Goal: Task Accomplishment & Management: Manage account settings

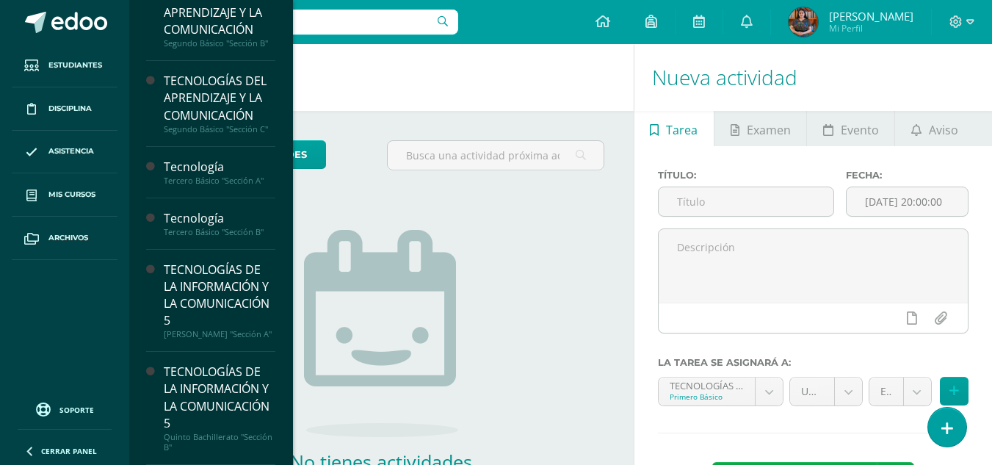
scroll to position [291, 0]
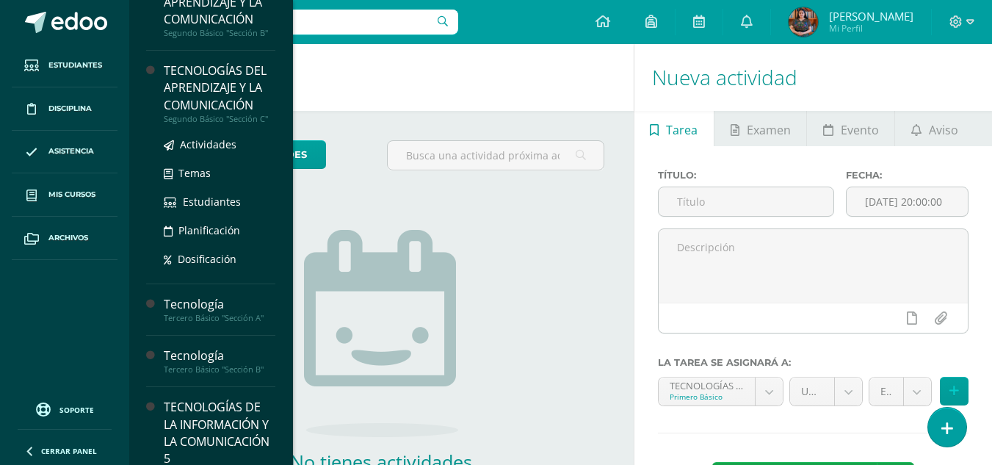
click at [237, 90] on div "TECNOLOGÍAS DEL APRENDIZAJE Y LA COMUNICACIÓN" at bounding box center [220, 87] width 112 height 51
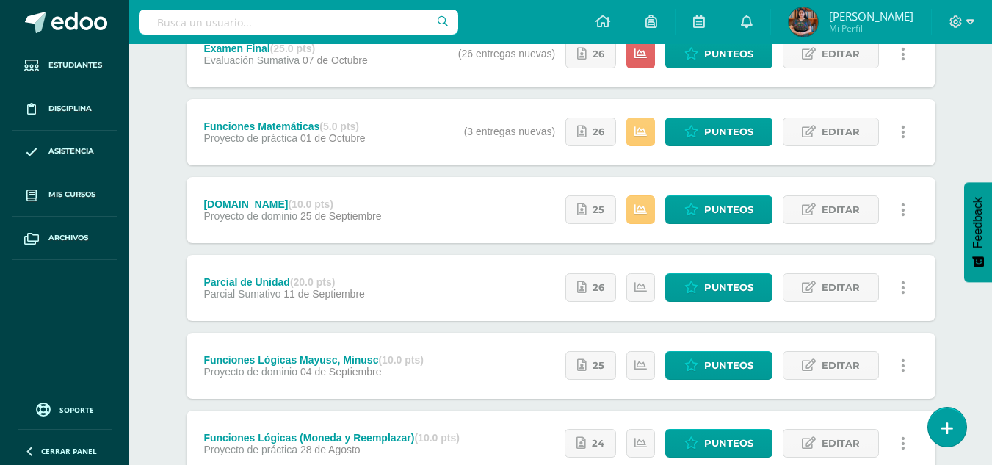
scroll to position [228, 0]
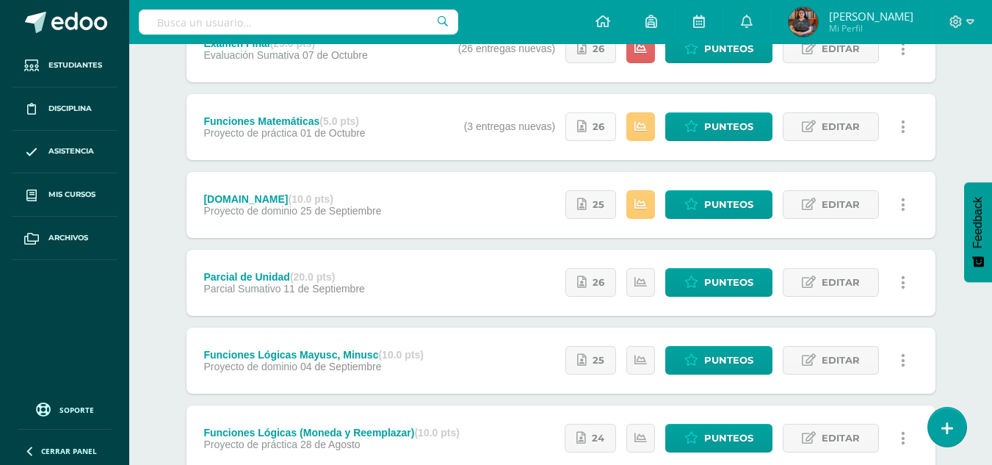
click at [596, 132] on span "26" at bounding box center [599, 126] width 12 height 27
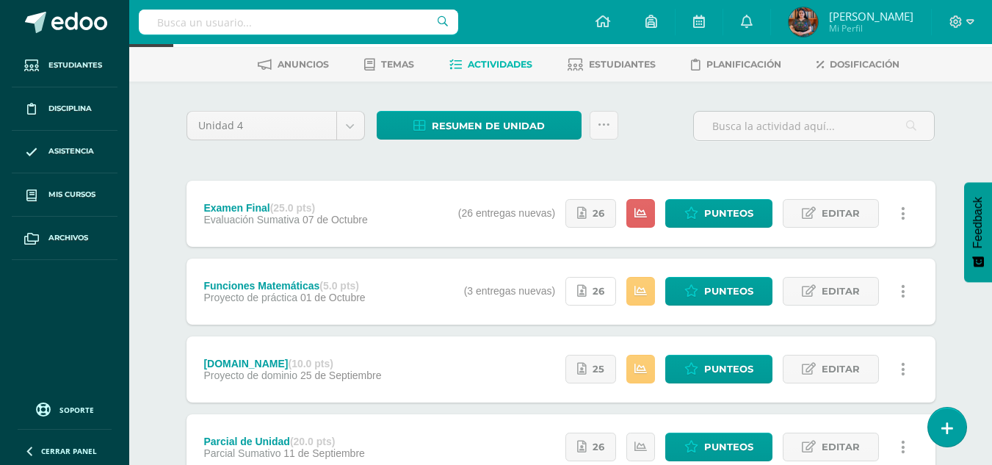
scroll to position [0, 0]
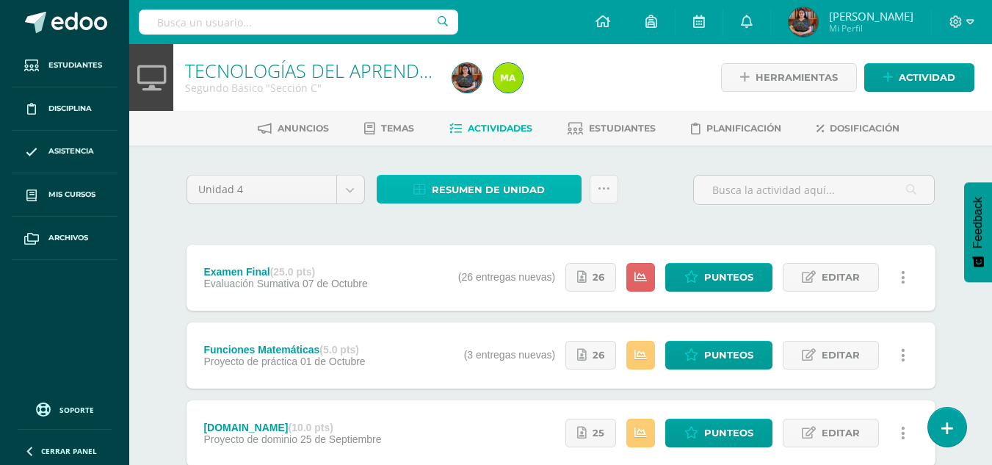
click at [552, 194] on link "Resumen de unidad" at bounding box center [479, 189] width 205 height 29
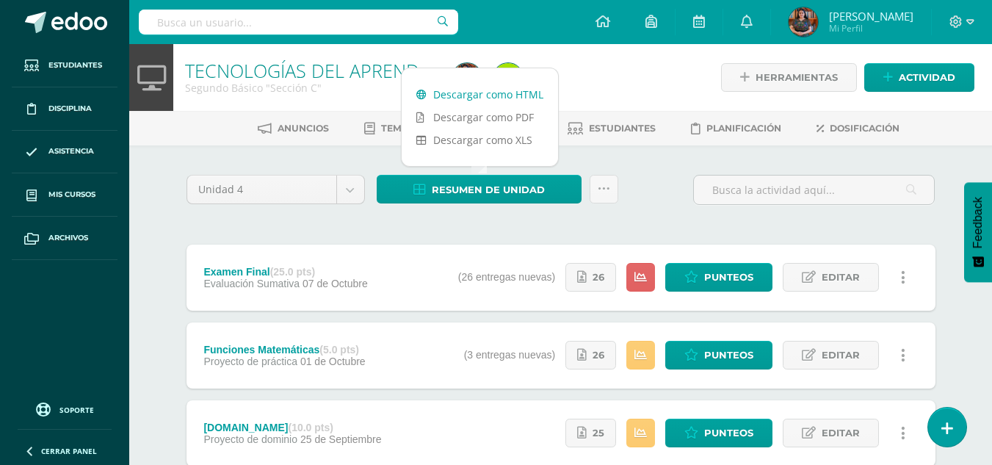
click at [522, 95] on link "Descargar como HTML" at bounding box center [480, 94] width 156 height 23
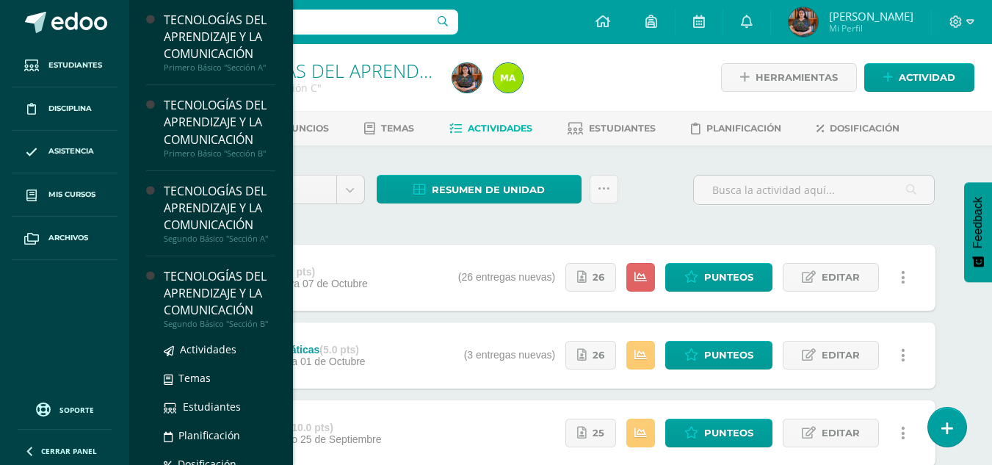
click at [244, 308] on div "TECNOLOGÍAS DEL APRENDIZAJE Y LA COMUNICACIÓN" at bounding box center [220, 293] width 112 height 51
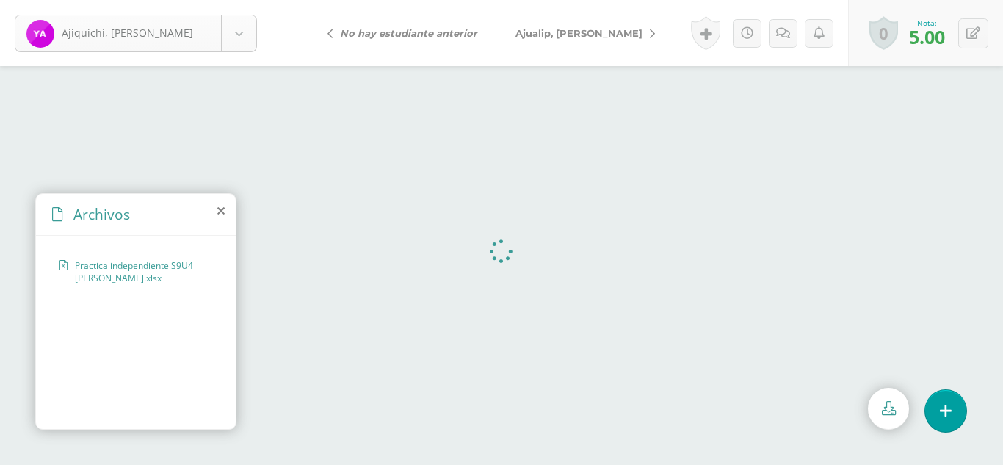
click at [241, 0] on body "Ajiquichí, Yesica Ajiquichí, Yesica Ajualip, Jakelin Axpuac, Fátima Balam, Glad…" at bounding box center [501, 0] width 1003 height 0
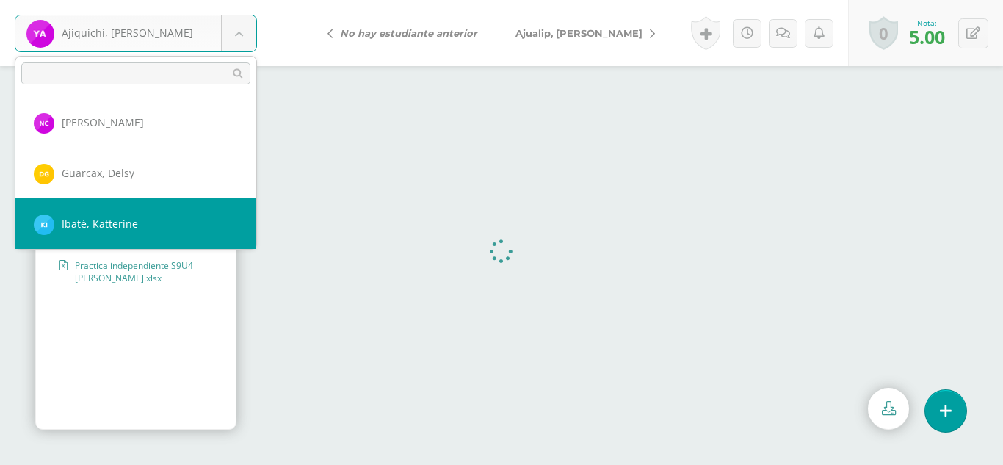
scroll to position [709, 0]
select select "366"
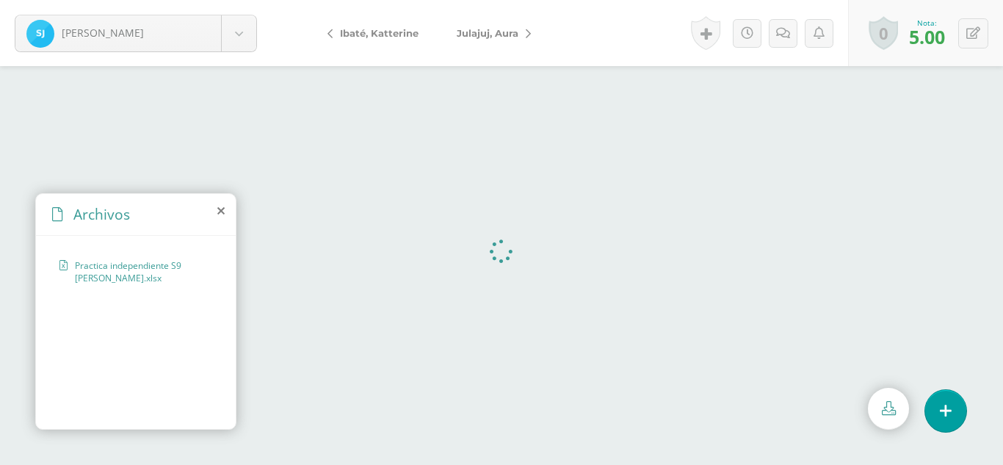
click at [217, 209] on icon at bounding box center [220, 211] width 7 height 12
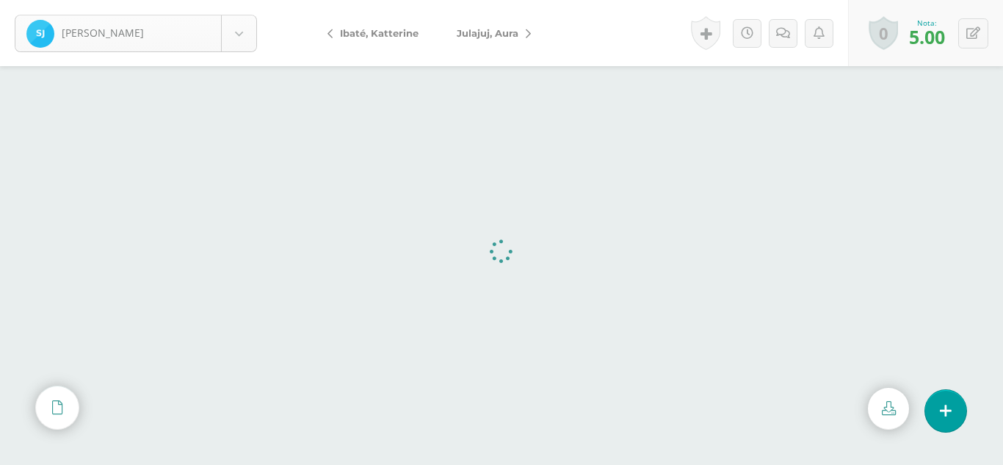
click at [245, 0] on body "Julajuj, Sandra Ajiquichí, Yesica Ajualip, Jakelin Axpuac, Fátima Balam, Gladys…" at bounding box center [501, 0] width 1003 height 0
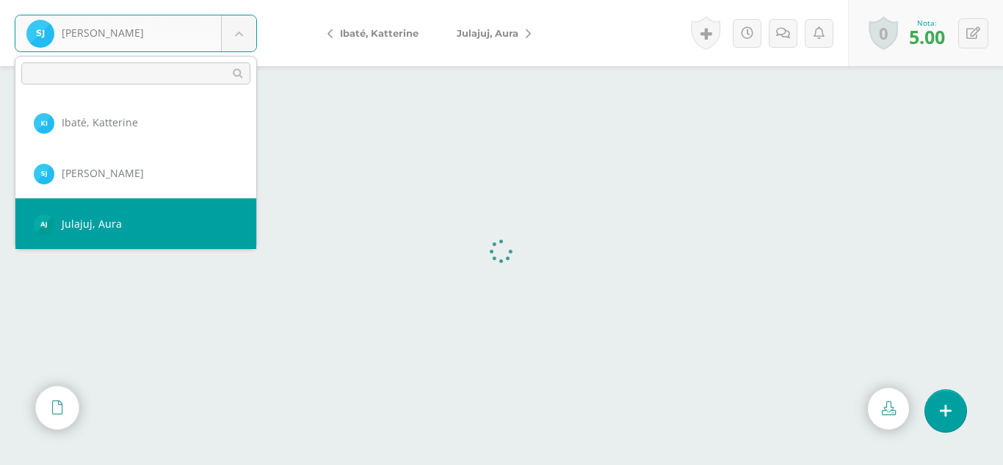
scroll to position [810, 0]
select select "364"
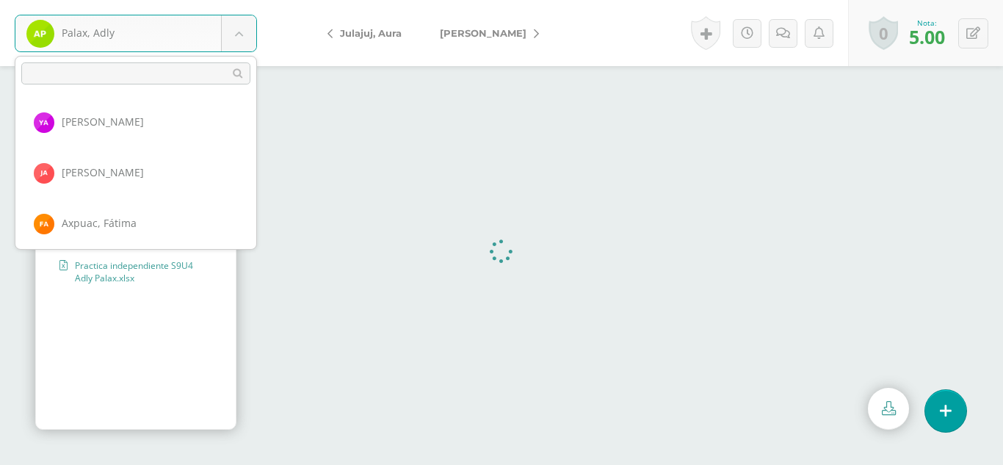
click at [245, 0] on body "Palax, Adly Ajiquichí, [GEOGRAPHIC_DATA][PERSON_NAME], [PERSON_NAME][GEOGRAPHIC…" at bounding box center [501, 0] width 1003 height 0
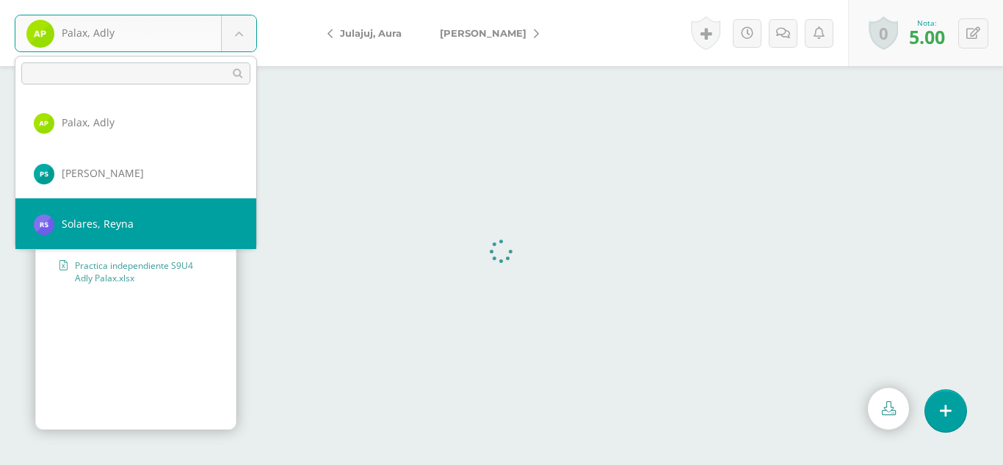
scroll to position [962, 0]
select select "339"
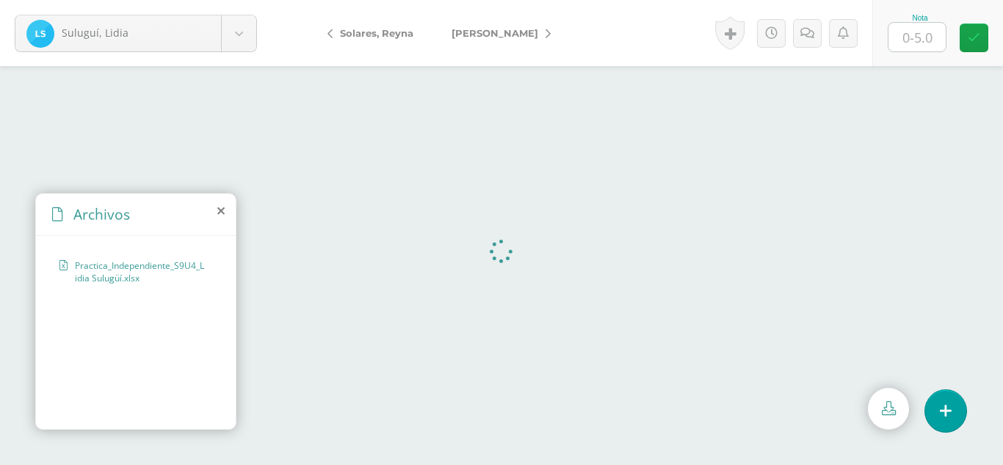
click at [245, 0] on body "Suluguí, Lidia Ajiquichí, [GEOGRAPHIC_DATA] [PERSON_NAME] [GEOGRAPHIC_DATA], [G…" at bounding box center [501, 0] width 1003 height 0
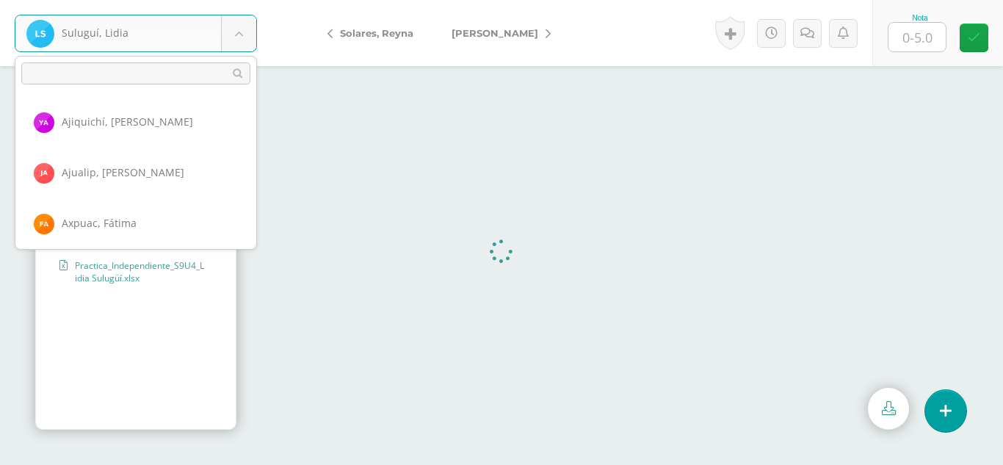
scroll to position [962, 0]
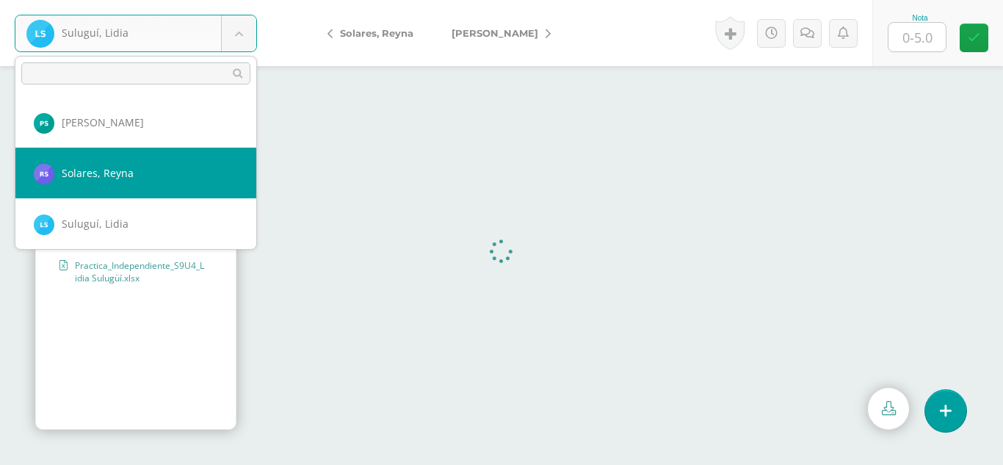
select select "330"
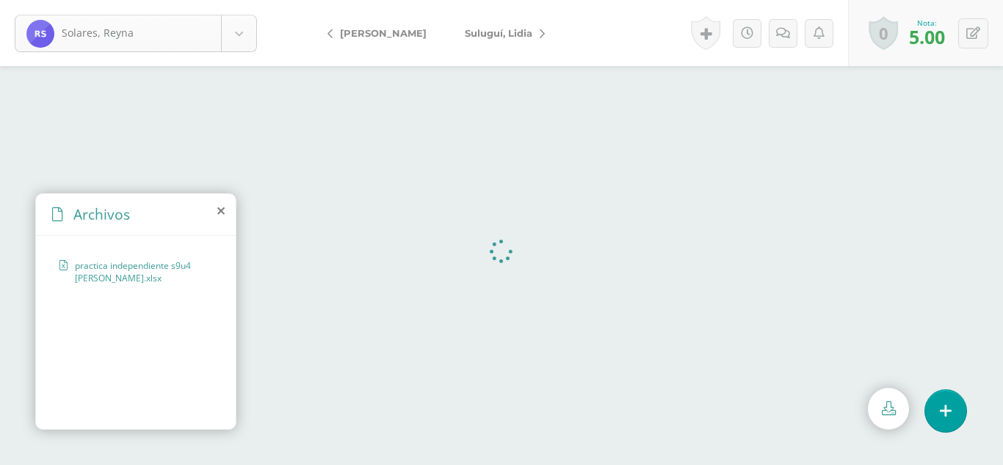
click at [238, 0] on body "[PERSON_NAME] [PERSON_NAME][GEOGRAPHIC_DATA] [PERSON_NAME] [GEOGRAPHIC_DATA][PE…" at bounding box center [501, 0] width 1003 height 0
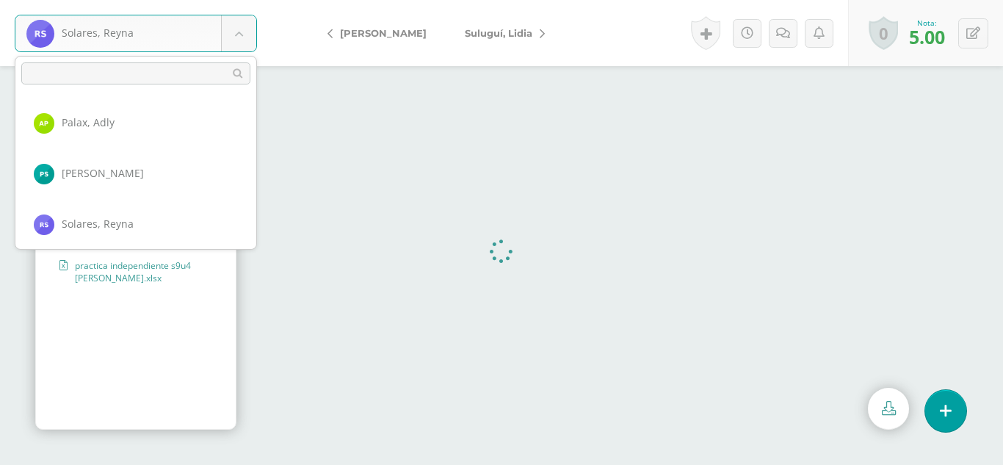
scroll to position [962, 0]
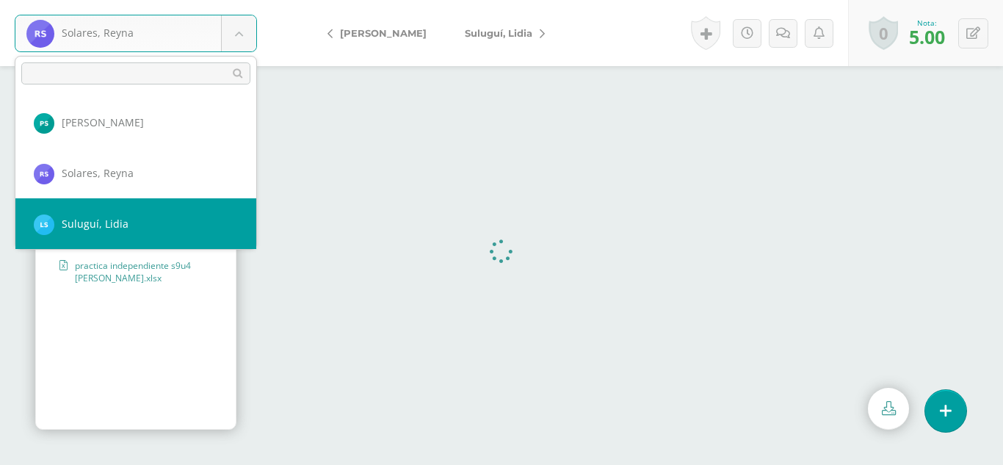
select select "339"
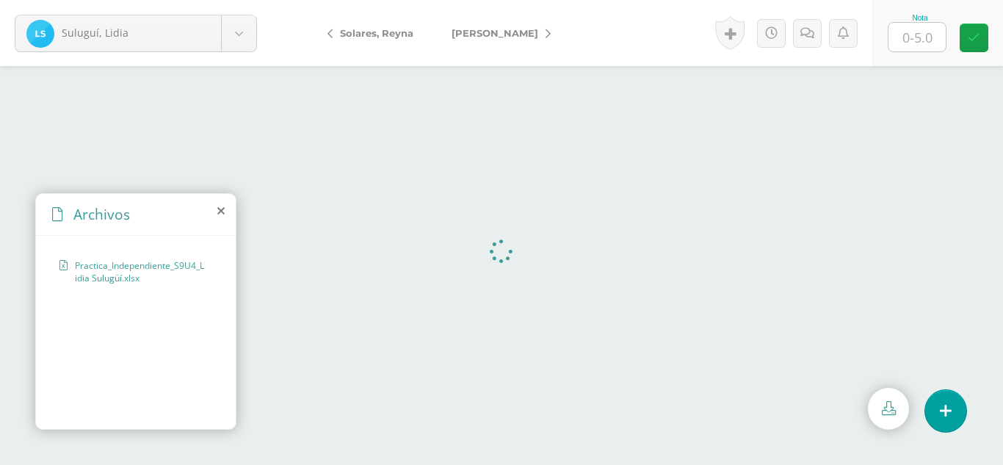
click at [217, 212] on icon at bounding box center [220, 211] width 7 height 12
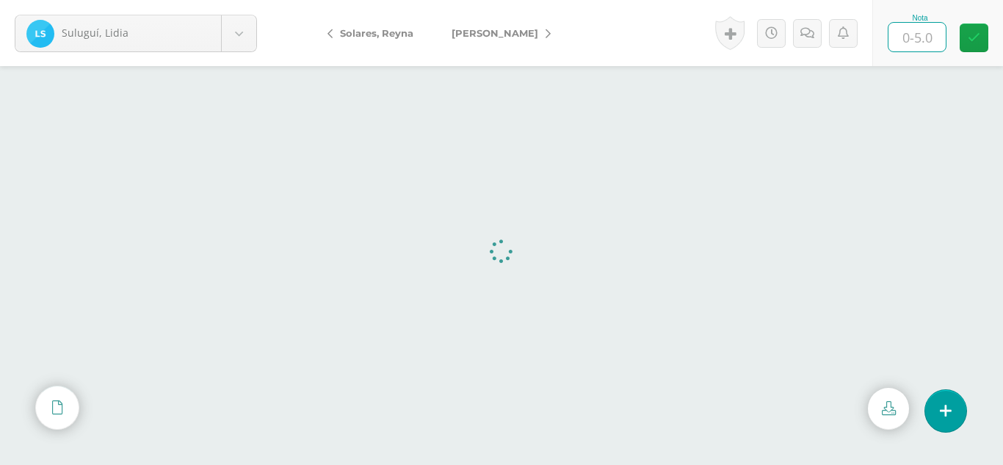
click at [912, 44] on input "text" at bounding box center [917, 37] width 57 height 29
type input "5"
click at [248, 0] on body "Suluguí, Lidia Ajiquichí, Yesica Ajualip, Jakelin Axpuac, Fátima Balam, Gladys …" at bounding box center [501, 0] width 1003 height 0
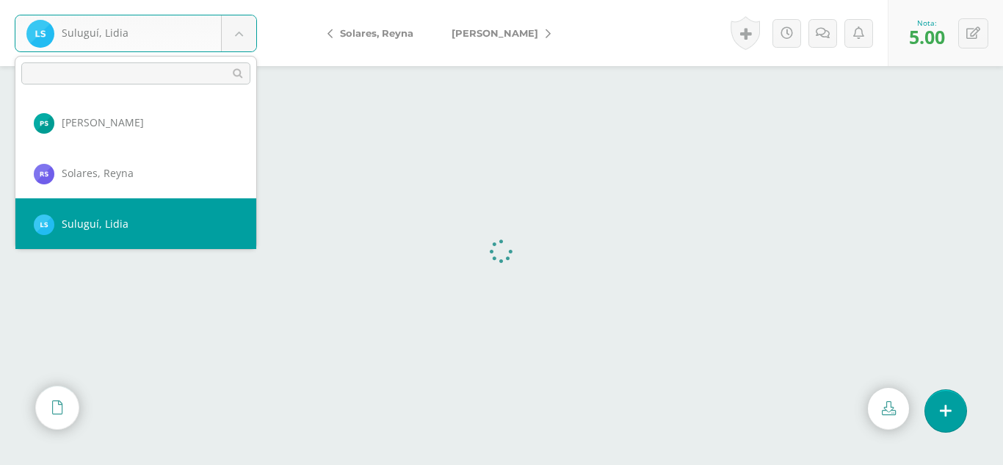
scroll to position [1013, 0]
select select "323"
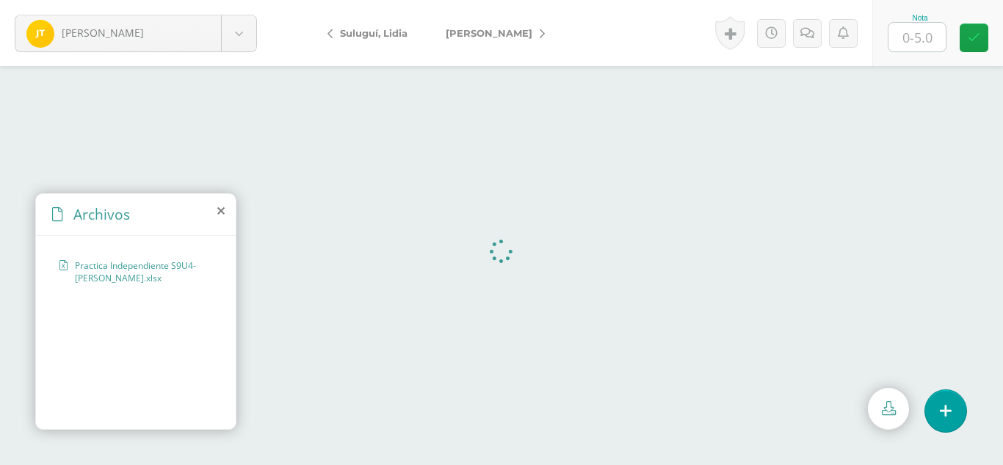
click at [223, 209] on icon at bounding box center [220, 211] width 7 height 12
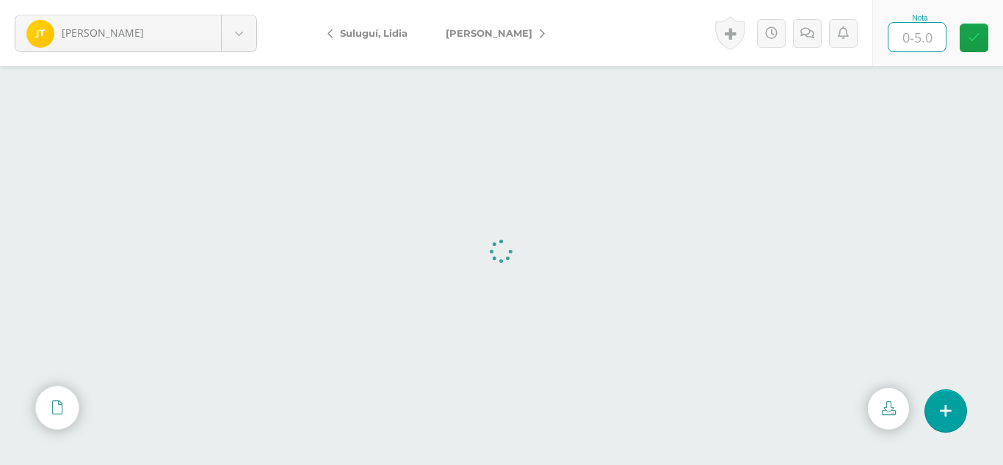
click at [925, 33] on input "text" at bounding box center [917, 37] width 57 height 29
type input "5"
click at [225, 0] on body "Tuíz, Jessica Ajiquichí, Yesica Ajualip, Jakelin Axpuac, Fátima Balam, Gladys B…" at bounding box center [501, 0] width 1003 height 0
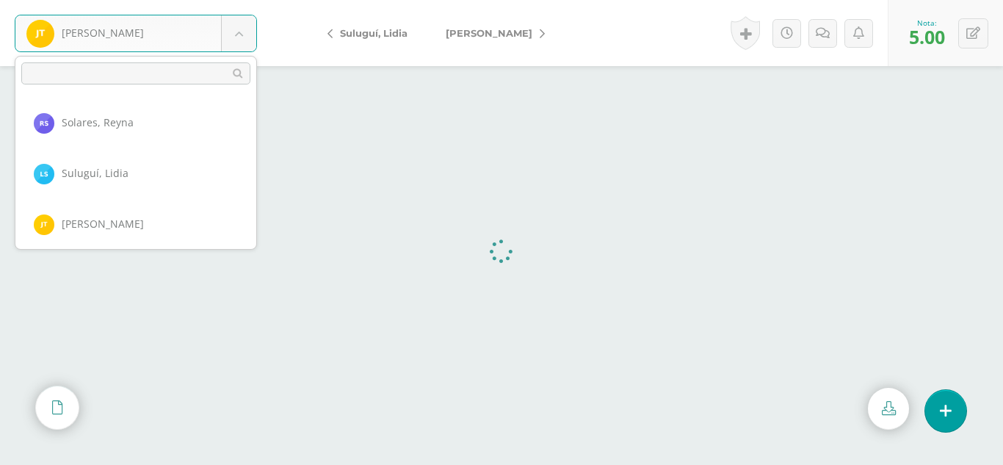
scroll to position [1064, 0]
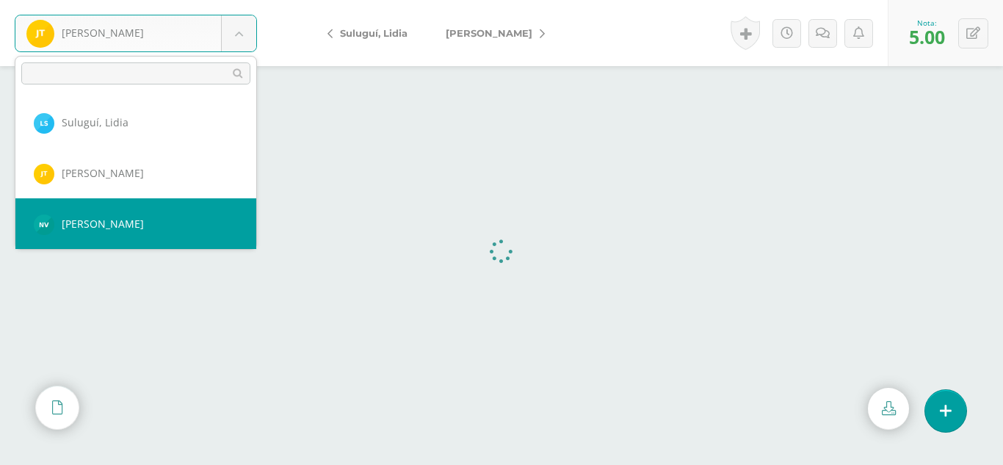
select select "337"
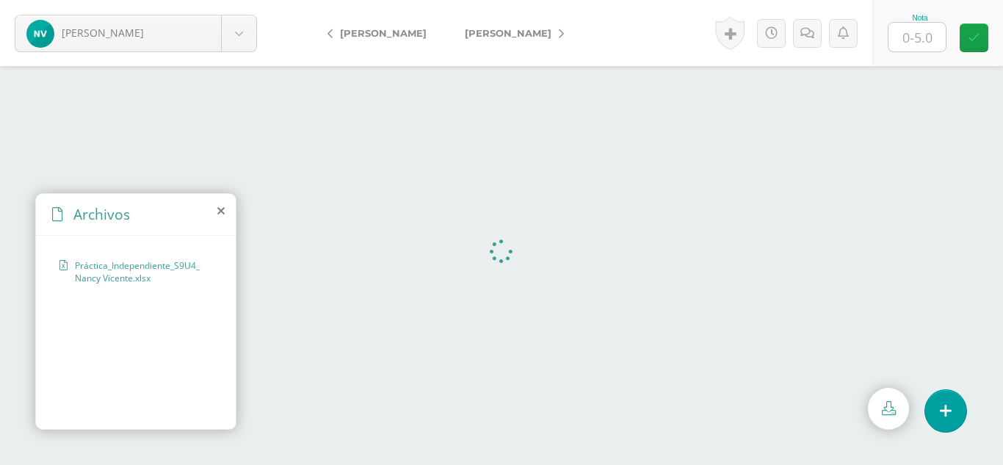
click at [937, 37] on input "text" at bounding box center [917, 37] width 57 height 29
type input "5"
click at [232, 0] on body "Vicente, Nancy Ajiquichí, Yesica Ajualip, Jakelin Axpuac, Fátima Balam, Gladys …" at bounding box center [501, 0] width 1003 height 0
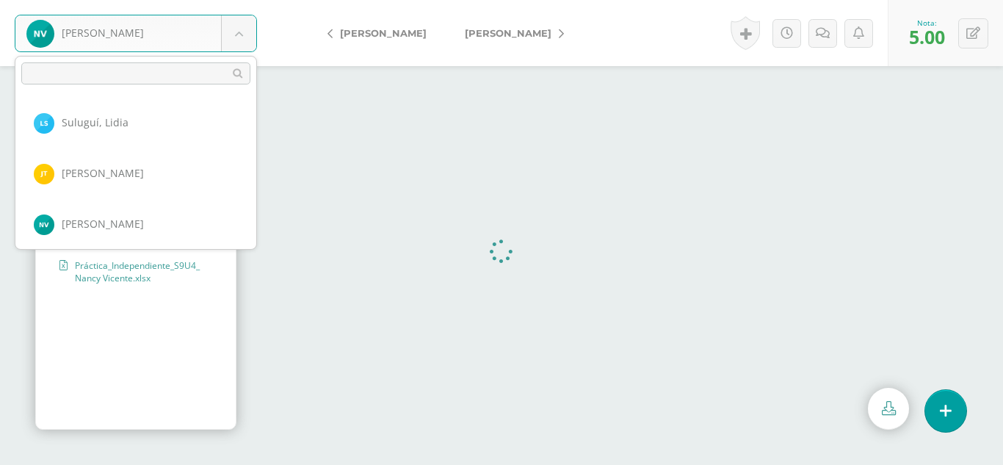
scroll to position [1114, 0]
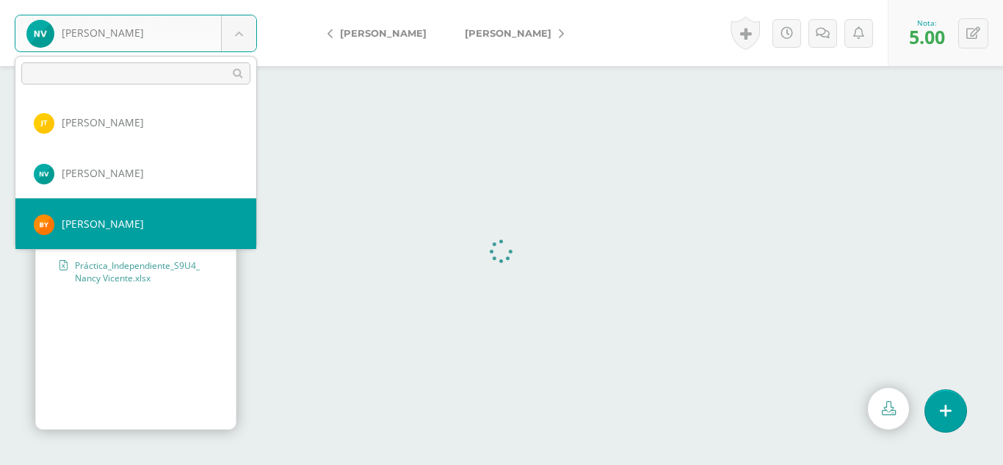
select select "350"
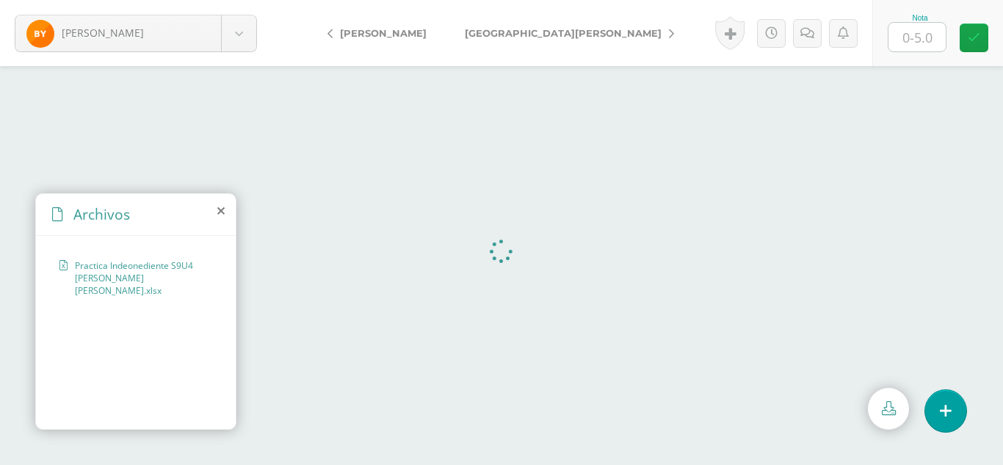
click at [910, 47] on input "text" at bounding box center [917, 37] width 57 height 29
type input "5"
click at [234, 0] on body "[PERSON_NAME] Ajiquichí, [GEOGRAPHIC_DATA][PERSON_NAME], [PERSON_NAME][GEOGRAPH…" at bounding box center [501, 0] width 1003 height 0
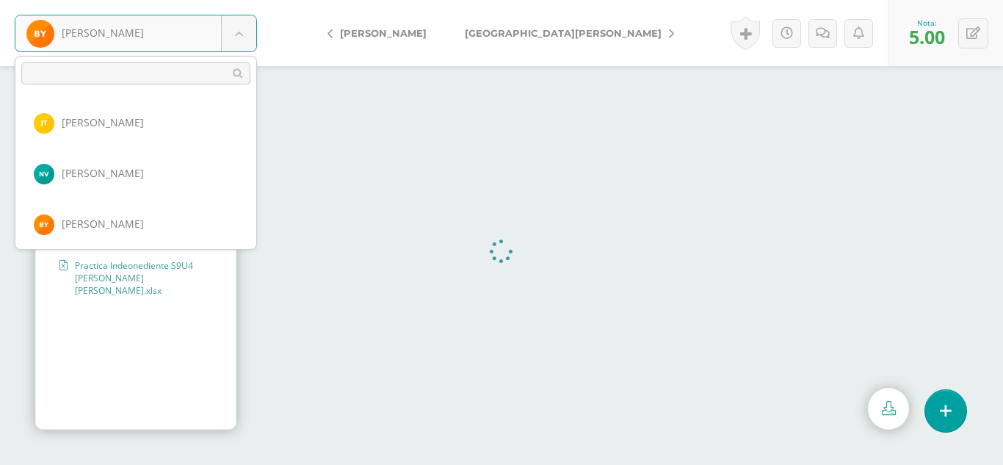
scroll to position [1165, 0]
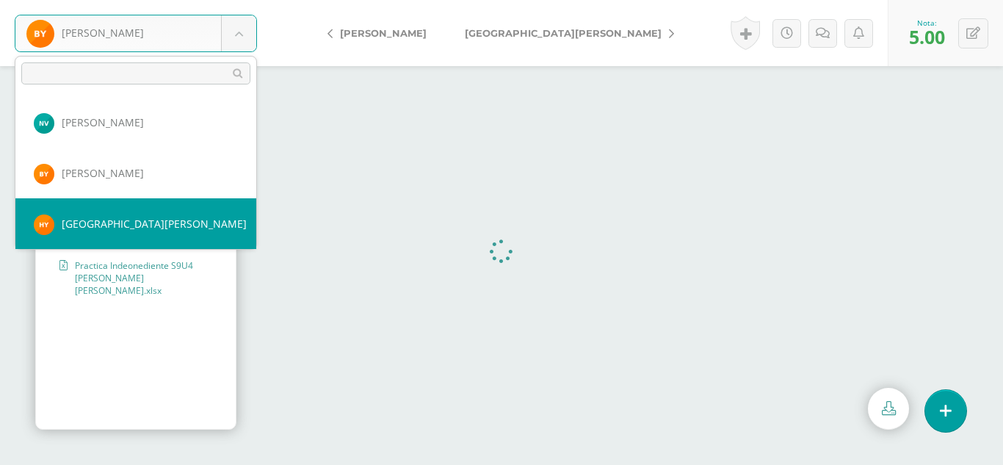
select select "353"
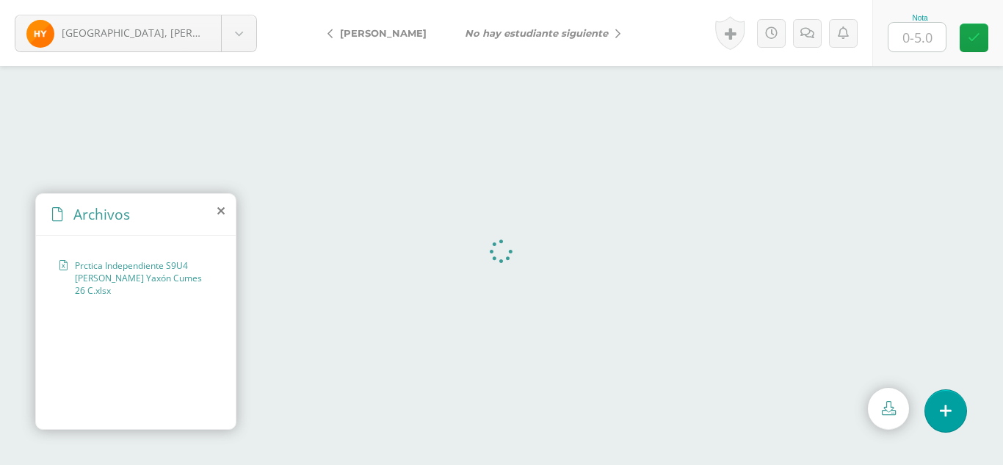
click at [925, 40] on input "text" at bounding box center [917, 37] width 57 height 29
type input "4"
type input "5"
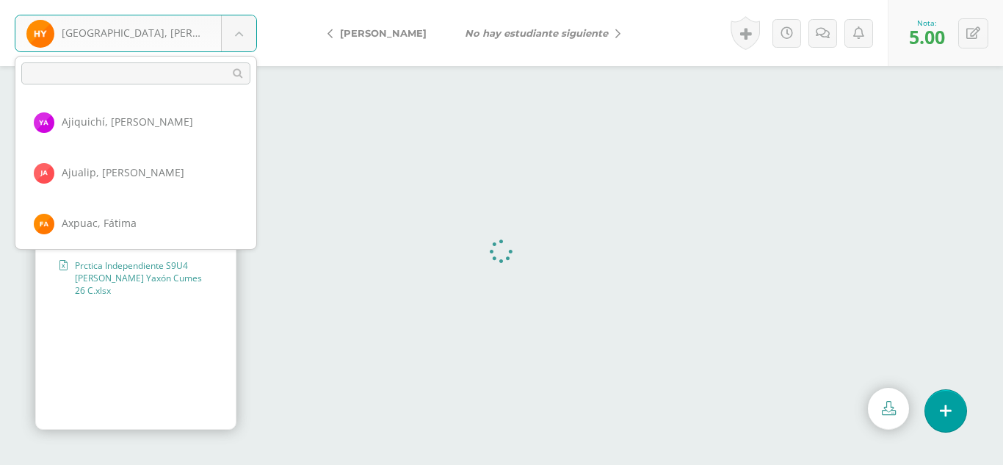
click at [235, 0] on body "Yaxón, Hilda Ajiquichí, Yesica Ajualip, Jakelin Axpuac, Fátima Balam, Gladys Bi…" at bounding box center [501, 0] width 1003 height 0
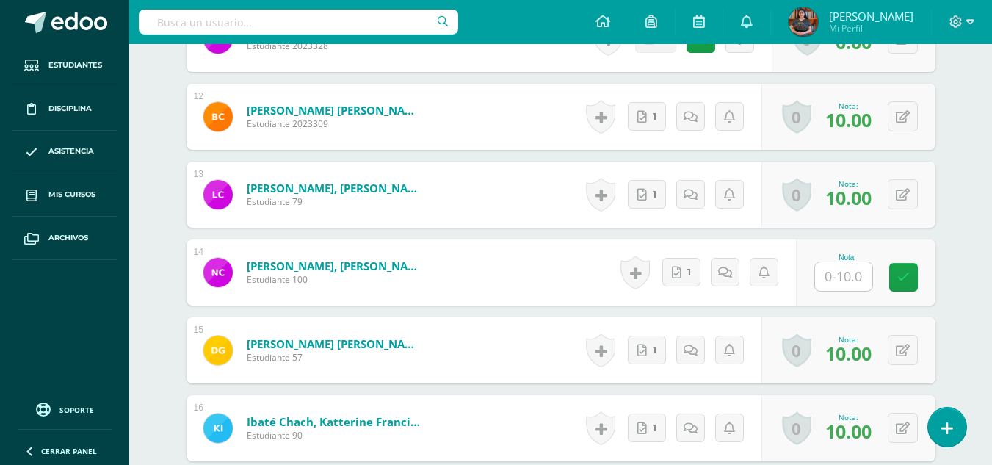
scroll to position [1284, 0]
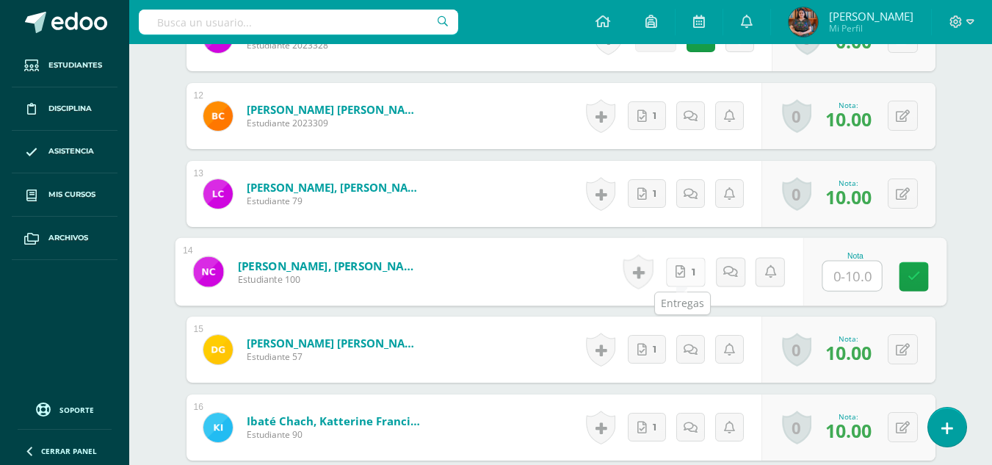
click at [696, 275] on link "1" at bounding box center [685, 271] width 40 height 29
click at [857, 274] on input "text" at bounding box center [852, 275] width 59 height 29
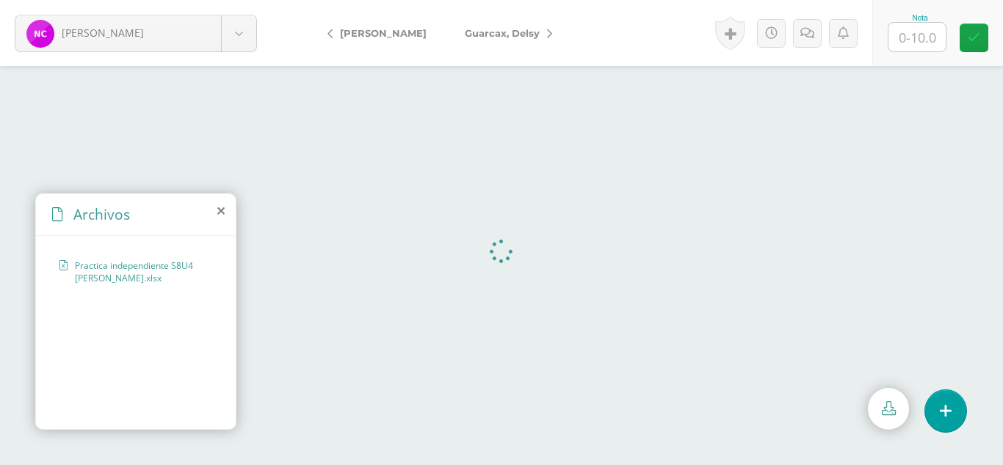
click at [220, 213] on icon at bounding box center [220, 211] width 7 height 12
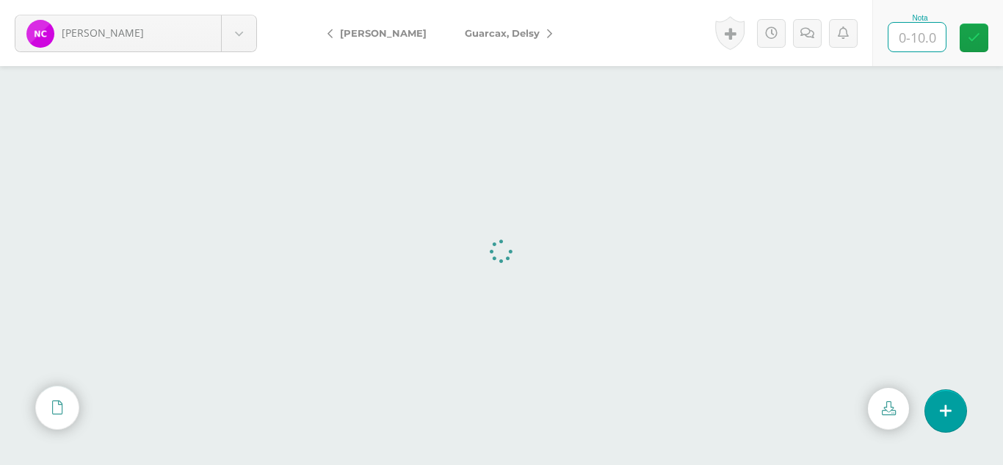
click at [936, 24] on input "text" at bounding box center [917, 37] width 57 height 29
type input "10"
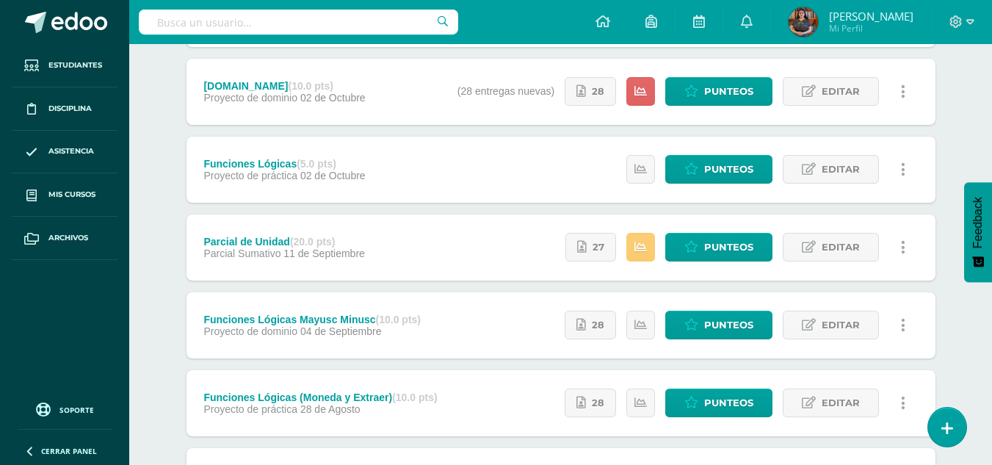
scroll to position [223, 0]
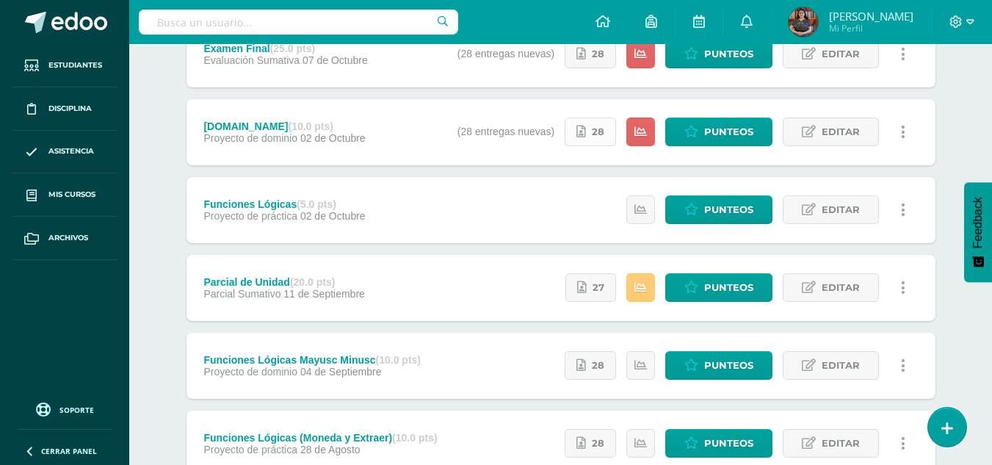
click at [591, 134] on link "28" at bounding box center [590, 132] width 51 height 29
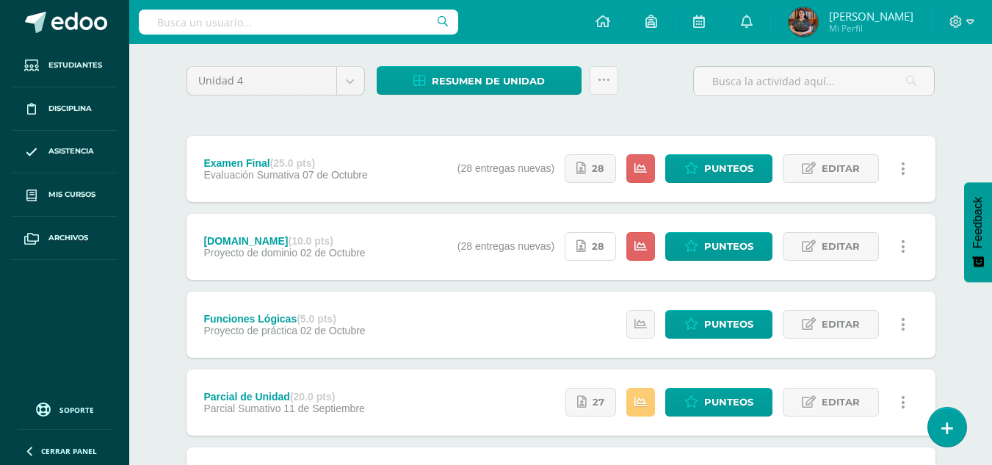
scroll to position [0, 0]
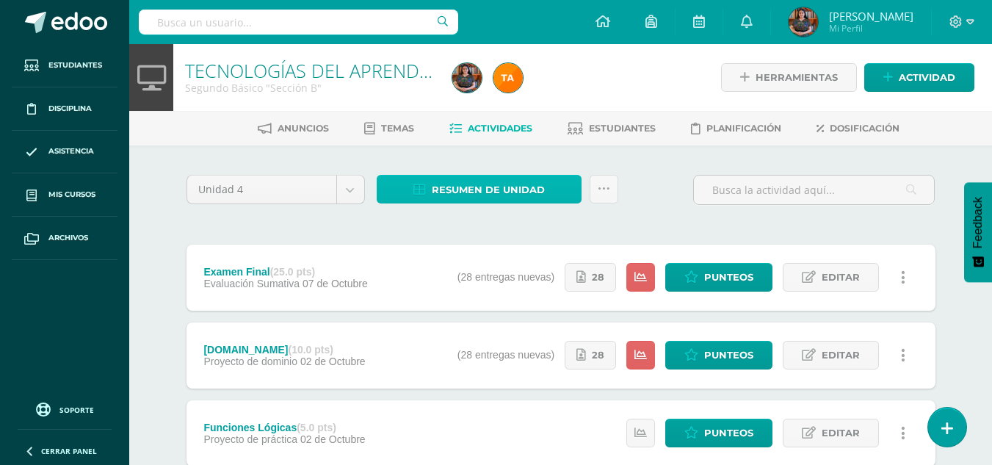
click at [548, 195] on link "Resumen de unidad" at bounding box center [479, 189] width 205 height 29
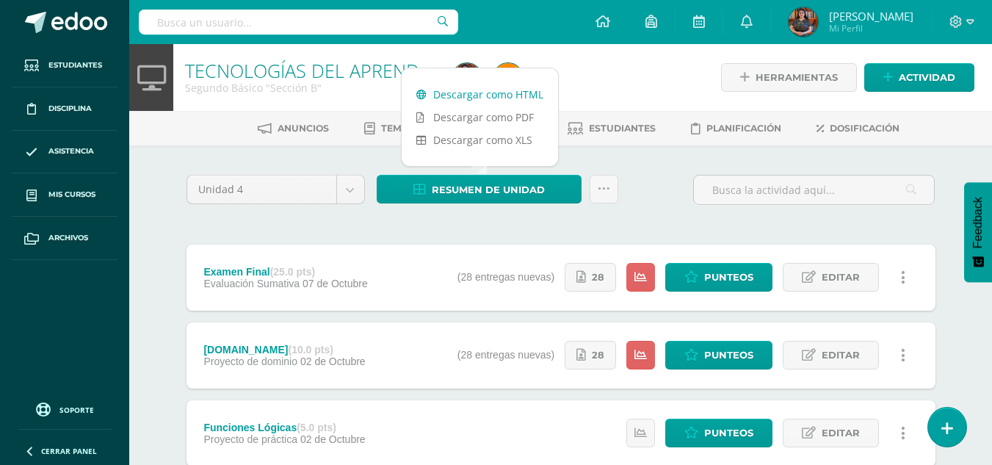
click at [524, 101] on link "Descargar como HTML" at bounding box center [480, 94] width 156 height 23
click at [637, 195] on div "Unidad 4 Unidad 1 Unidad 2 Unidad 3 Unidad 4 Resumen de unidad Subir actividade…" at bounding box center [561, 196] width 761 height 42
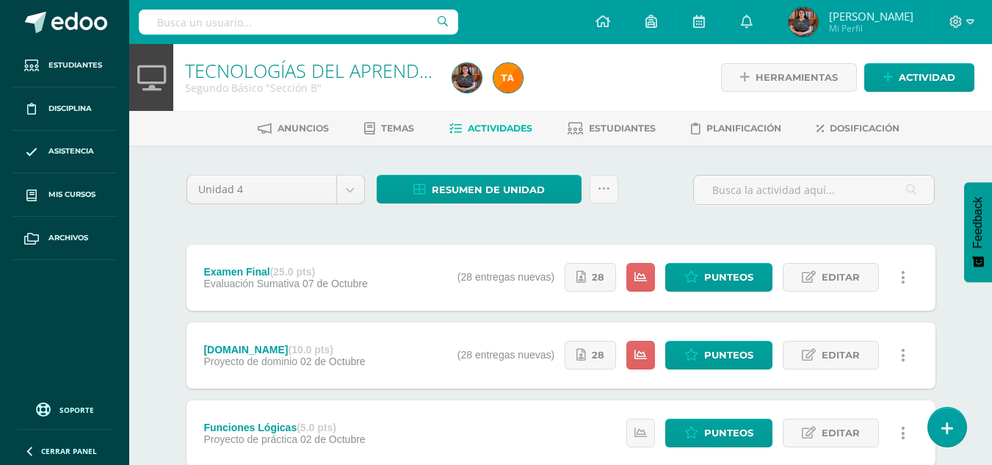
scroll to position [99, 0]
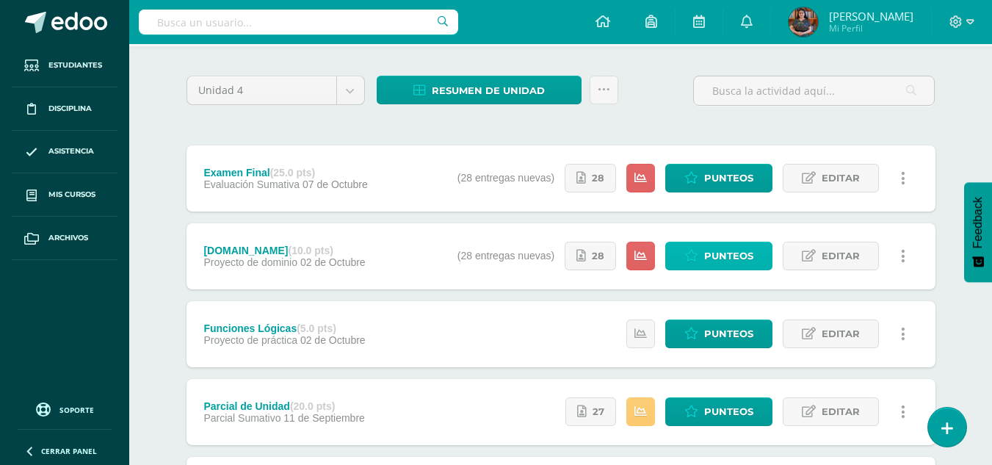
click at [675, 256] on link "Punteos" at bounding box center [718, 256] width 107 height 29
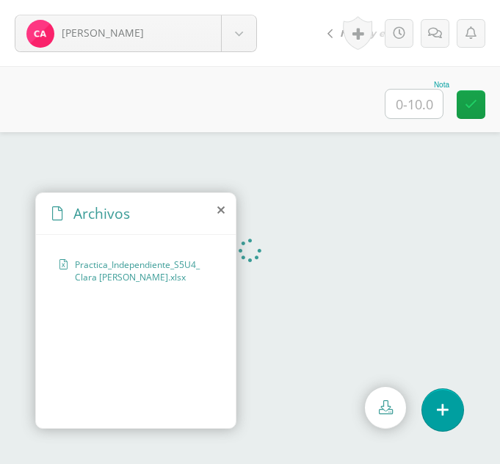
click at [219, 212] on icon at bounding box center [220, 210] width 7 height 12
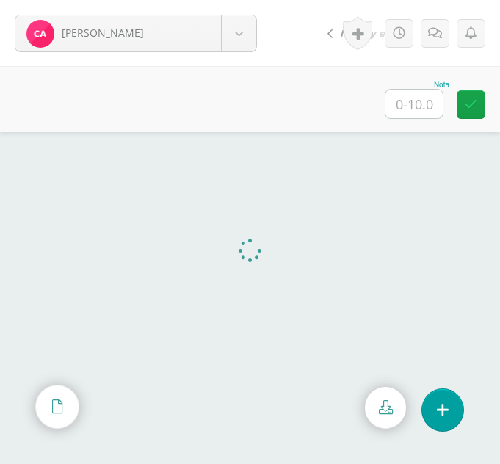
drag, startPoint x: 415, startPoint y: 121, endPoint x: 418, endPoint y: 109, distance: 12.1
click at [418, 109] on div "Nota" at bounding box center [250, 99] width 500 height 66
click at [418, 109] on input "text" at bounding box center [414, 104] width 57 height 29
type input "10"
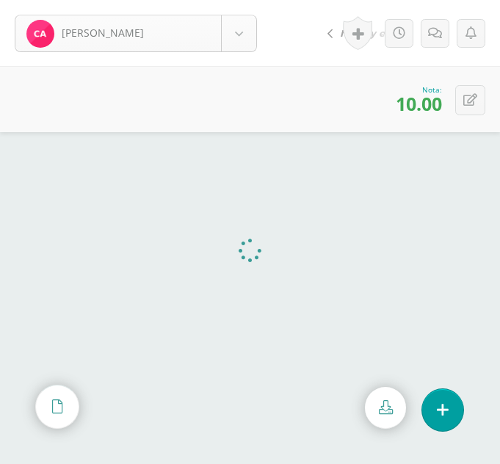
click at [245, 0] on body "Ajcojón, Clara Ajcojón, Clara Bocel, Marta Bocel, Nancy Bonilla, Bárbara Chiyal…" at bounding box center [250, 0] width 500 height 0
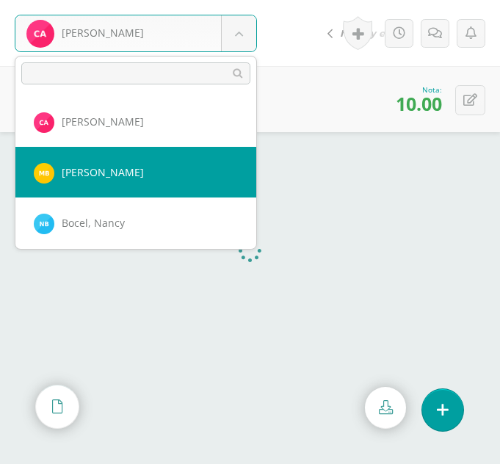
select select "359"
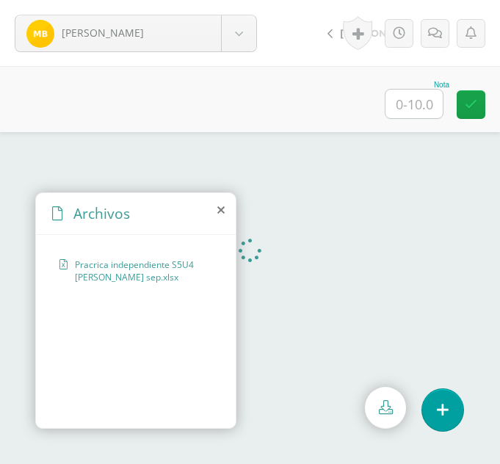
click at [219, 210] on icon at bounding box center [220, 210] width 7 height 12
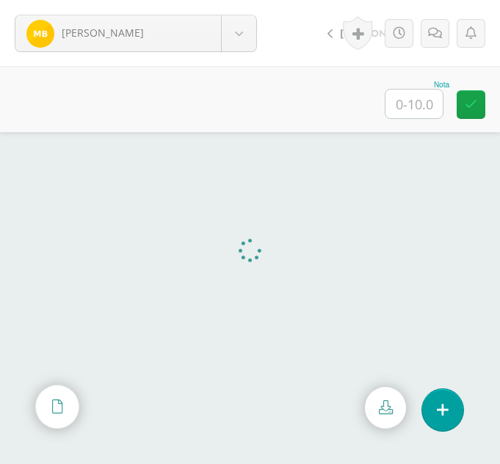
click at [422, 114] on input "text" at bounding box center [414, 104] width 57 height 29
type input "10"
click at [235, 0] on body "Bocel, Marta Ajcojón, Clara Bocel, Marta Bocel, Nancy Bonilla, Bárbara Chiyal, …" at bounding box center [250, 0] width 500 height 0
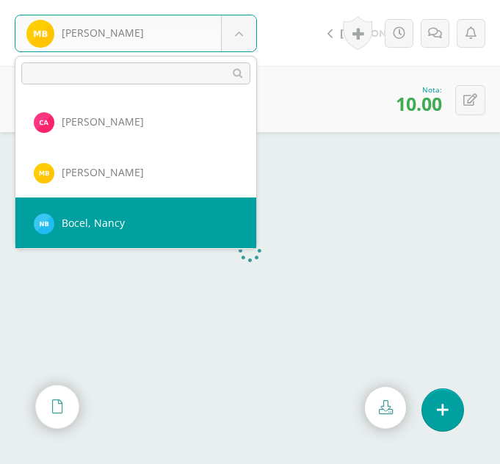
select select "292"
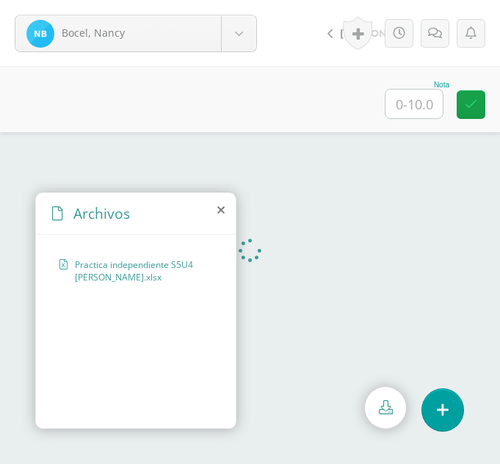
click at [423, 98] on input "text" at bounding box center [414, 104] width 57 height 29
type input "10"
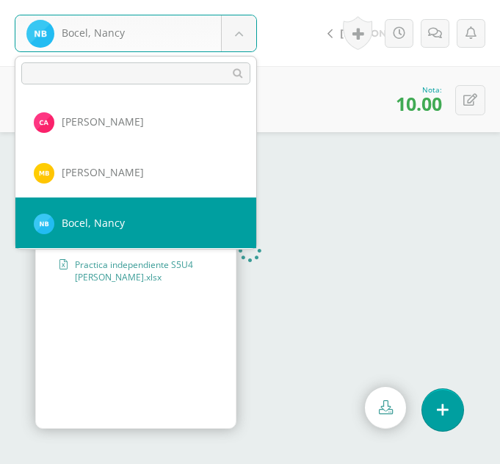
click at [236, 0] on body "Bocel, Nancy Ajcojón, Clara Bocel, Marta Bocel, Nancy Bonilla, Bárbara Chiyal, …" at bounding box center [250, 0] width 500 height 0
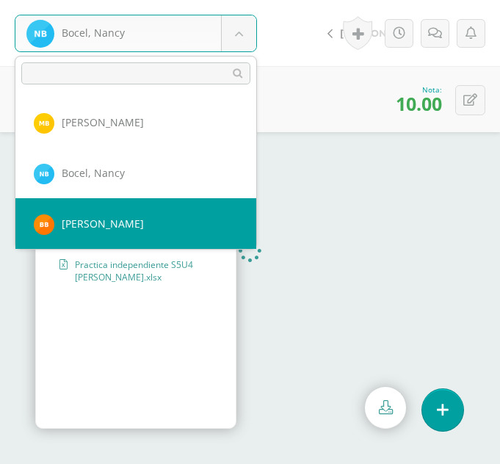
select select "313"
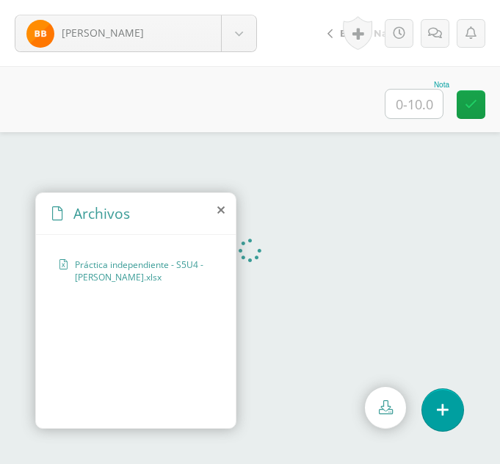
click at [408, 97] on input "text" at bounding box center [414, 104] width 57 height 29
type input "10"
click at [239, 0] on body "Bonilla, Bárbara Ajcojón, Clara Bocel, Marta Bocel, Nancy Bonilla, Bárbara Chiy…" at bounding box center [250, 0] width 500 height 0
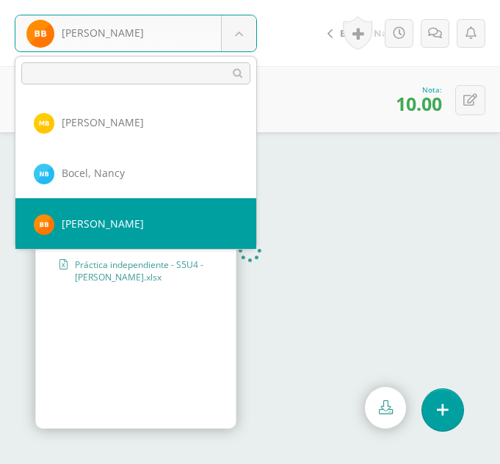
scroll to position [101, 0]
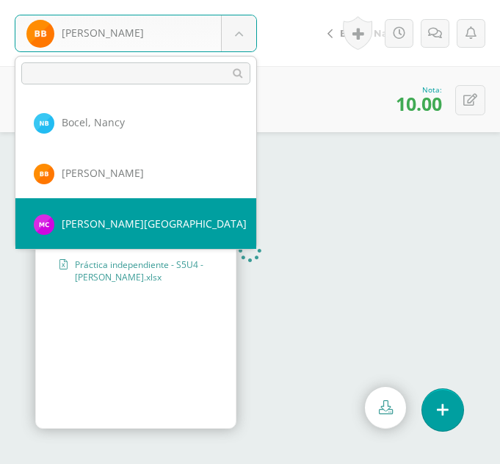
select select "314"
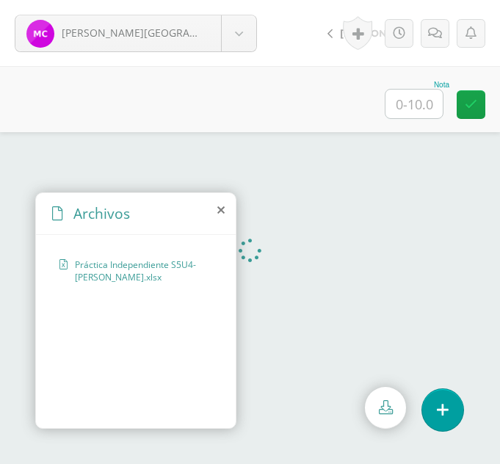
click at [218, 208] on icon at bounding box center [220, 210] width 7 height 12
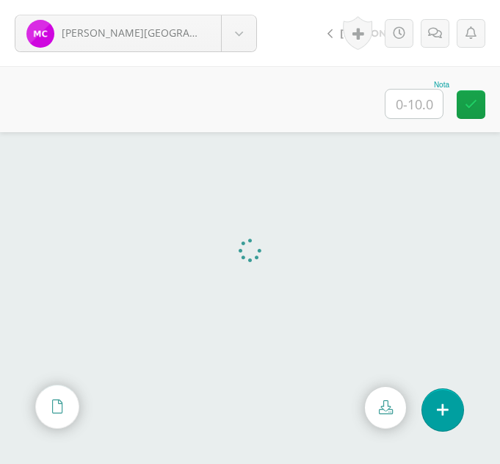
click at [419, 98] on input "text" at bounding box center [414, 104] width 57 height 29
type input "10"
click at [234, 0] on body "Chiyal, Melany Ajcojón, Clara Bocel, Marta Bocel, Nancy Bonilla, Bárbara Chiyal…" at bounding box center [250, 0] width 500 height 0
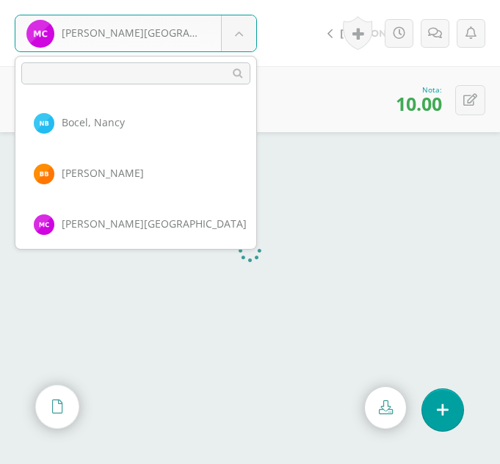
scroll to position [151, 0]
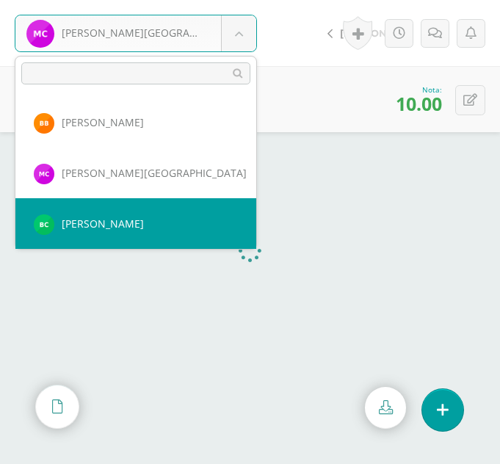
select select "315"
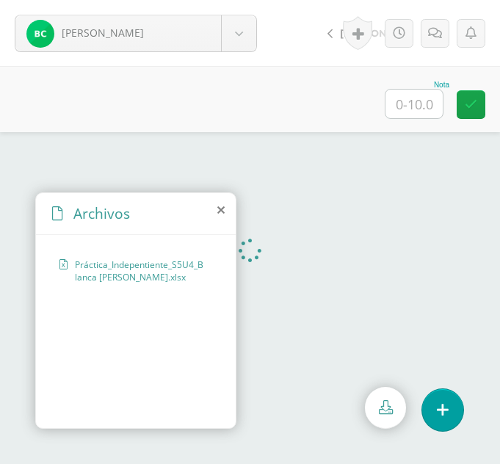
click at [217, 210] on icon at bounding box center [220, 210] width 7 height 12
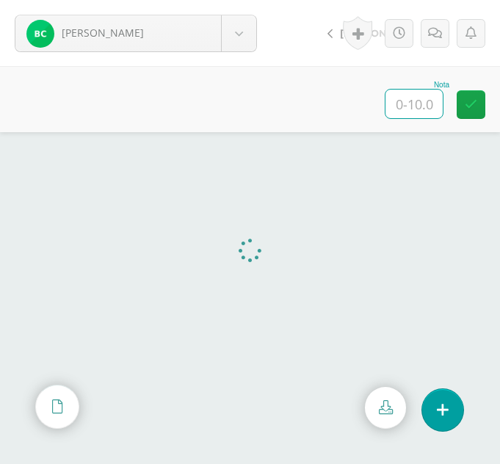
click at [394, 103] on input "text" at bounding box center [414, 104] width 57 height 29
type input "10"
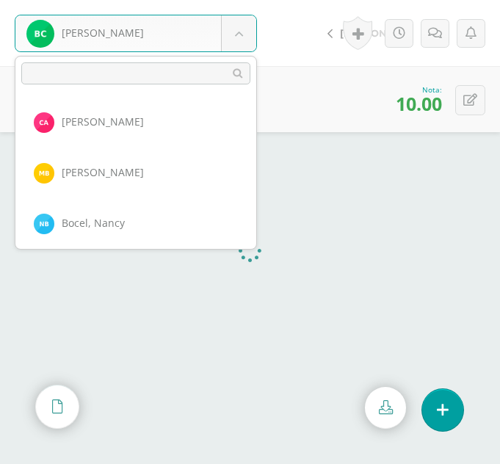
click at [251, 0] on body "[PERSON_NAME] [PERSON_NAME] [PERSON_NAME] [PERSON_NAME][GEOGRAPHIC_DATA] [PERSO…" at bounding box center [250, 0] width 500 height 0
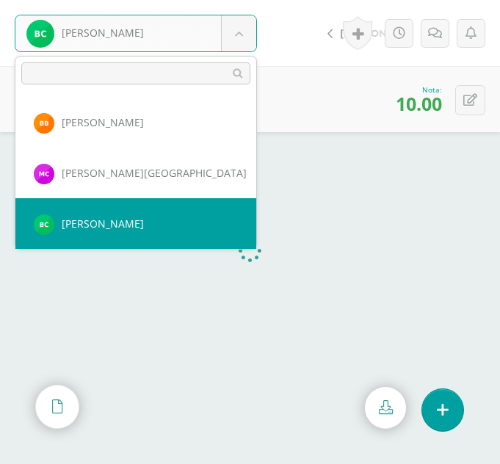
scroll to position [202, 0]
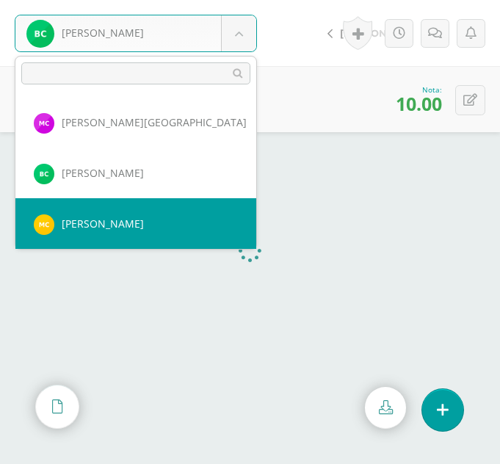
select select "328"
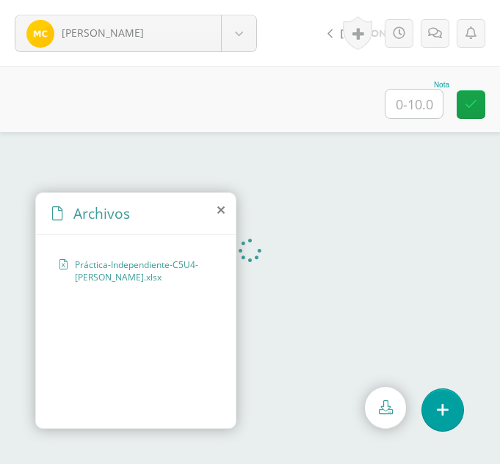
click at [223, 214] on icon at bounding box center [220, 210] width 7 height 12
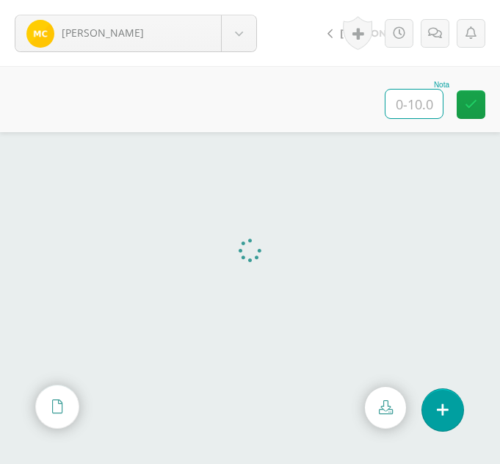
click at [414, 99] on input "text" at bounding box center [414, 104] width 57 height 29
type input "10"
click at [237, 0] on body "Chopén, María Ajcojón, Clara Bocel, Marta Bocel, Nancy Bonilla, Bárbara Chiyal,…" at bounding box center [250, 0] width 500 height 0
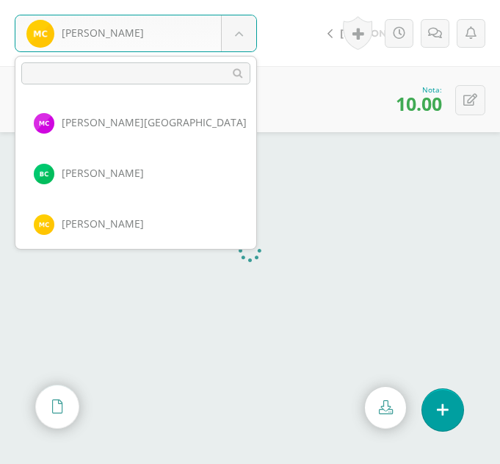
scroll to position [253, 0]
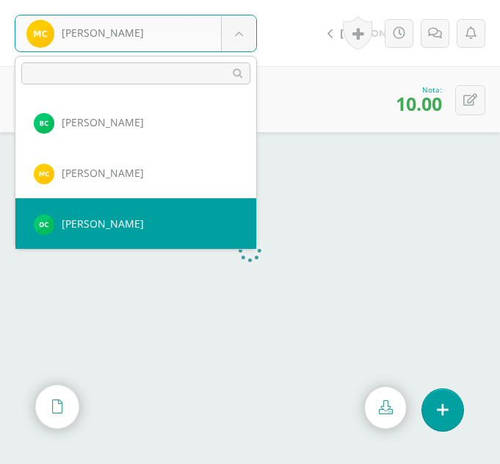
select select "346"
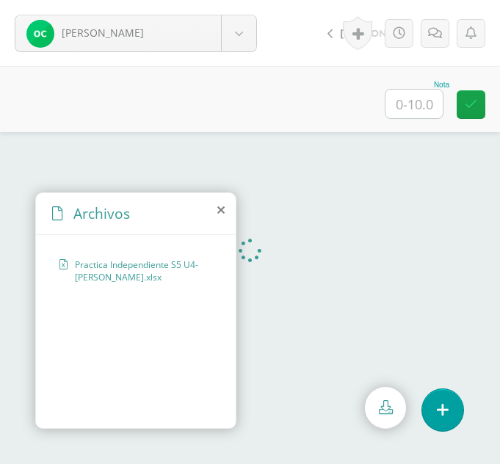
click at [224, 209] on icon at bounding box center [220, 210] width 7 height 12
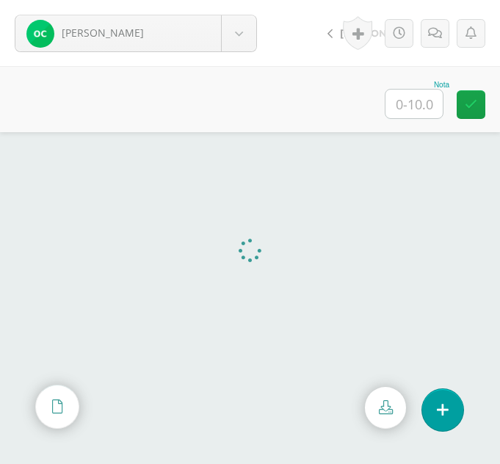
click at [416, 109] on input "text" at bounding box center [414, 104] width 57 height 29
type input "10"
click at [251, 0] on body "Cortéz, Olga Ajcojón, Clara Bocel, Marta Bocel, Nancy Bonilla, Bárbara Chiyal, …" at bounding box center [250, 0] width 500 height 0
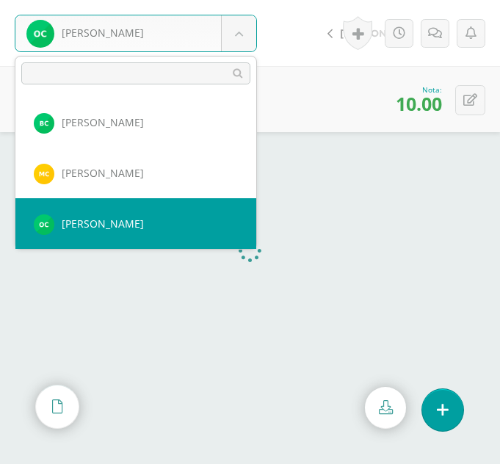
scroll to position [303, 0]
select select "318"
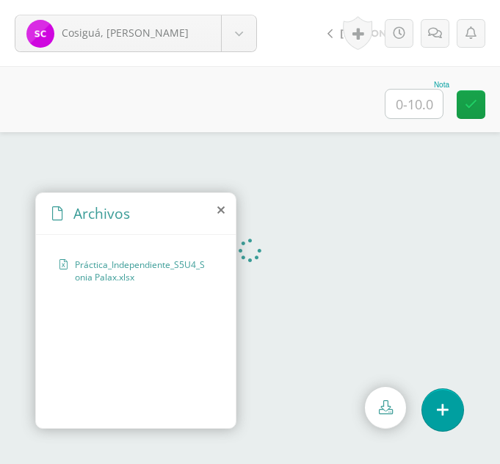
click at [220, 212] on icon at bounding box center [220, 210] width 7 height 12
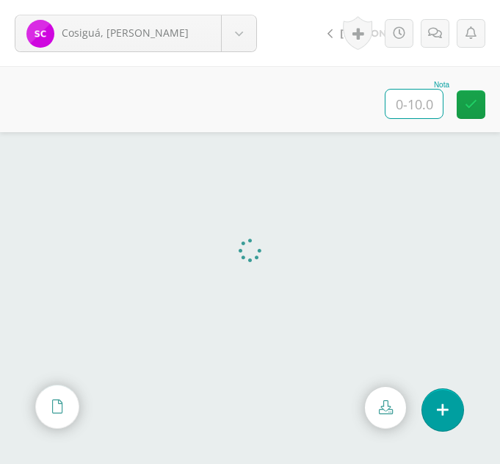
click at [424, 108] on input "text" at bounding box center [414, 104] width 57 height 29
type input "10"
click at [237, 0] on body "Cosiguá, [PERSON_NAME] [PERSON_NAME] [PERSON_NAME], [GEOGRAPHIC_DATA][PERSON_NA…" at bounding box center [250, 0] width 500 height 0
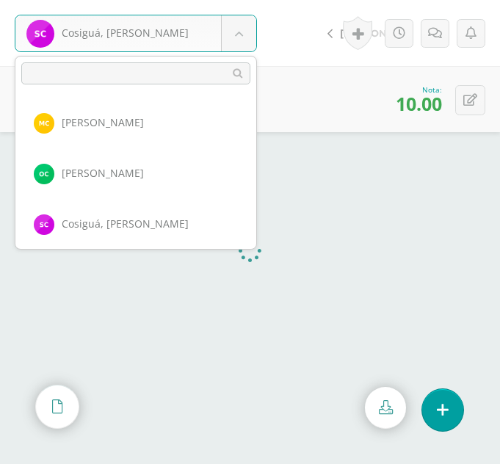
scroll to position [354, 0]
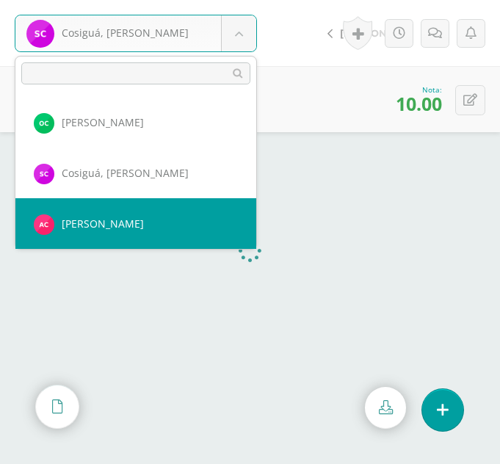
select select "371"
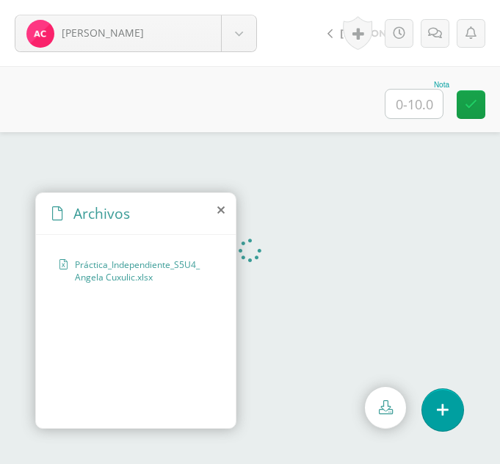
click at [220, 210] on icon at bounding box center [220, 210] width 7 height 12
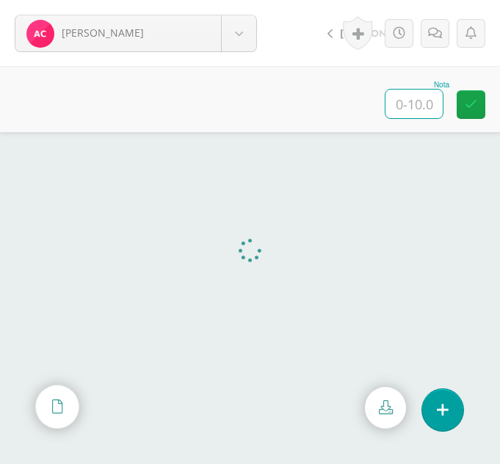
click at [414, 98] on input "text" at bounding box center [414, 104] width 57 height 29
type input "10"
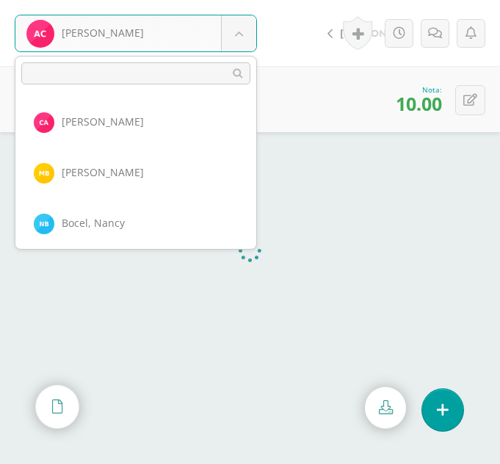
click at [239, 0] on body "Cuxulic, Angela Ajcojón, Clara Bocel, Marta Bocel, Nancy Bonilla, Bárbara Chiya…" at bounding box center [250, 0] width 500 height 0
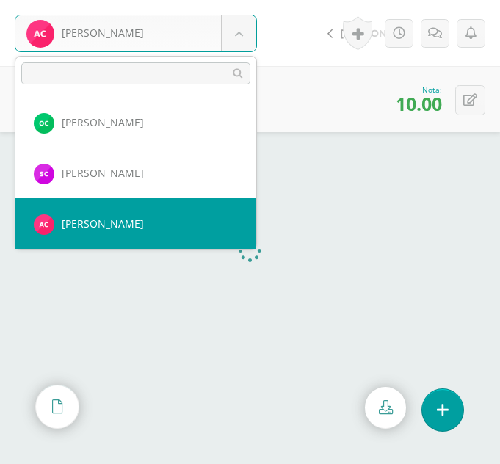
scroll to position [405, 0]
select select "300"
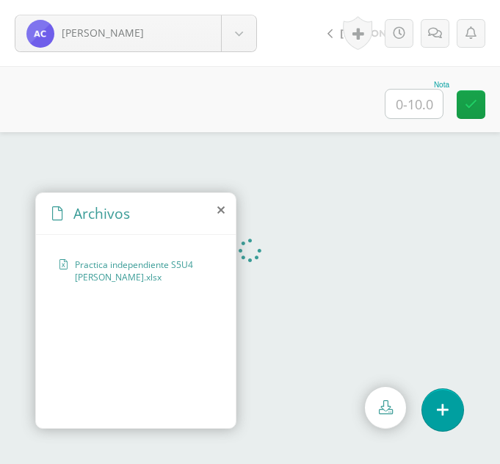
click at [223, 209] on icon at bounding box center [220, 210] width 7 height 12
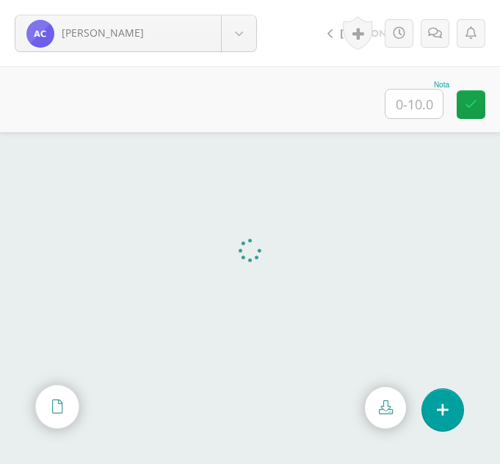
click at [426, 98] on input "text" at bounding box center [414, 104] width 57 height 29
type input "10"
click at [248, 0] on body "Cuy, Angelica Ajcojón, Clara Bocel, Marta Bocel, Nancy Bonilla, Bárbara Chiyal,…" at bounding box center [250, 0] width 500 height 0
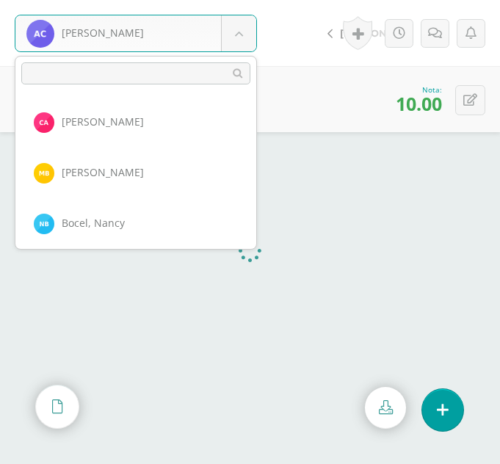
scroll to position [455, 0]
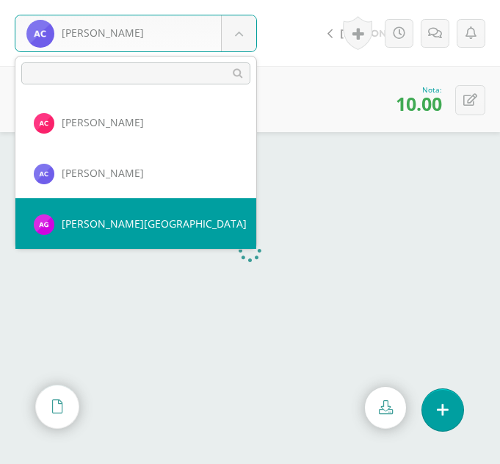
select select "378"
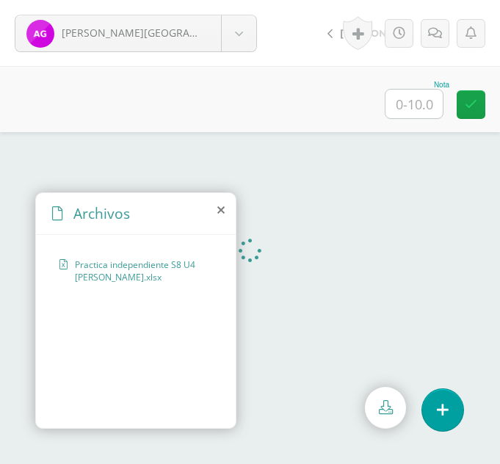
click at [223, 205] on icon at bounding box center [220, 210] width 7 height 12
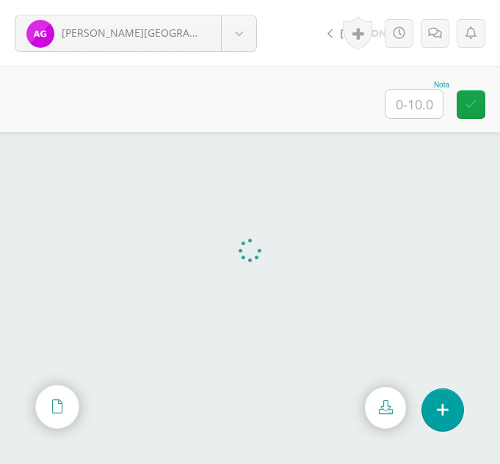
click at [423, 103] on input "text" at bounding box center [414, 104] width 57 height 29
type input "10"
click at [239, 0] on body "González, Alba Ajcojón, Clara Bocel, Marta Bocel, Nancy Bonilla, Bárbara Chiyal…" at bounding box center [250, 0] width 500 height 0
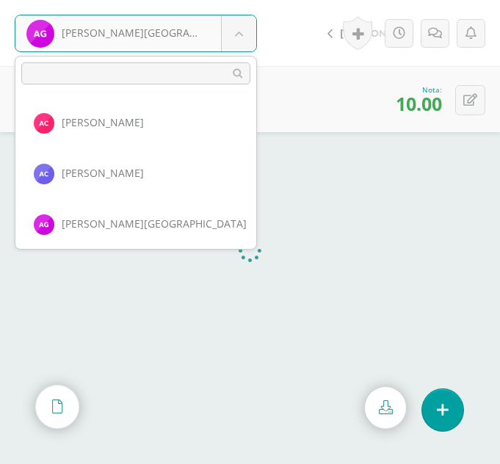
scroll to position [506, 0]
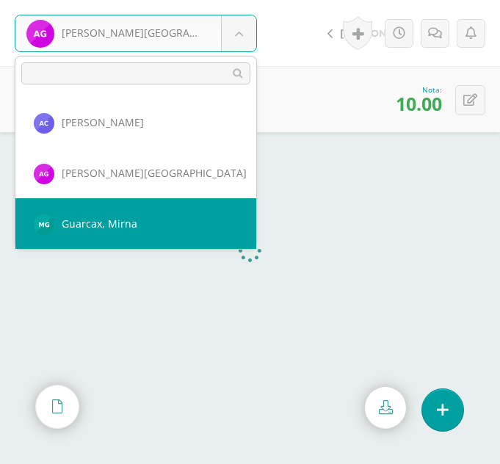
select select "356"
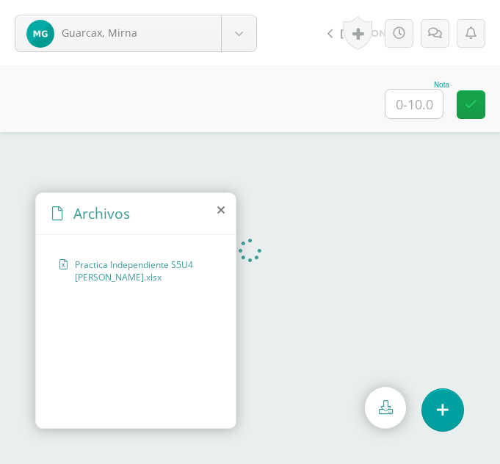
click at [429, 90] on input "text" at bounding box center [414, 104] width 57 height 29
type input "10"
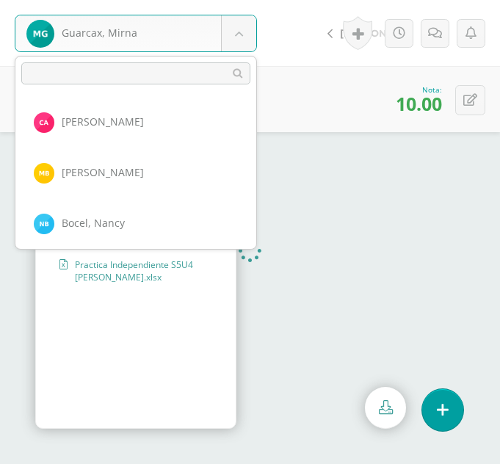
click at [248, 0] on body "Guarcax, Mirna Ajcojón, Clara Bocel, Marta Bocel, Nancy Bonilla, Bárbara Chiyal…" at bounding box center [250, 0] width 500 height 0
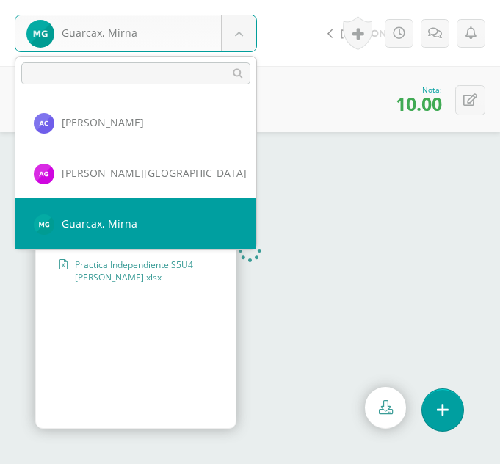
scroll to position [557, 0]
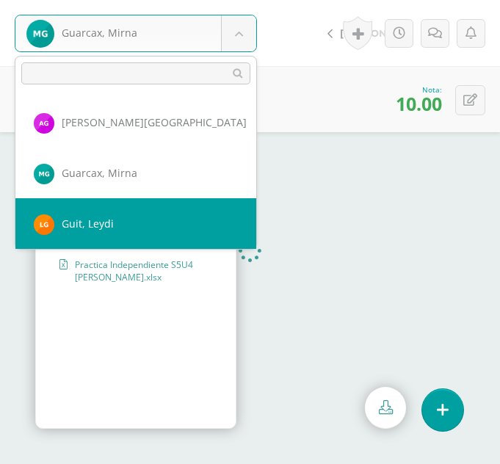
select select "319"
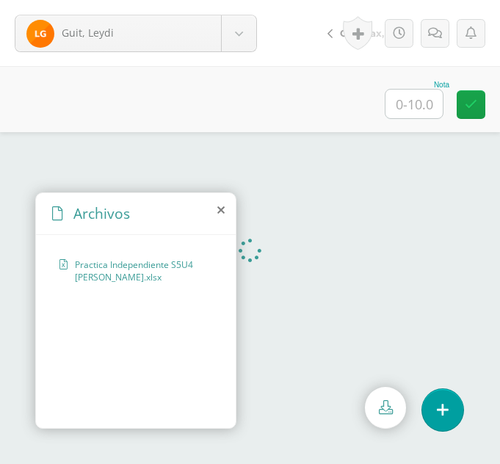
click at [218, 211] on icon at bounding box center [220, 210] width 7 height 12
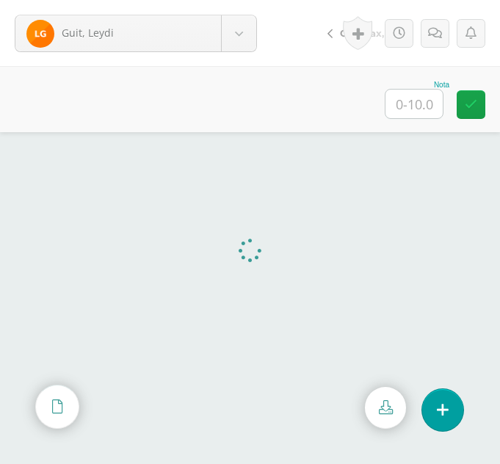
click at [411, 102] on input "text" at bounding box center [414, 104] width 57 height 29
type input "10"
click at [244, 0] on body "Guit, Leydi Ajcojón, Clara Bocel, Marta Bocel, Nancy Bonilla, Bárbara Chiyal, M…" at bounding box center [250, 0] width 500 height 0
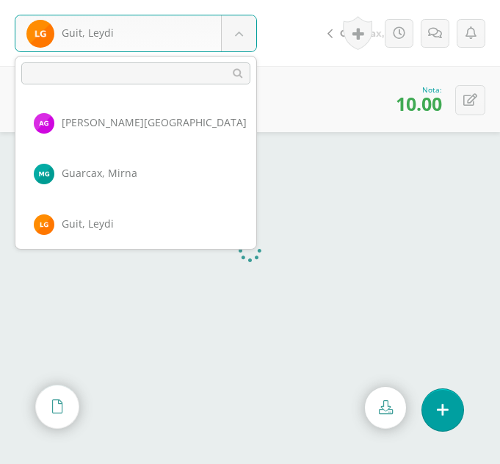
scroll to position [607, 0]
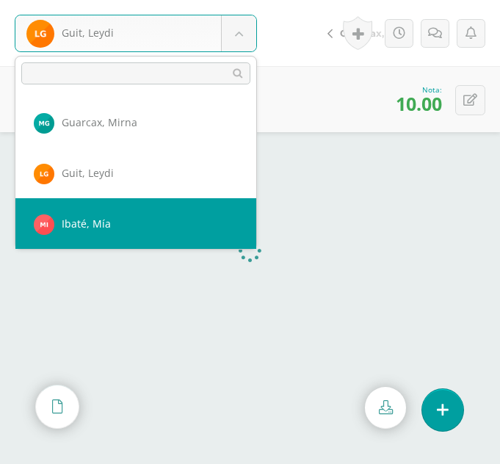
select select "376"
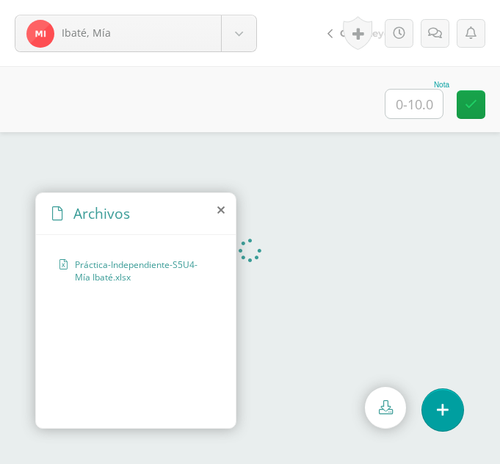
click at [407, 107] on input "text" at bounding box center [414, 104] width 57 height 29
type input "10"
click at [235, 0] on body "Ibaté, Mía Ajcojón, Clara Bocel, Marta Bocel, Nancy Bonilla, Bárbara Chiyal, Me…" at bounding box center [250, 0] width 500 height 0
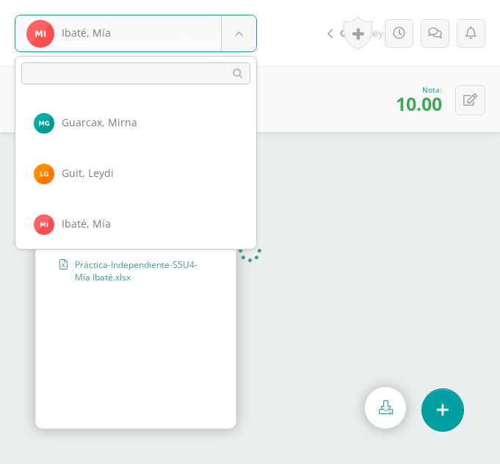
scroll to position [658, 0]
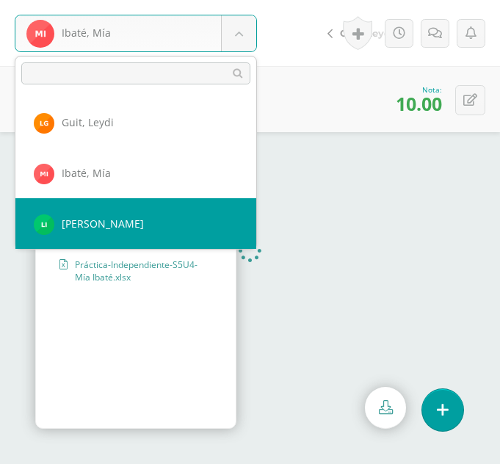
select select "320"
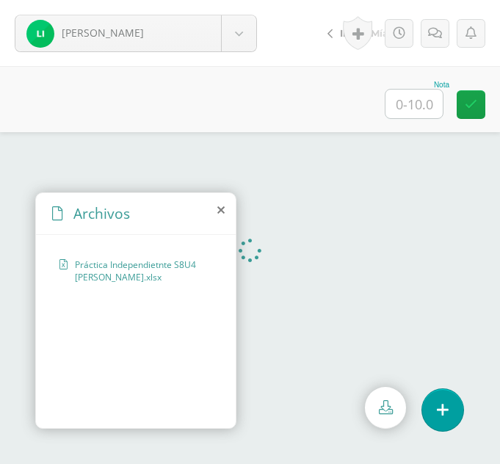
click at [222, 209] on icon at bounding box center [220, 210] width 7 height 12
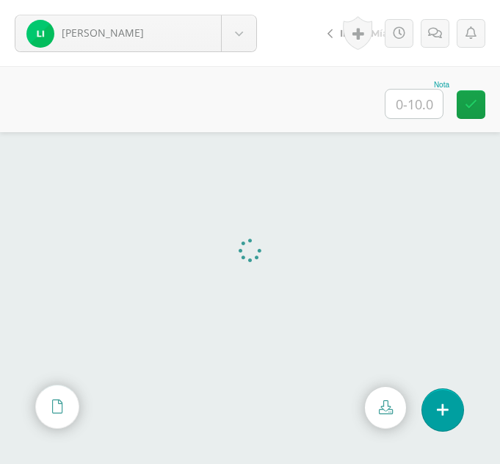
click at [401, 109] on input "text" at bounding box center [414, 104] width 57 height 29
type input "10"
click at [246, 0] on body "[PERSON_NAME] [PERSON_NAME] [PERSON_NAME], [GEOGRAPHIC_DATA][PERSON_NAME] [GEOG…" at bounding box center [250, 0] width 500 height 0
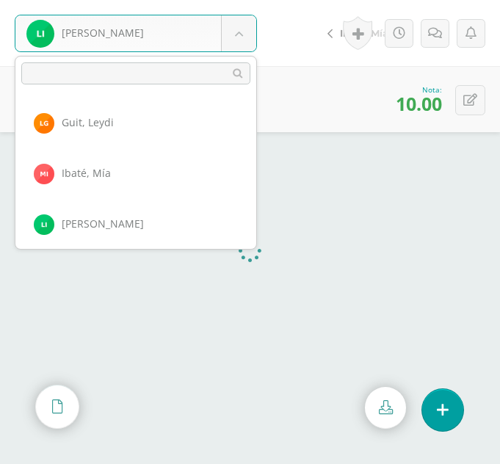
scroll to position [709, 0]
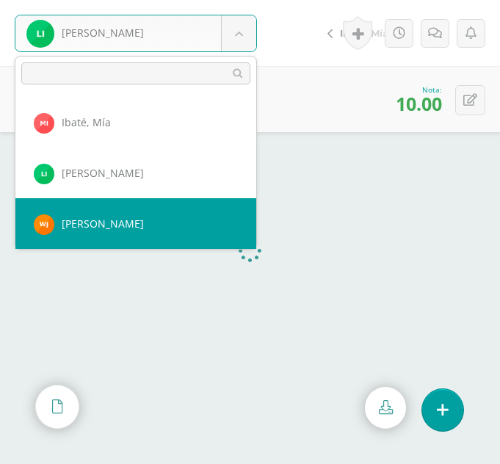
select select "374"
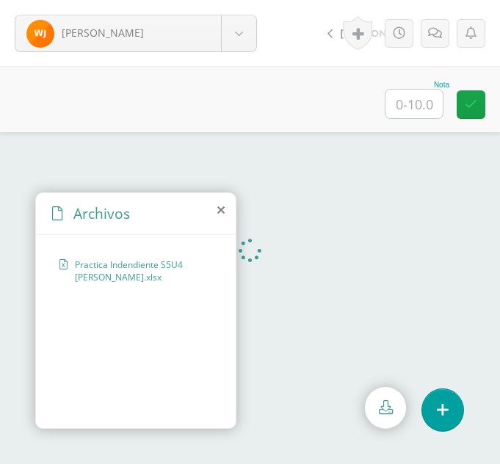
click at [221, 209] on icon at bounding box center [220, 210] width 7 height 12
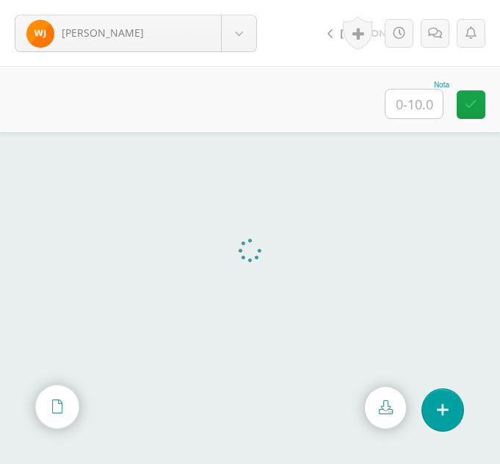
click at [444, 104] on div "Nota" at bounding box center [417, 100] width 65 height 38
click at [422, 100] on input "text" at bounding box center [414, 104] width 57 height 29
type input "10"
click at [238, 0] on body "Julajuj, Wendy Ajcojón, Clara Bocel, Marta Bocel, Nancy Bonilla, Bárbara Chiyal…" at bounding box center [250, 0] width 500 height 0
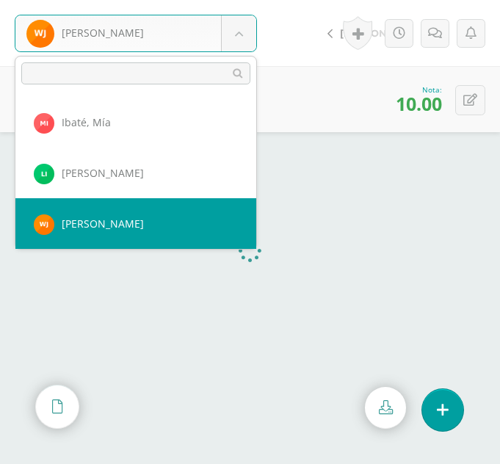
scroll to position [759, 0]
select select "343"
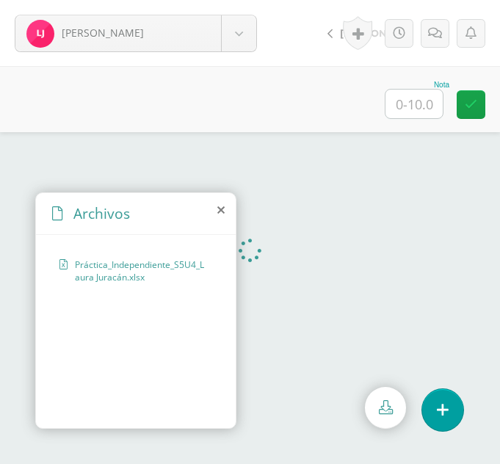
click at [217, 210] on icon at bounding box center [220, 210] width 7 height 12
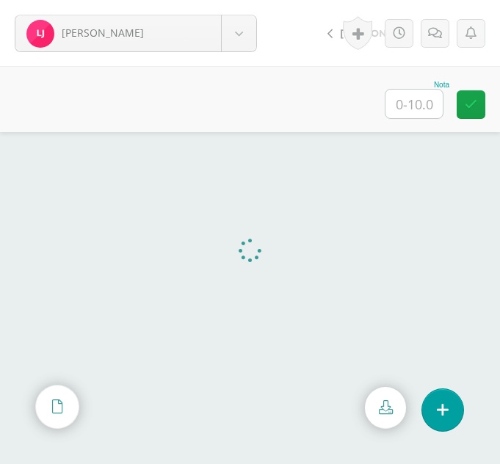
click at [404, 104] on input "text" at bounding box center [414, 104] width 57 height 29
type input "10"
click at [243, 0] on body "Juracan, Laura Ajcojón, Clara Bocel, Marta Bocel, Nancy Bonilla, Bárbara Chiyal…" at bounding box center [250, 0] width 500 height 0
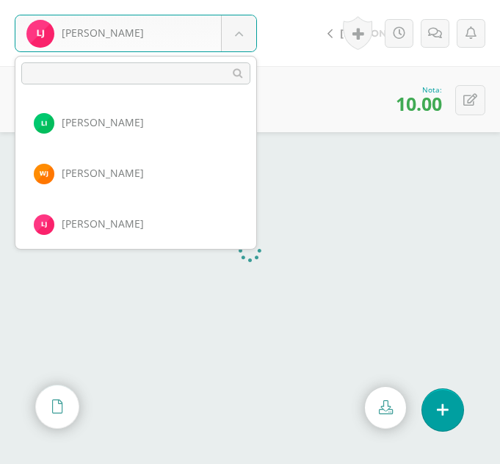
scroll to position [810, 0]
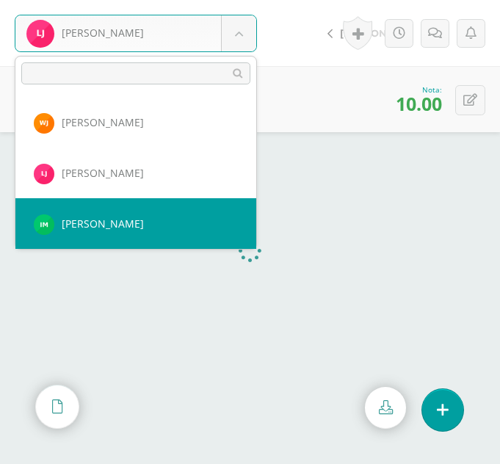
select select "355"
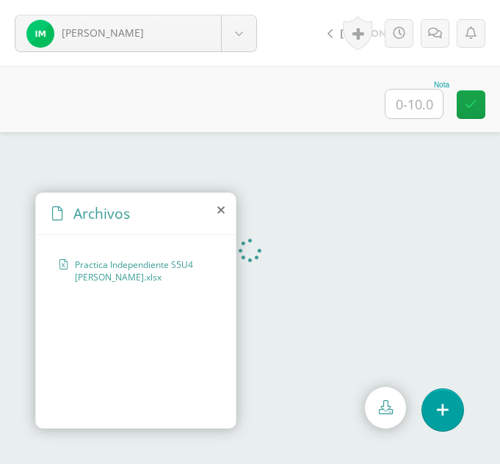
click at [220, 211] on icon at bounding box center [220, 210] width 7 height 12
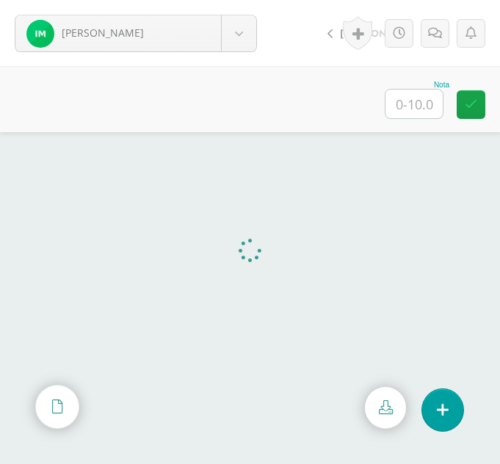
click at [423, 104] on input "text" at bounding box center [414, 104] width 57 height 29
type input "10"
click at [248, 0] on body "Morales, Irma Ajcojón, Clara Bocel, Marta Bocel, Nancy Bonilla, Bárbara Chiyal,…" at bounding box center [250, 0] width 500 height 0
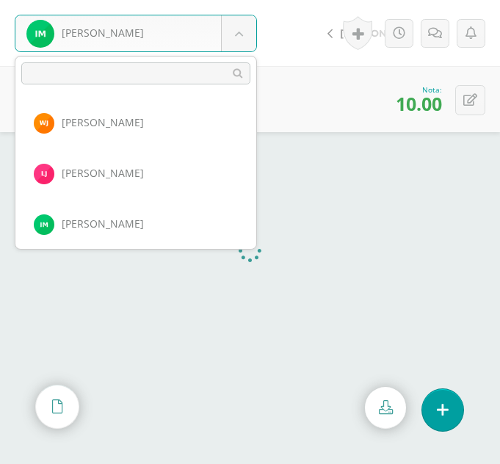
scroll to position [861, 0]
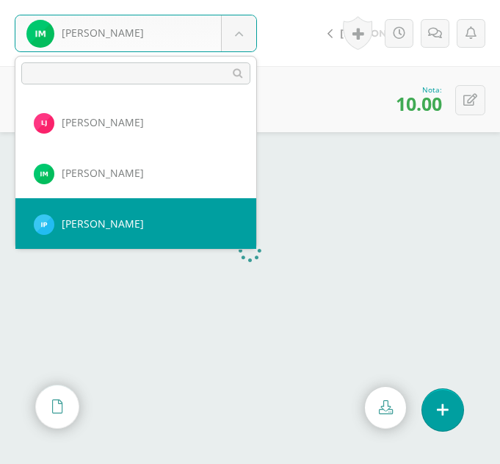
select select "321"
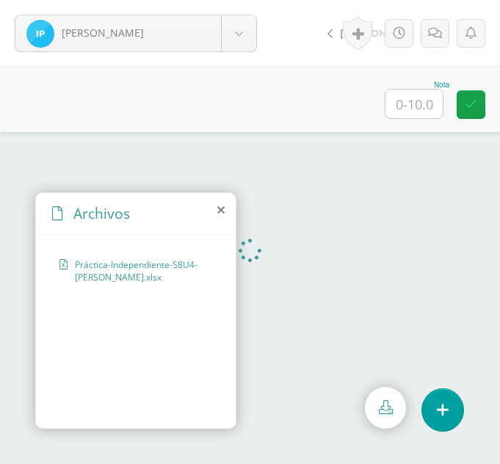
click at [432, 92] on input "text" at bounding box center [414, 104] width 57 height 29
type input "10"
click at [254, 0] on body "Pablo, Ingrid Ajcojón, Clara Bocel, Marta Bocel, Nancy Bonilla, Bárbara Chiyal,…" at bounding box center [250, 0] width 500 height 0
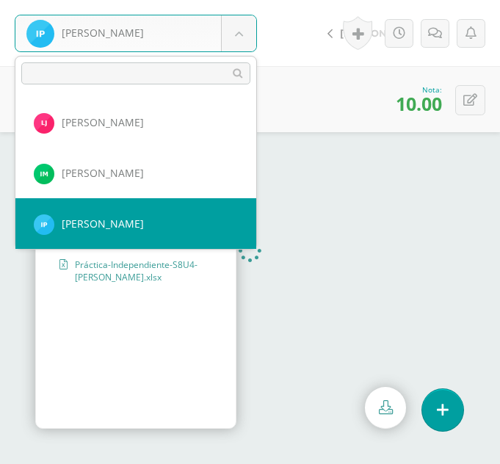
scroll to position [912, 0]
select select "302"
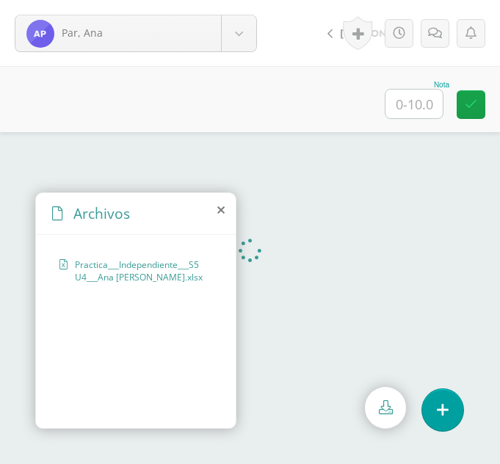
click at [218, 211] on icon at bounding box center [220, 210] width 7 height 12
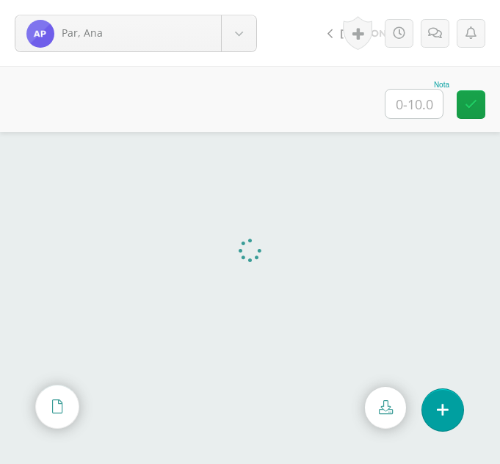
click at [397, 106] on input "text" at bounding box center [414, 104] width 57 height 29
type input "10"
click at [236, 0] on body "Par, Ana Ajcojón, Clara Bocel, Marta Bocel, Nancy Bonilla, Bárbara Chiyal, Mela…" at bounding box center [250, 0] width 500 height 0
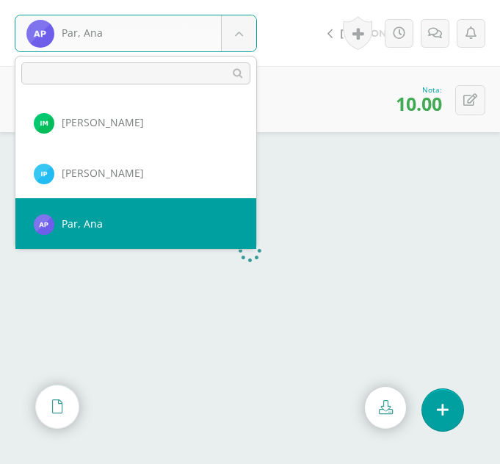
scroll to position [962, 0]
select select "326"
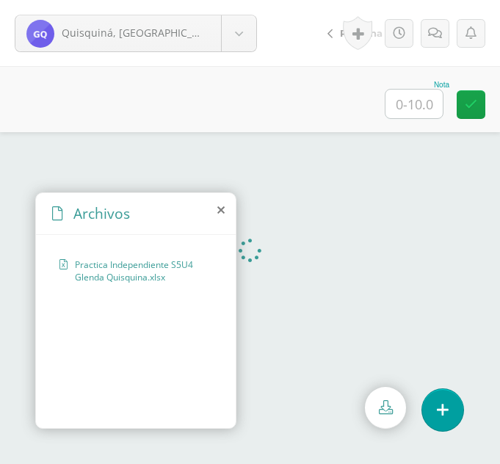
click at [223, 206] on icon at bounding box center [220, 210] width 7 height 12
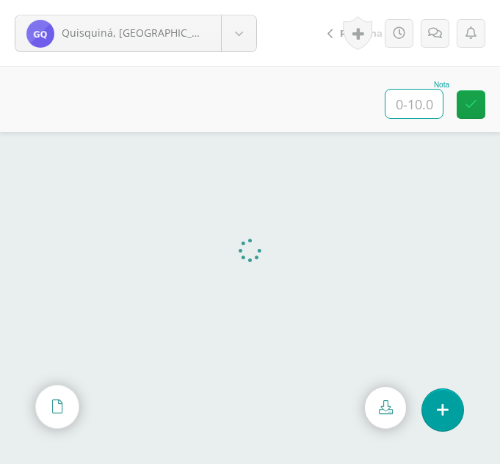
click at [412, 105] on input "text" at bounding box center [414, 104] width 57 height 29
type input "10"
click at [236, 0] on body "Quisquiná, Glenda Ajcojón, Clara Bocel, Marta Bocel, Nancy Bonilla, Bárbara Chi…" at bounding box center [250, 0] width 500 height 0
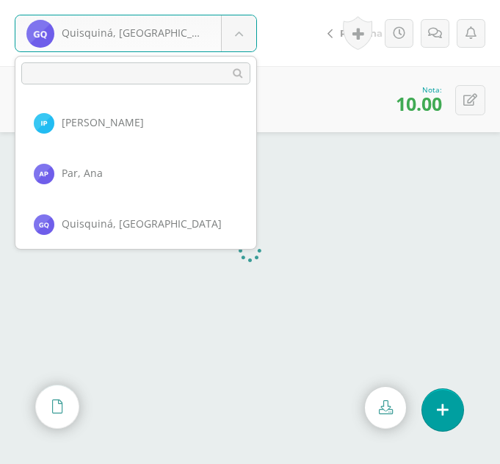
scroll to position [1013, 0]
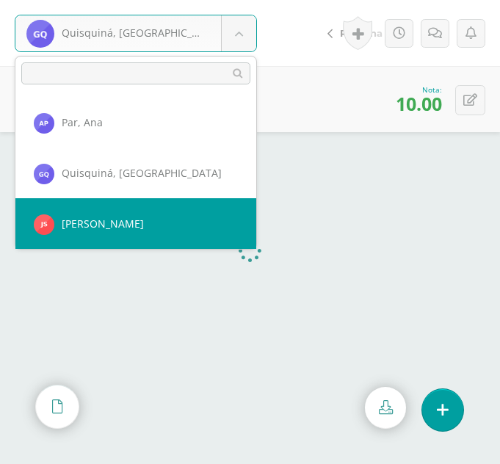
select select "373"
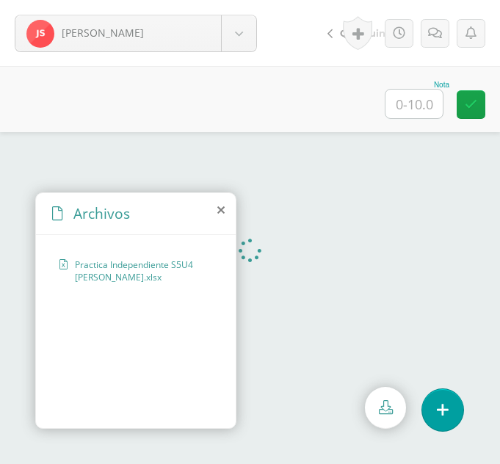
click at [221, 210] on icon at bounding box center [220, 210] width 7 height 12
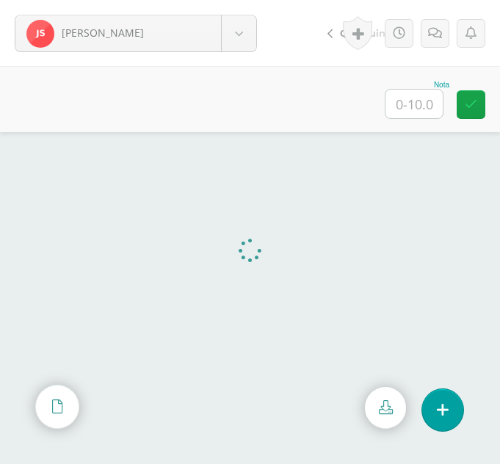
click at [392, 102] on input "text" at bounding box center [414, 104] width 57 height 29
click at [439, 27] on icon at bounding box center [435, 33] width 14 height 12
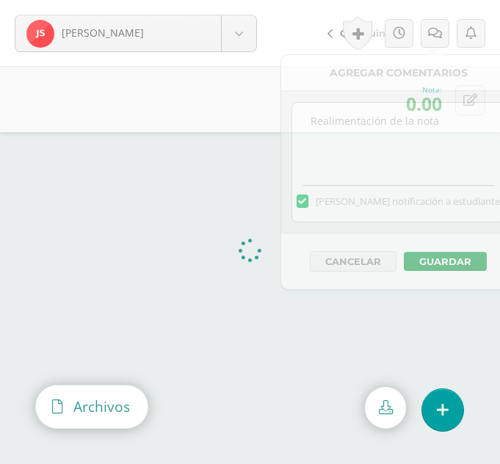
click at [80, 404] on span "Archivos" at bounding box center [101, 407] width 57 height 20
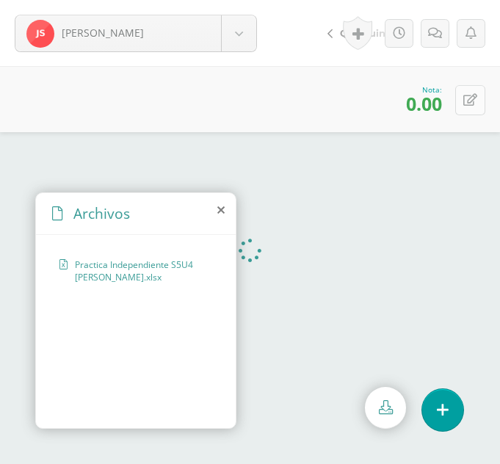
click at [474, 92] on button at bounding box center [470, 100] width 30 height 30
type input "1"
click at [441, 37] on icon at bounding box center [435, 33] width 14 height 12
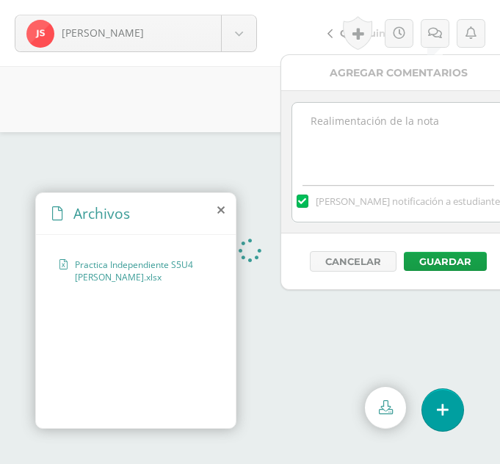
click at [410, 137] on textarea at bounding box center [398, 139] width 212 height 73
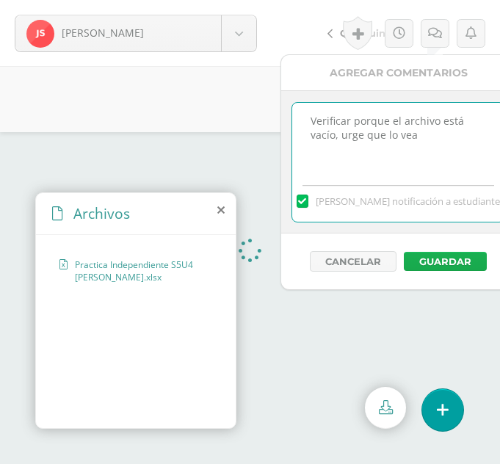
type textarea "Verificar porque el archivo está vacío, urge que lo vea"
click at [427, 258] on button "Guardar" at bounding box center [445, 261] width 83 height 19
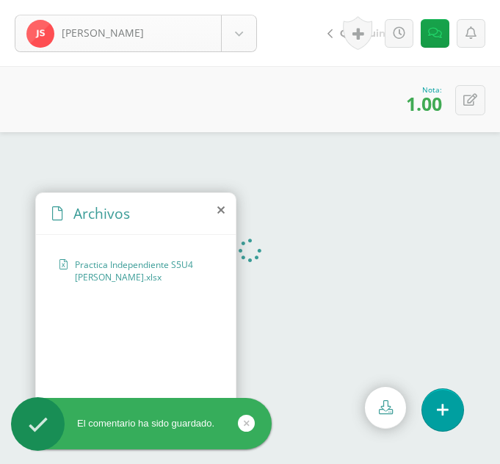
click at [246, 41] on body "El comentario ha sido guardado. Saloj, Jessica Ajcojón, Clara Bocel, Marta Boce…" at bounding box center [250, 232] width 500 height 464
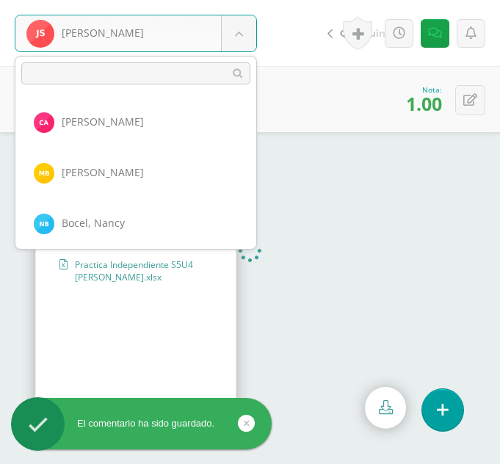
click at [246, 41] on body "El comentario ha sido guardado. Saloj, Jessica Ajcojón, Clara Bocel, Marta Boce…" at bounding box center [250, 232] width 500 height 464
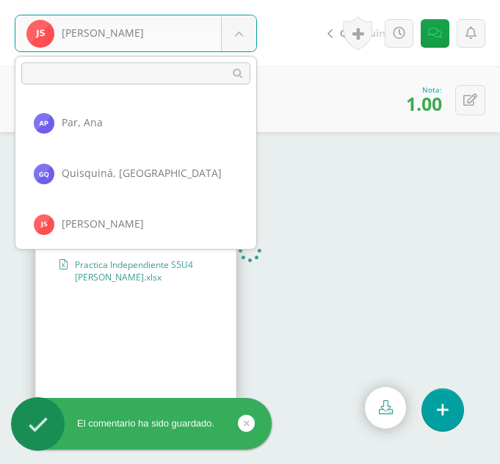
scroll to position [1064, 0]
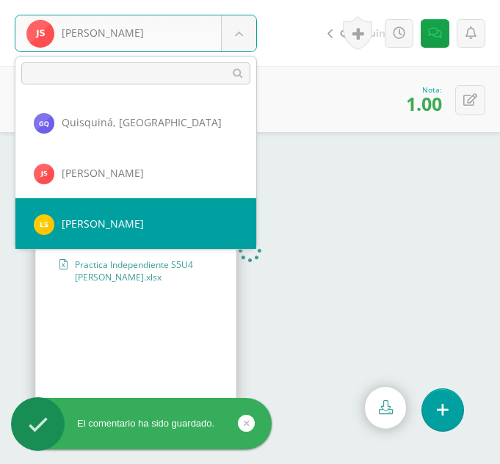
select select "322"
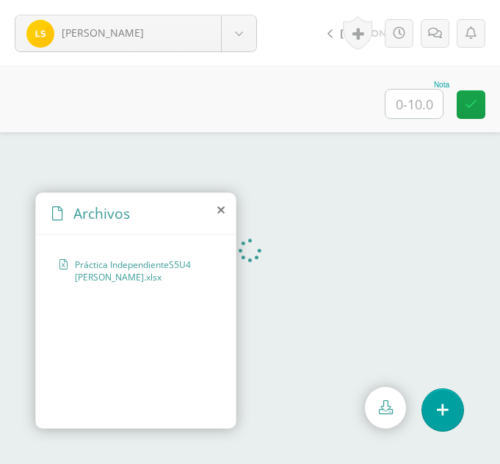
click at [217, 212] on div "Archivos" at bounding box center [136, 214] width 200 height 42
click at [222, 211] on icon at bounding box center [220, 210] width 7 height 12
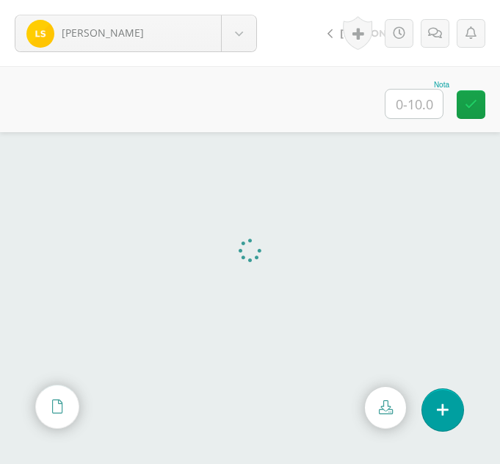
click at [387, 118] on div "Nota" at bounding box center [417, 100] width 65 height 38
click at [425, 106] on input "text" at bounding box center [414, 104] width 57 height 29
type input "10"
click at [239, 0] on body "Solís, Lidia Ajcojón, Clara Bocel, Marta Bocel, Nancy Bonilla, Bárbara Chiyal, …" at bounding box center [250, 0] width 500 height 0
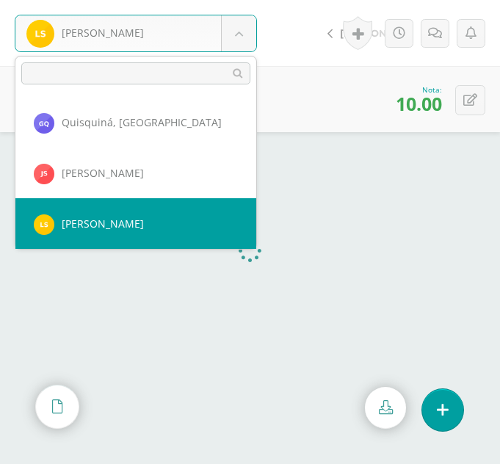
scroll to position [1114, 0]
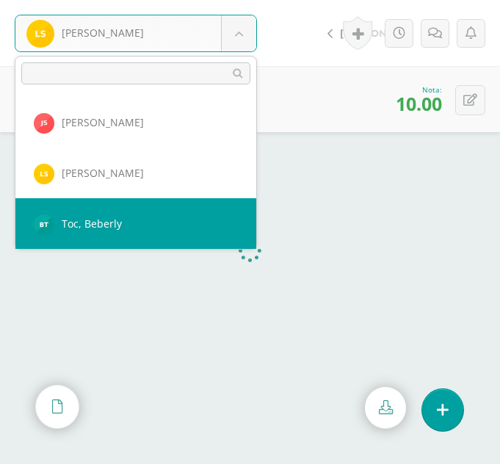
select select "349"
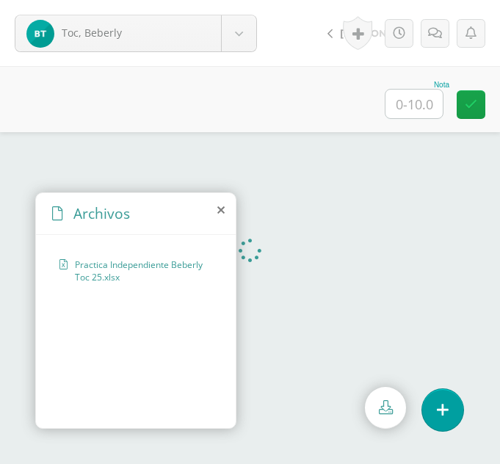
click at [225, 210] on div "Archivos" at bounding box center [136, 214] width 200 height 42
click at [221, 210] on icon at bounding box center [220, 210] width 7 height 12
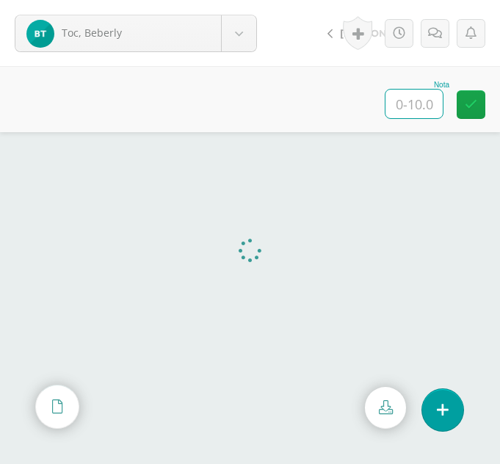
click at [430, 105] on input "text" at bounding box center [414, 104] width 57 height 29
type input "10"
click at [249, 0] on body "Toc, Beberly Ajcojón, Clara Bocel, Marta Bocel, Nancy Bonilla, Bárbara Chiyal, …" at bounding box center [250, 0] width 500 height 0
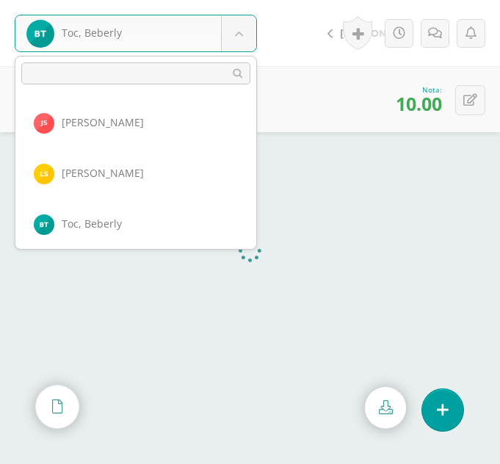
scroll to position [1165, 0]
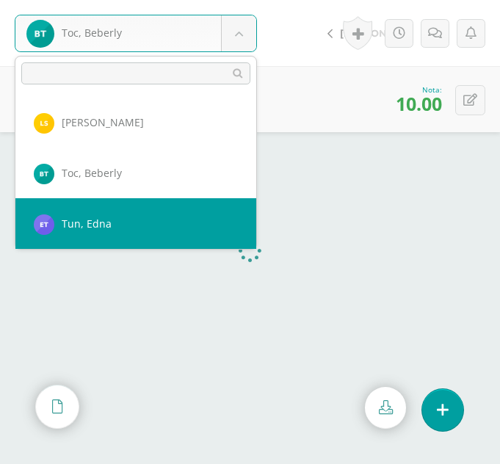
select select "333"
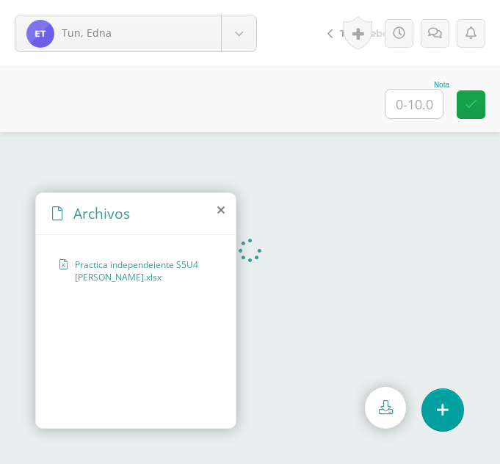
click at [220, 210] on icon at bounding box center [220, 210] width 7 height 12
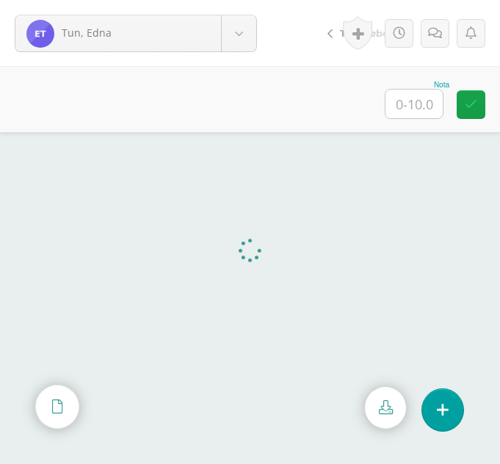
click at [422, 98] on input "text" at bounding box center [414, 104] width 57 height 29
type input "10"
click at [234, 0] on body "Tun, Edna Ajcojón, Clara Bocel, Marta Bocel, Nancy Bonilla, Bárbara Chiyal, Mel…" at bounding box center [250, 0] width 500 height 0
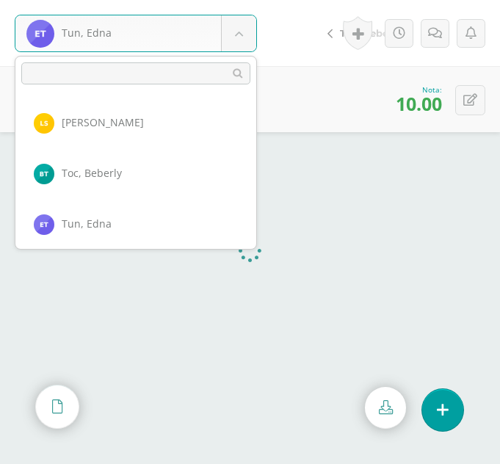
scroll to position [1216, 0]
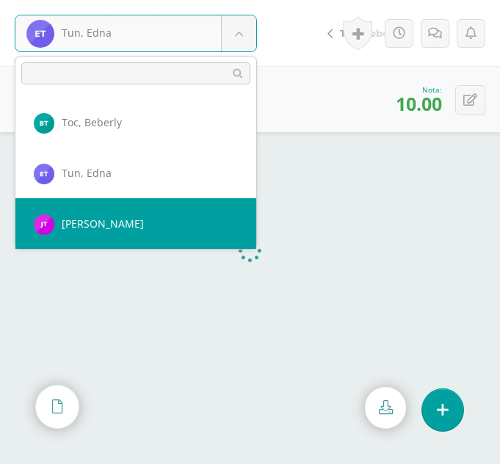
select select "324"
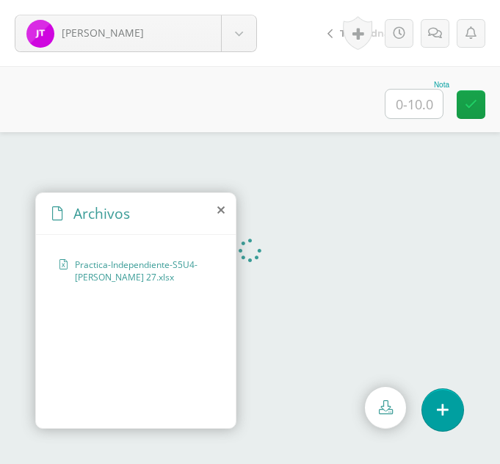
click at [224, 208] on icon at bounding box center [220, 210] width 7 height 12
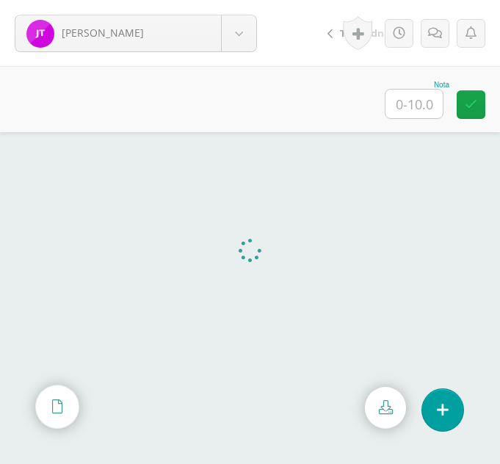
click at [427, 104] on input "text" at bounding box center [414, 104] width 57 height 29
type input "10"
click at [246, 0] on body "Tuy, Jennifer Ajcojón, Clara Bocel, Marta Bocel, Nancy Bonilla, Bárbara Chiyal,…" at bounding box center [250, 0] width 500 height 0
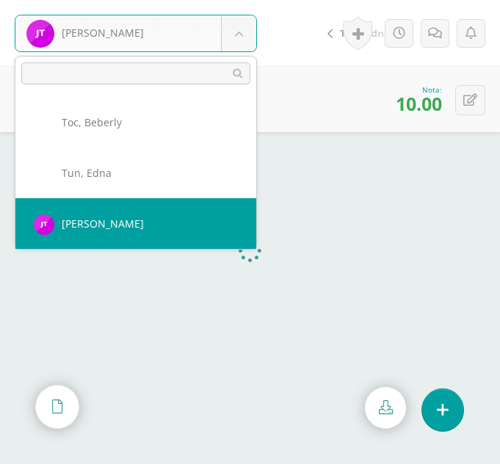
scroll to position [1266, 0]
select select "325"
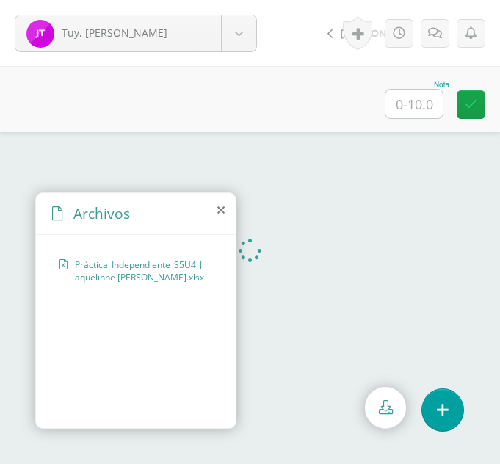
click at [219, 210] on icon at bounding box center [220, 210] width 7 height 12
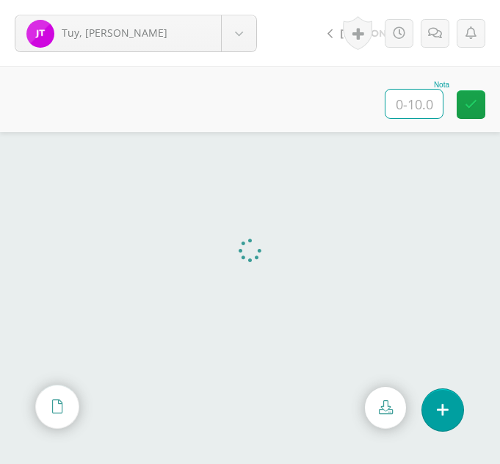
click at [423, 93] on input "text" at bounding box center [414, 104] width 57 height 29
type input "10"
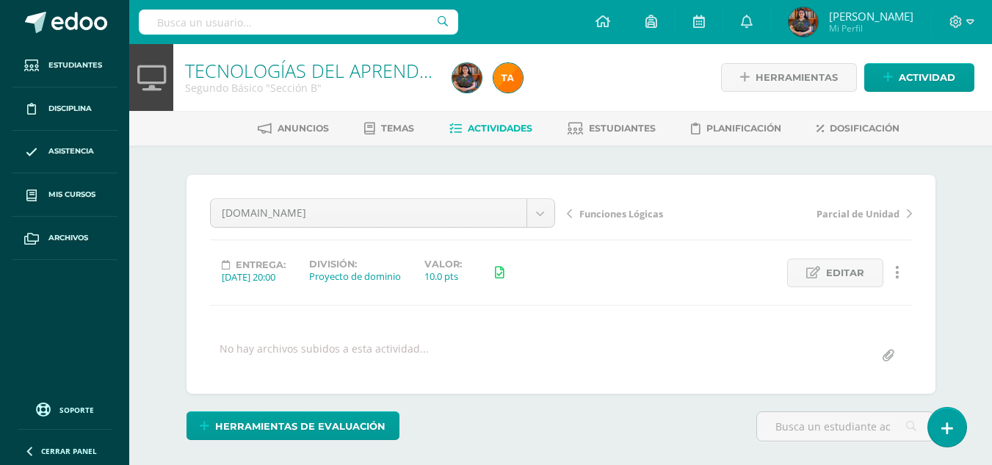
click at [881, 356] on input "file" at bounding box center [888, 356] width 29 height 29
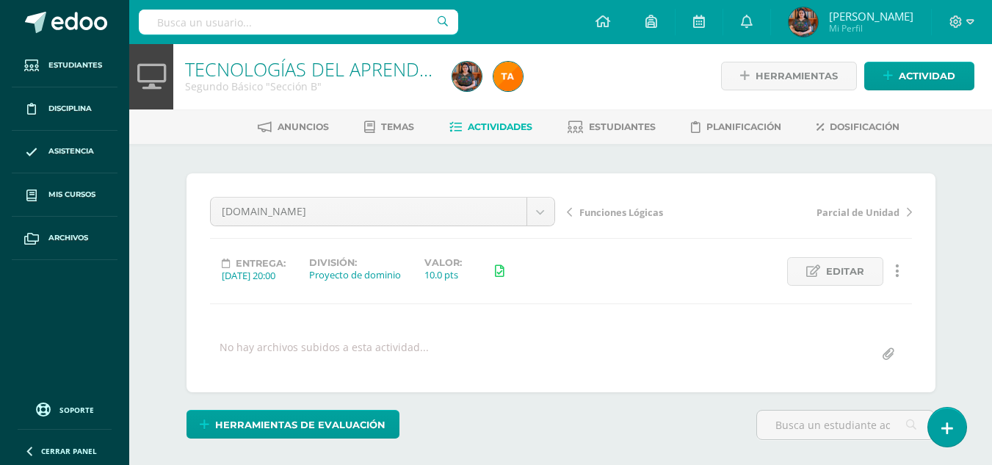
scroll to position [2, 0]
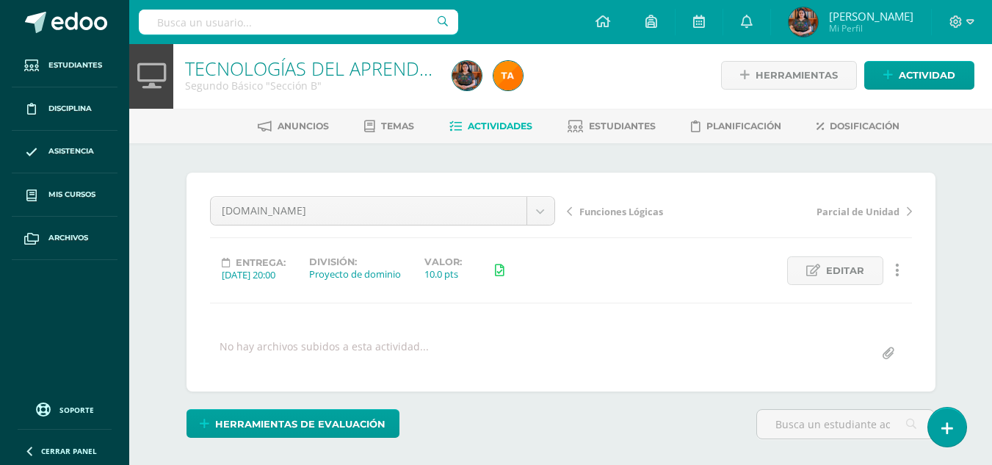
type input "C:\fakepath\Sumar B.xlsx"
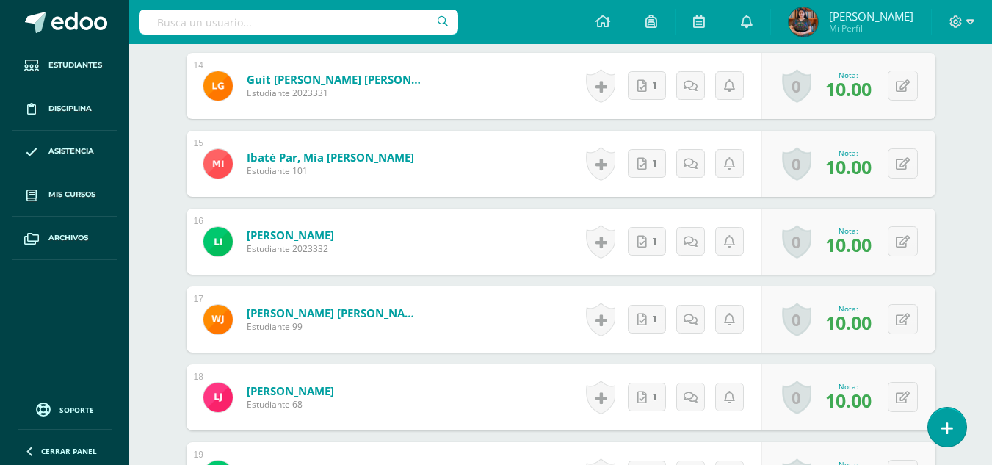
scroll to position [1689, 0]
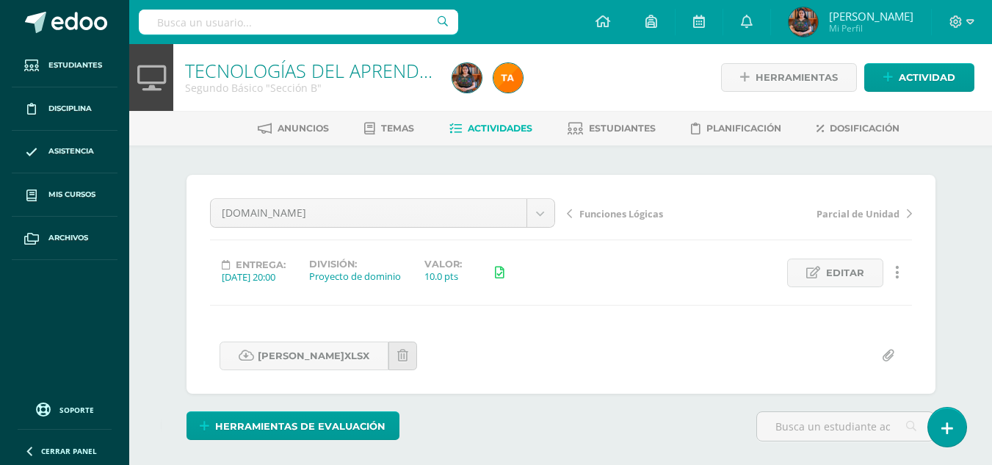
drag, startPoint x: 1000, startPoint y: 94, endPoint x: 1003, endPoint y: 5, distance: 88.9
click at [992, 5] on html "Sumar B.xlsx creado exitosamente Estudiantes Disciplina Asistencia Mis cursos A…" at bounding box center [496, 291] width 992 height 582
click at [490, 134] on span "Actividades" at bounding box center [500, 128] width 65 height 11
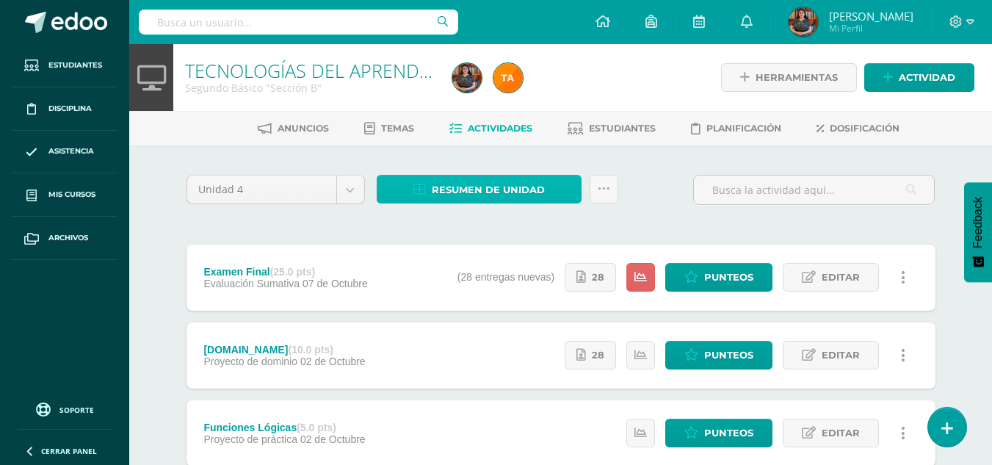
click at [540, 194] on span "Resumen de unidad" at bounding box center [488, 189] width 113 height 27
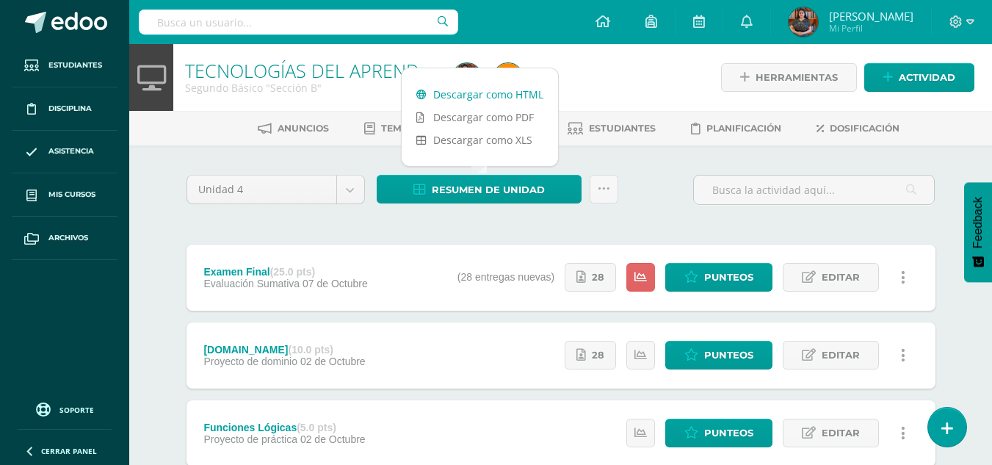
click at [524, 93] on link "Descargar como HTML" at bounding box center [480, 94] width 156 height 23
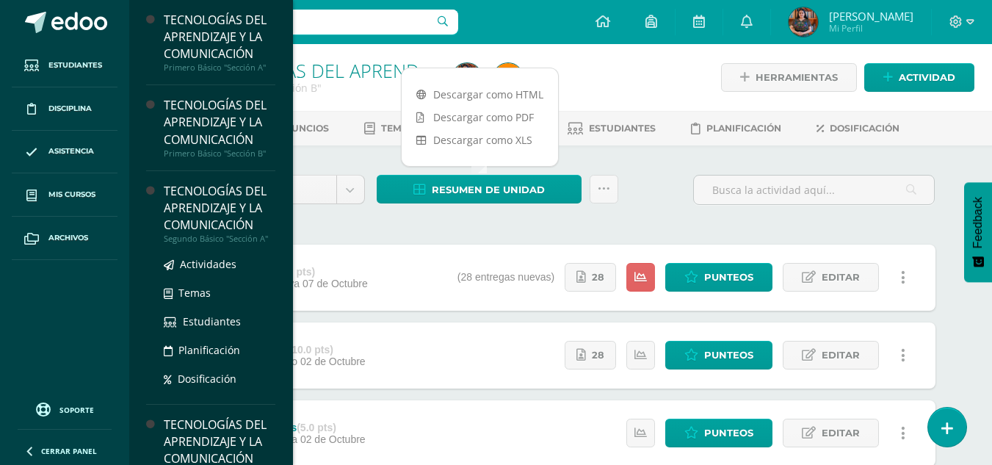
click at [192, 207] on div "TECNOLOGÍAS DEL APRENDIZAJE Y LA COMUNICACIÓN" at bounding box center [220, 208] width 112 height 51
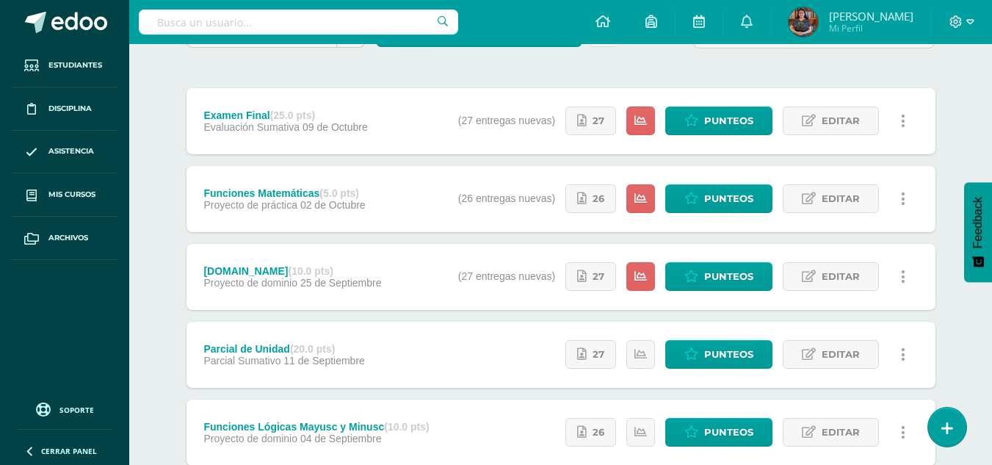
scroll to position [159, 0]
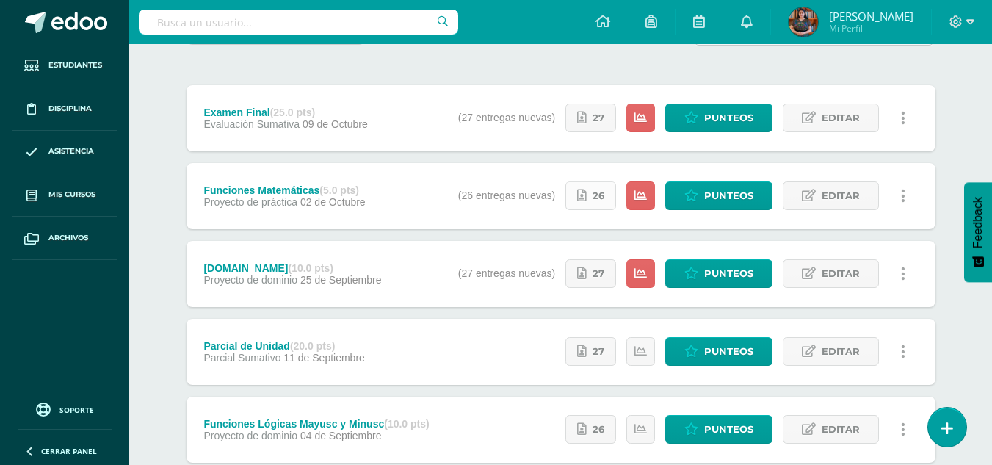
click at [599, 195] on span "26" at bounding box center [599, 195] width 12 height 27
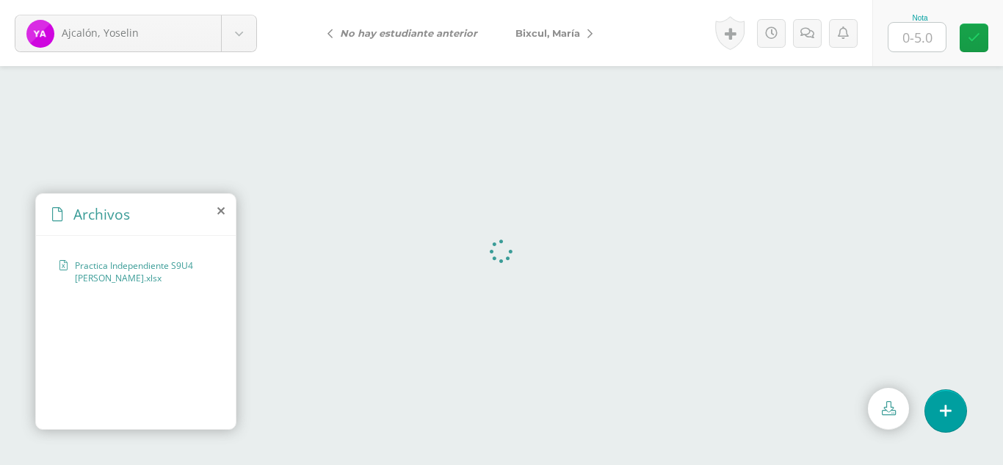
click at [912, 43] on input "text" at bounding box center [917, 37] width 57 height 29
type input "5"
click at [247, 0] on body "Ajcalón, [PERSON_NAME], [PERSON_NAME], [PERSON_NAME][GEOGRAPHIC_DATA], [PERSON_…" at bounding box center [501, 0] width 1003 height 0
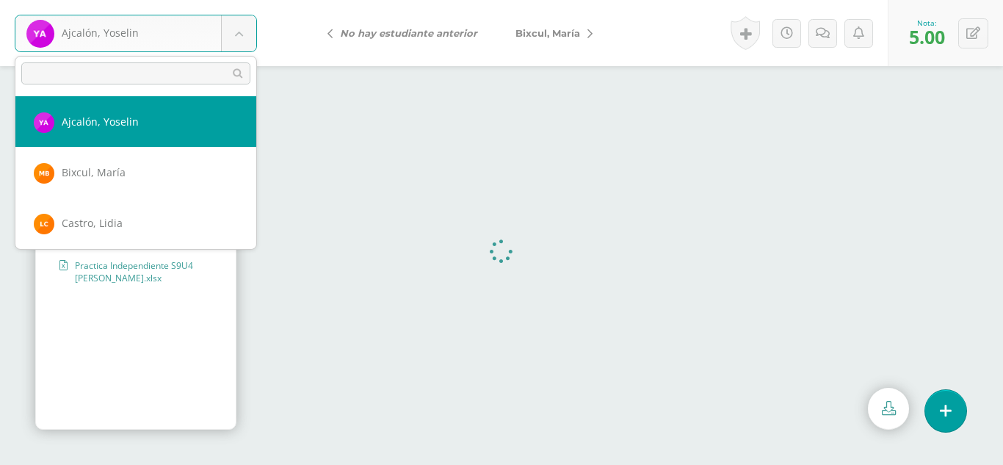
click at [247, 0] on body "Ajcalón, Yoselin Ajcalón, Yoselin Bixcul, María Castro, Lidia Chalcù, Ana Chiya…" at bounding box center [501, 0] width 1003 height 0
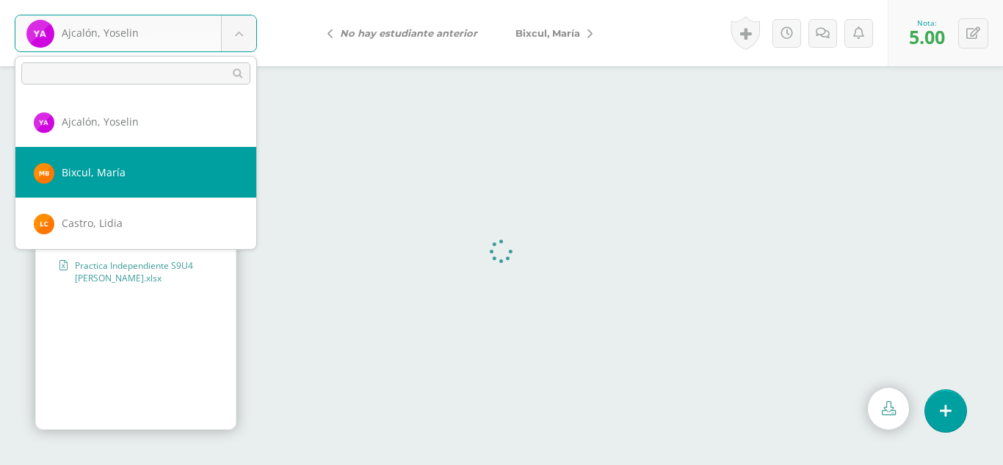
select select "352"
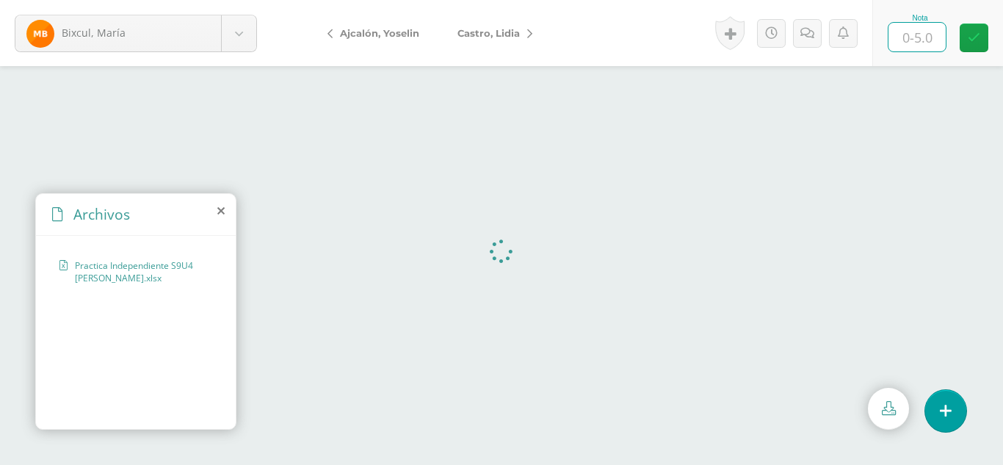
click at [929, 30] on input "text" at bounding box center [917, 37] width 57 height 29
type input "5"
click at [252, 0] on body "Bixcul, María Ajcalón, Yoselin Bixcul, María Castro, Lidia Chalcù, Ana Chiyal, …" at bounding box center [501, 0] width 1003 height 0
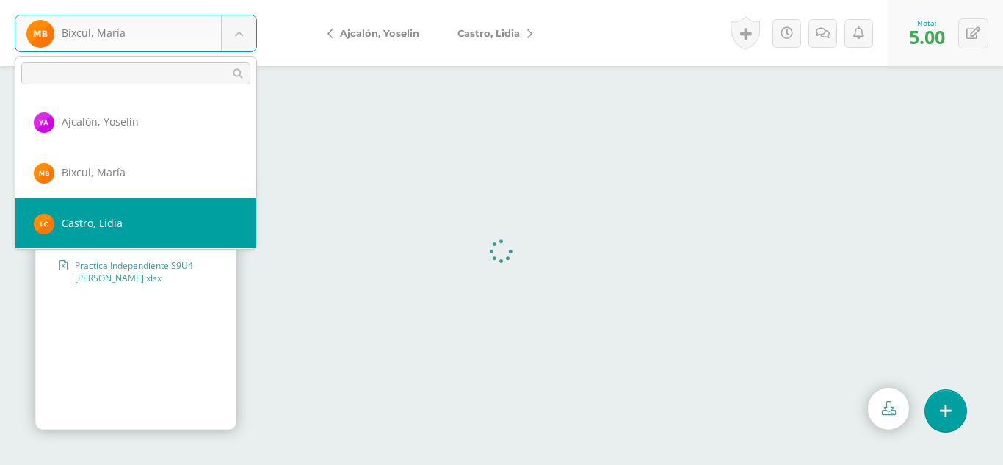
select select "369"
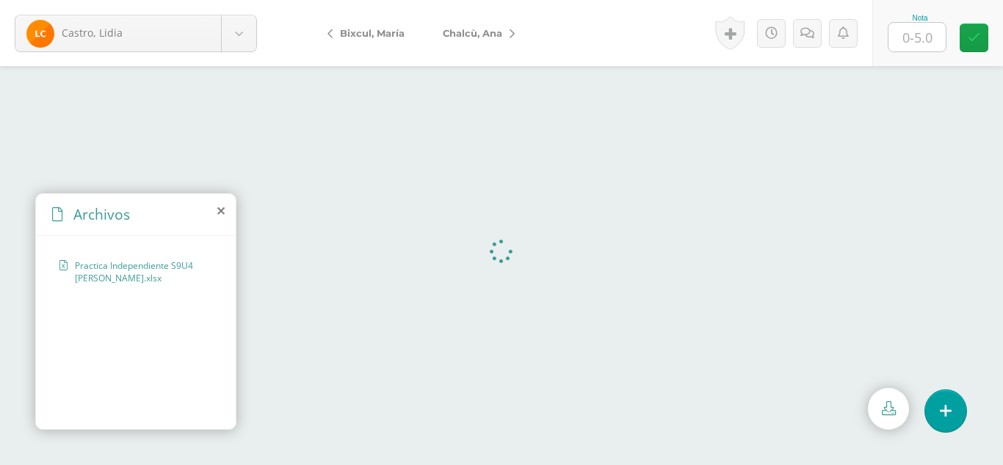
click at [921, 47] on input "text" at bounding box center [917, 37] width 57 height 29
type input "5"
click at [238, 52] on div "Castro, Lidia Ajcalón, Yoselin Bixcul, María Castro, Lidia Chalcù, Ana Chiyal, …" at bounding box center [136, 33] width 272 height 66
click at [244, 0] on body "Castro, Lidia Ajcalón, Yoselin Bixcul, María Castro, Lidia Chalcù, Ana Chiyal, …" at bounding box center [501, 0] width 1003 height 0
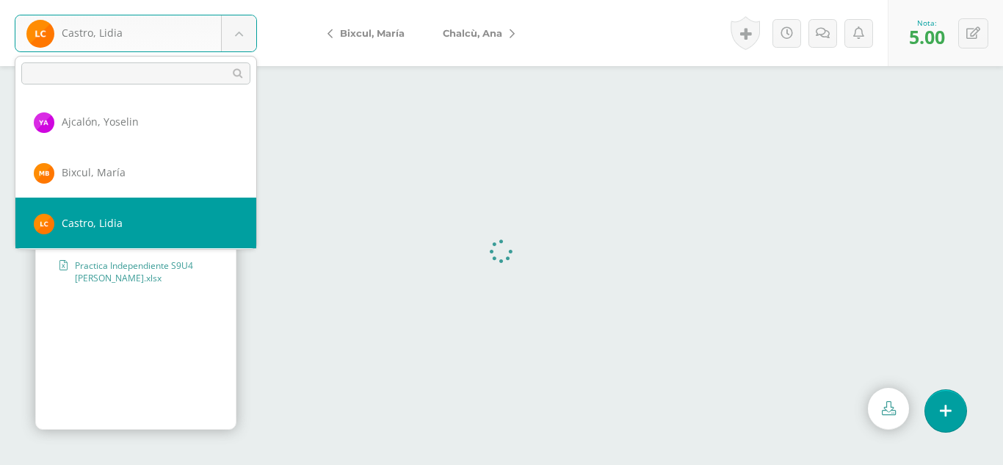
scroll to position [50, 0]
select select "295"
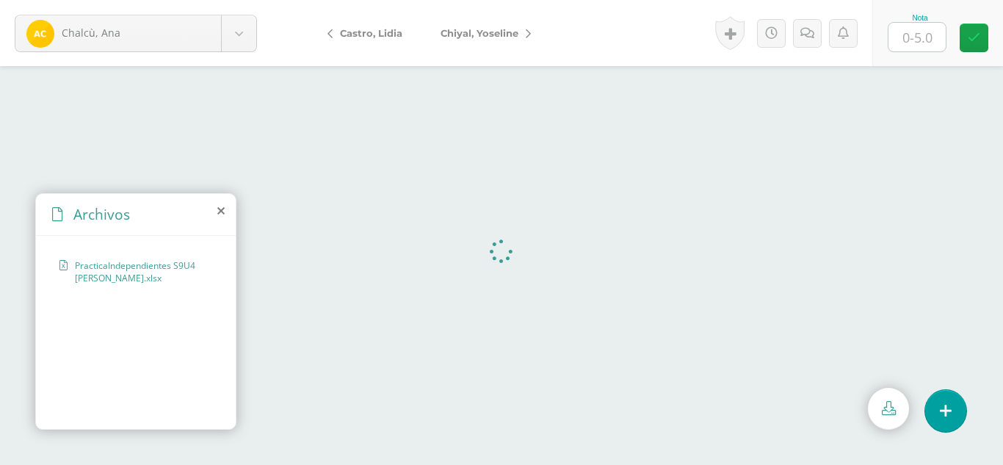
click at [921, 43] on input "text" at bounding box center [917, 37] width 57 height 29
type input "5"
click at [244, 0] on body "Chalcù, Ana Ajcalón, Yoselin Bixcul, María Castro, Lidia Chalcù, Ana Chiyal, Yo…" at bounding box center [501, 0] width 1003 height 0
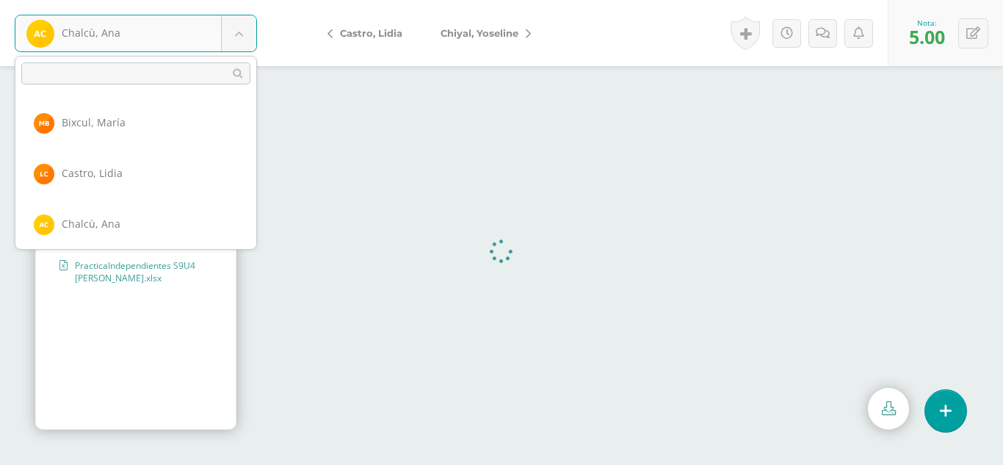
scroll to position [101, 0]
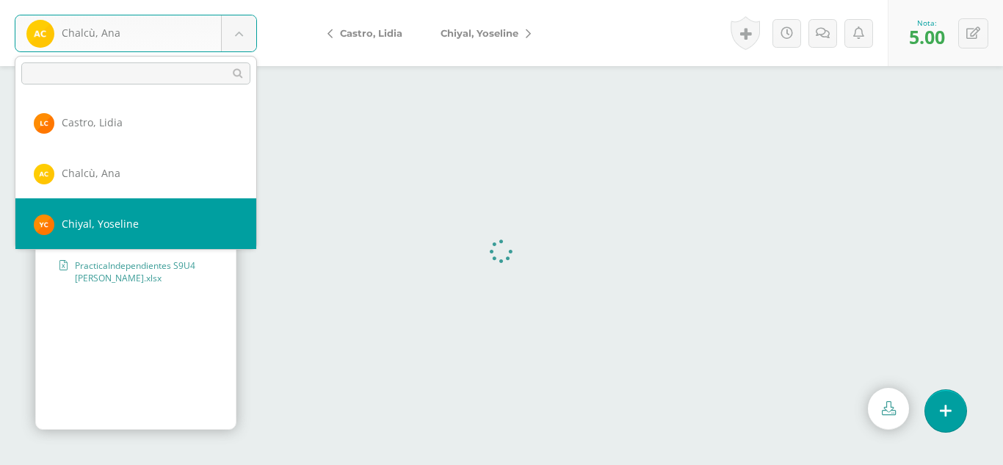
select select "296"
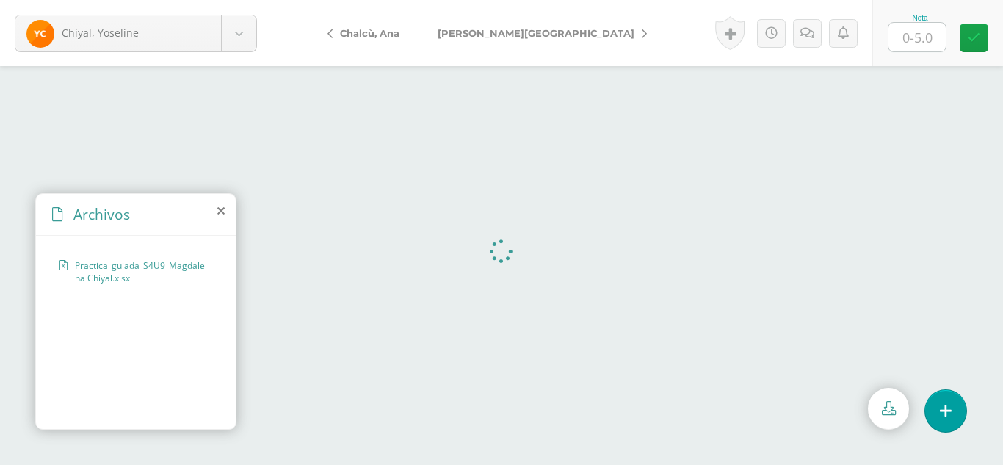
click at [904, 45] on input "text" at bounding box center [917, 37] width 57 height 29
type input "5"
click at [245, 0] on body "Chiyal, Yoseline Ajcalón, Yoselin Bixcul, María Castro, Lidia Chalcù, Ana Chiya…" at bounding box center [501, 0] width 1003 height 0
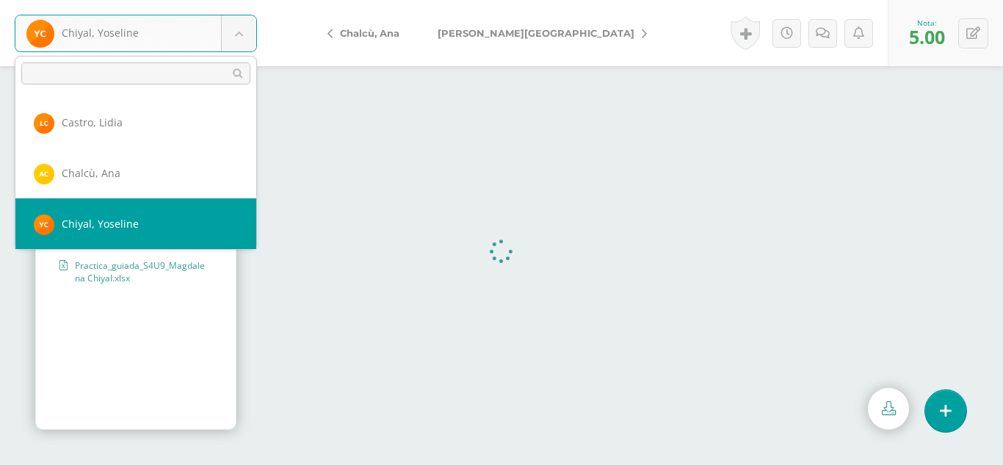
scroll to position [151, 0]
select select "297"
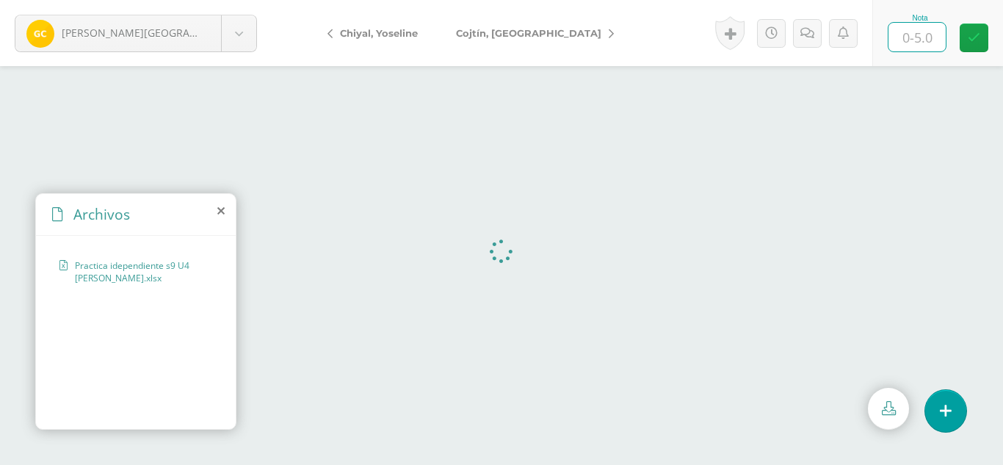
click at [920, 36] on input "text" at bounding box center [917, 37] width 57 height 29
type input "5"
click at [250, 0] on body "Chumil, [GEOGRAPHIC_DATA][PERSON_NAME], [PERSON_NAME], [PERSON_NAME][GEOGRAPHIC…" at bounding box center [501, 0] width 1003 height 0
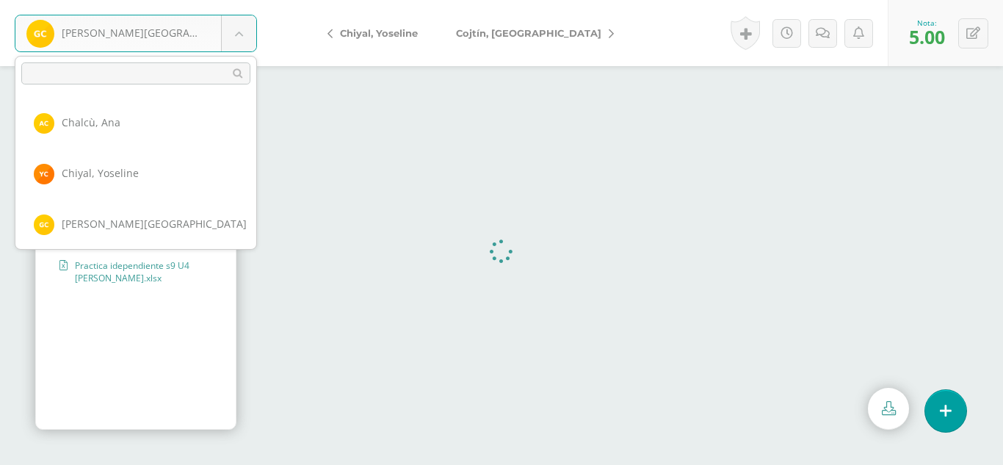
scroll to position [202, 0]
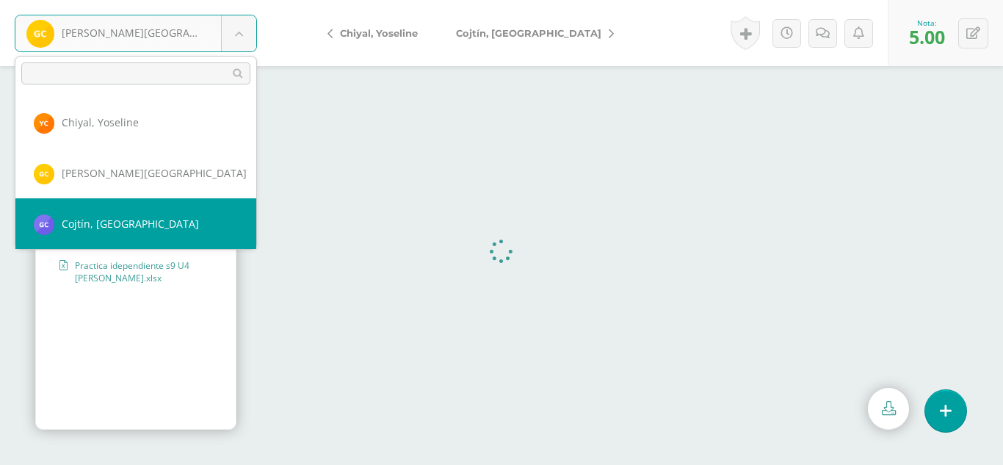
select select "316"
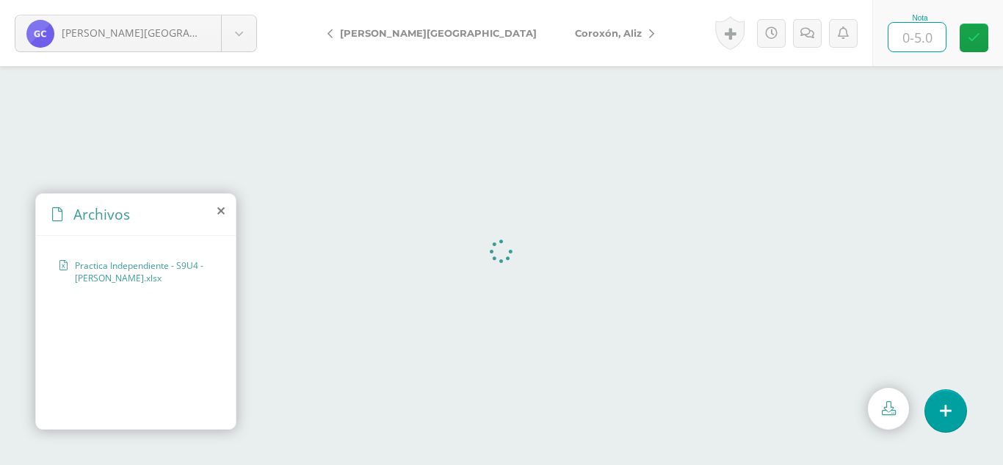
click at [931, 32] on input "text" at bounding box center [917, 37] width 57 height 29
click at [912, 42] on input "text" at bounding box center [917, 37] width 57 height 29
type input "5"
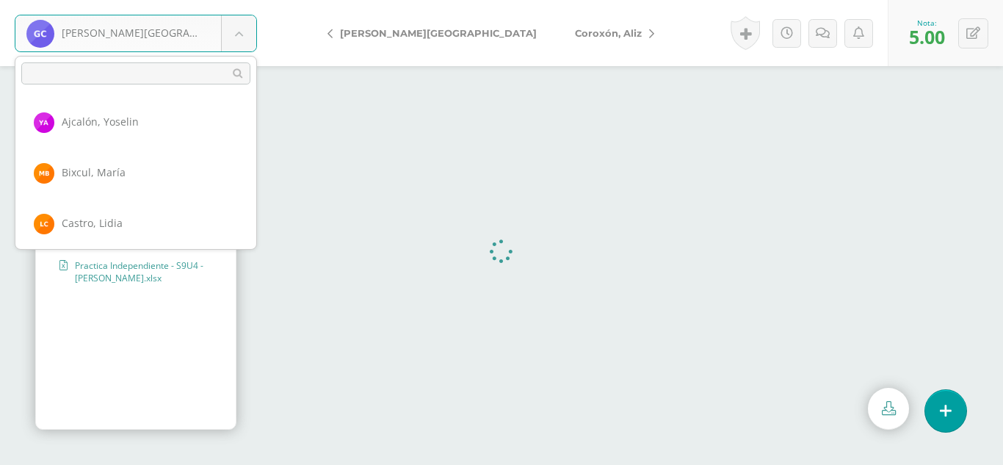
click at [242, 0] on body "Cojtín, Glendi Ajcalón, Yoselin Bixcul, María Castro, Lidia Chalcù, Ana Chiyal,…" at bounding box center [501, 0] width 1003 height 0
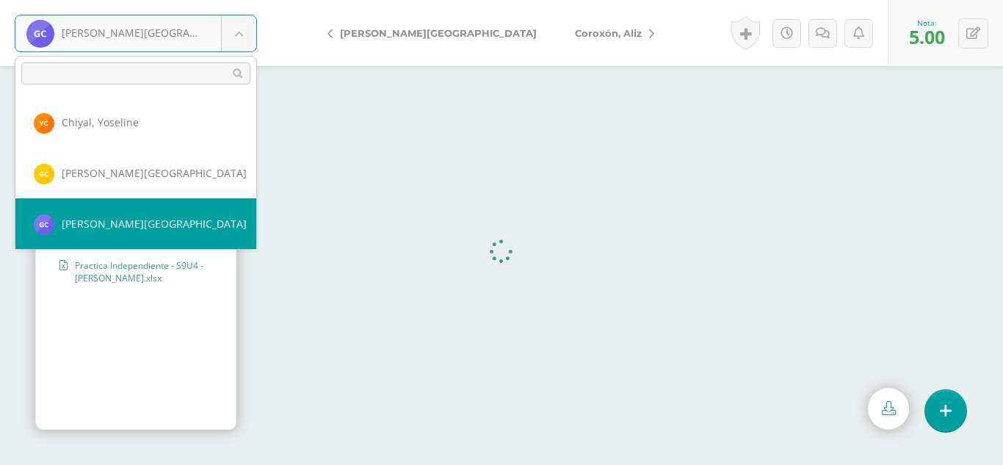
scroll to position [253, 0]
select select "344"
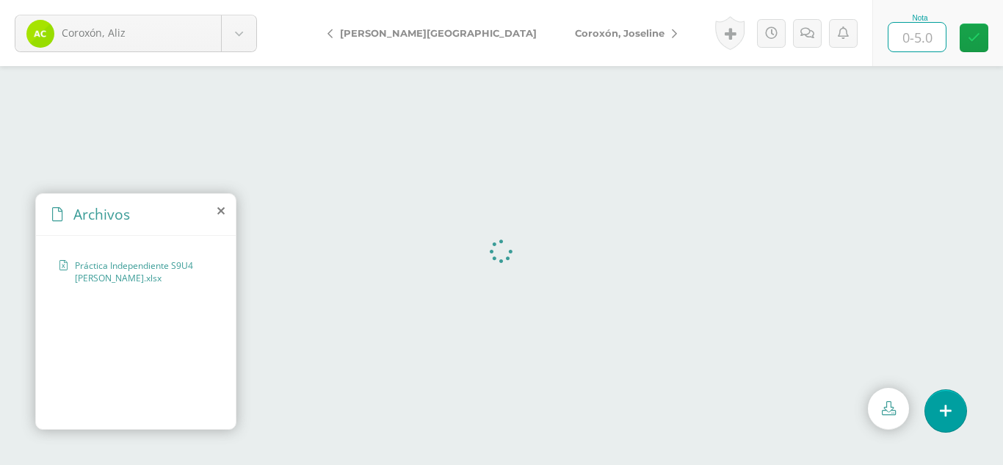
click at [916, 39] on input "text" at bounding box center [917, 37] width 57 height 29
type input "5"
click at [250, 0] on body "Coroxón, Aliz Ajcalón, Yoselin Bixcul, María Castro, Lidia Chalcù, Ana Chiyal, …" at bounding box center [501, 0] width 1003 height 0
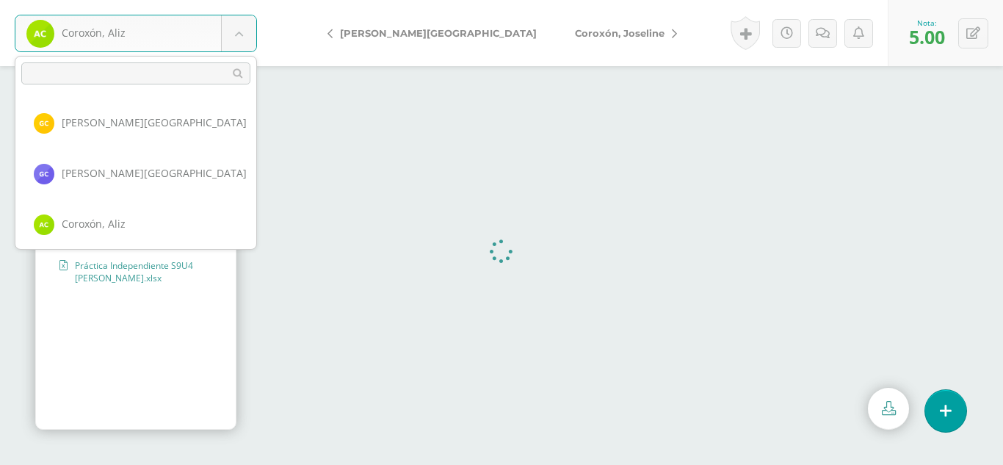
scroll to position [303, 0]
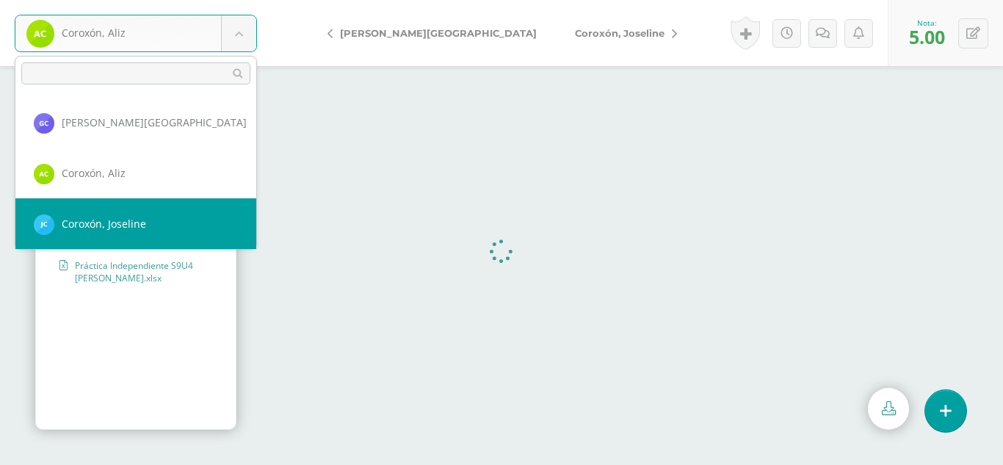
select select "298"
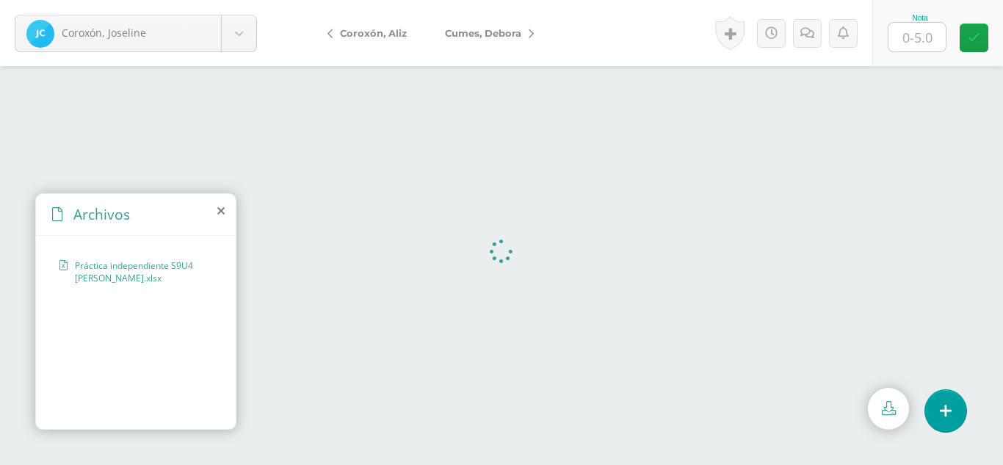
click at [935, 24] on input "text" at bounding box center [917, 37] width 57 height 29
type input "5"
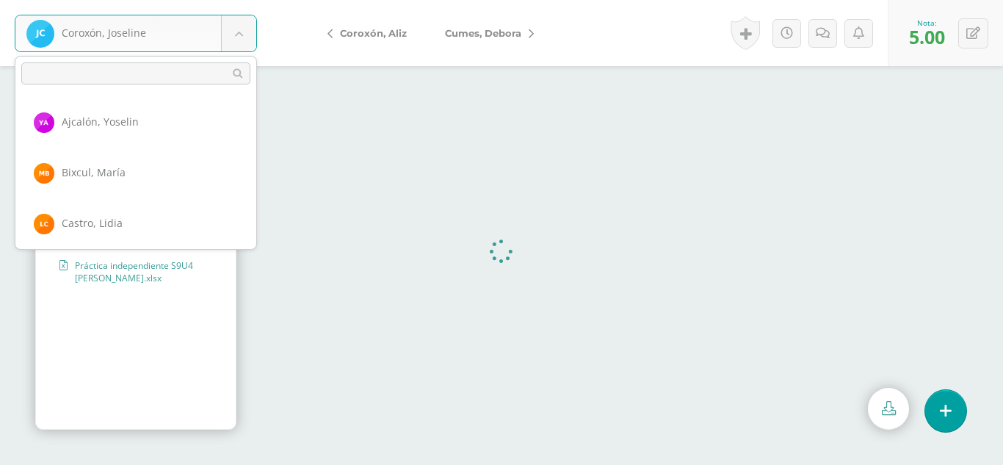
click at [232, 0] on body "Coroxón, Joseline Ajcalón, Yoselin Bixcul, María Castro, Lidia Chalcù, Ana Chiy…" at bounding box center [501, 0] width 1003 height 0
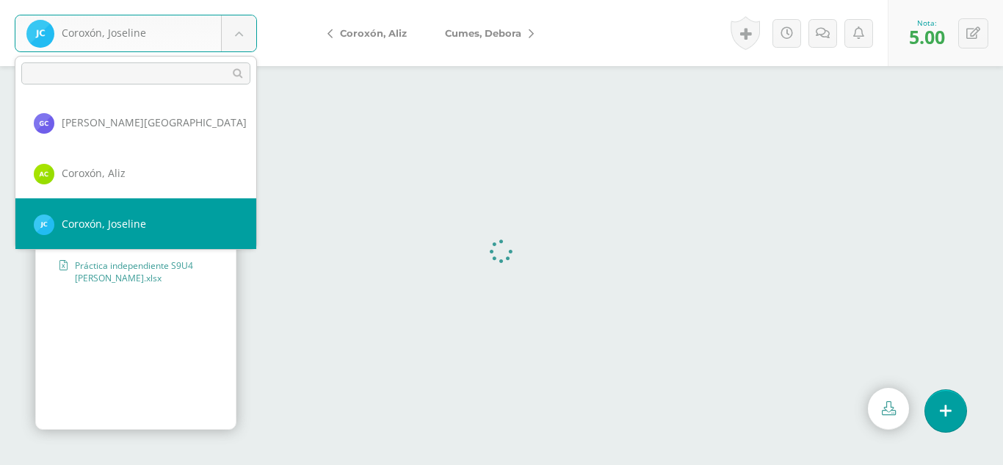
scroll to position [354, 0]
select select "361"
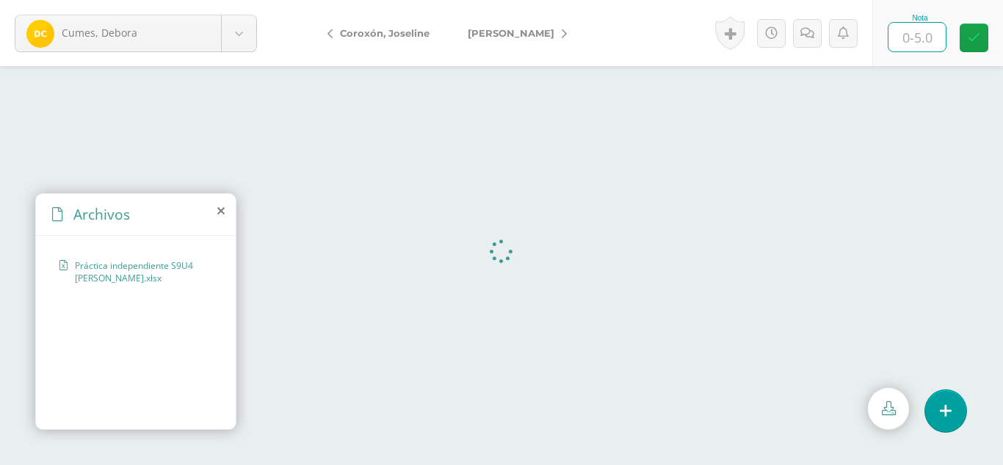
click at [914, 43] on input "text" at bounding box center [917, 37] width 57 height 29
type input "5"
click at [255, 0] on body "Cumes, Debora Ajcalón, Yoselin Bixcul, María Castro, Lidia Chalcù, Ana Chiyal, …" at bounding box center [501, 0] width 1003 height 0
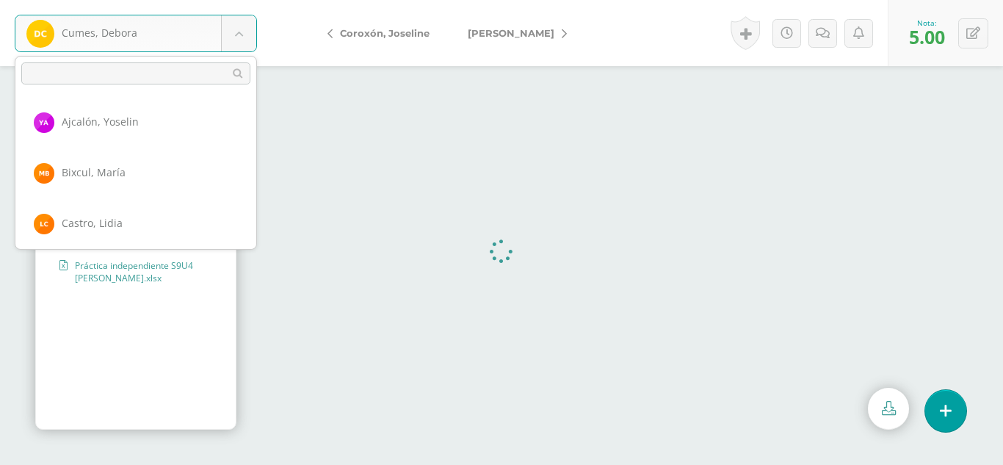
click at [243, 0] on body "Cumes, Debora Ajcalón, Yoselin Bixcul, María Castro, Lidia Chalcù, Ana Chiyal, …" at bounding box center [501, 0] width 1003 height 0
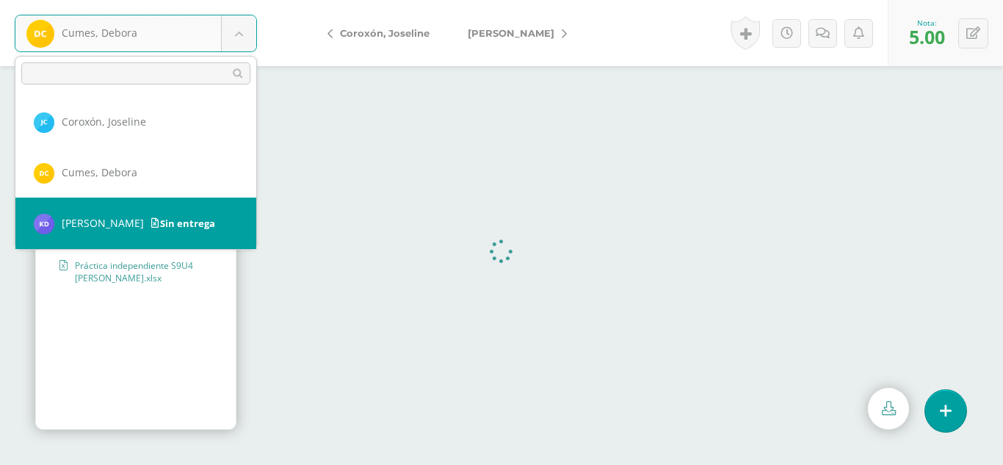
select select "301"
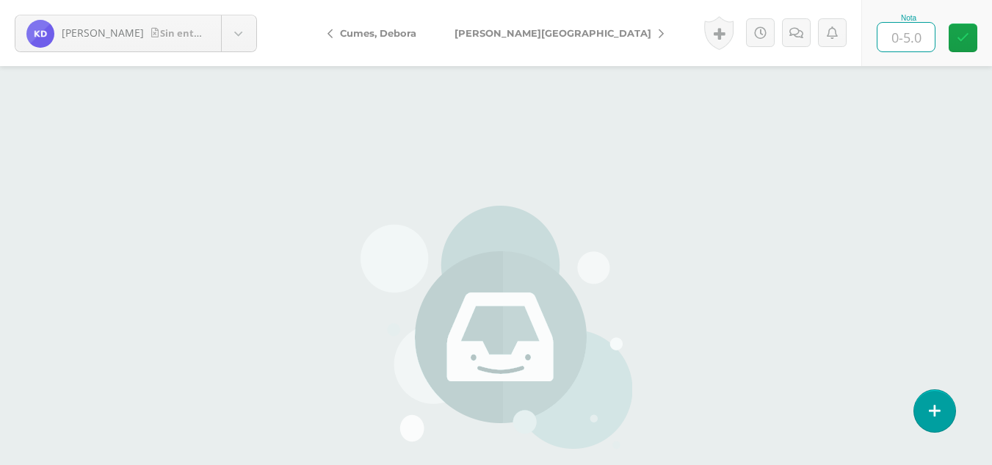
click at [908, 46] on input "text" at bounding box center [906, 37] width 57 height 29
type input "00"
click at [805, 28] on icon at bounding box center [812, 33] width 14 height 12
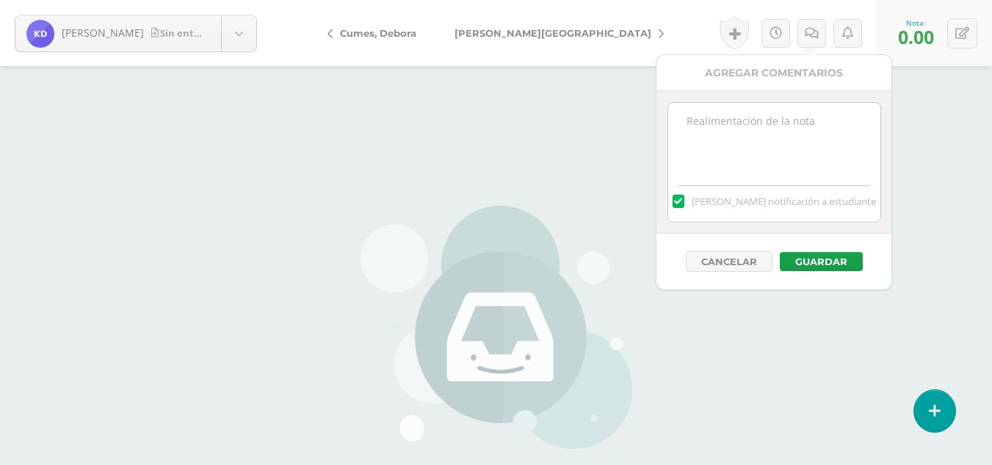
click at [806, 115] on textarea at bounding box center [774, 139] width 212 height 73
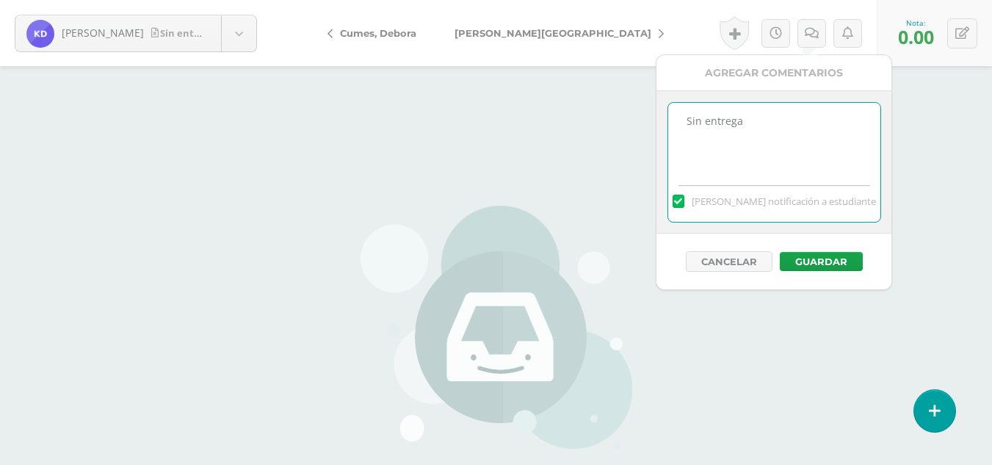
type textarea "Sin entrega"
click at [824, 249] on div "Cancelar Guardar" at bounding box center [774, 262] width 235 height 56
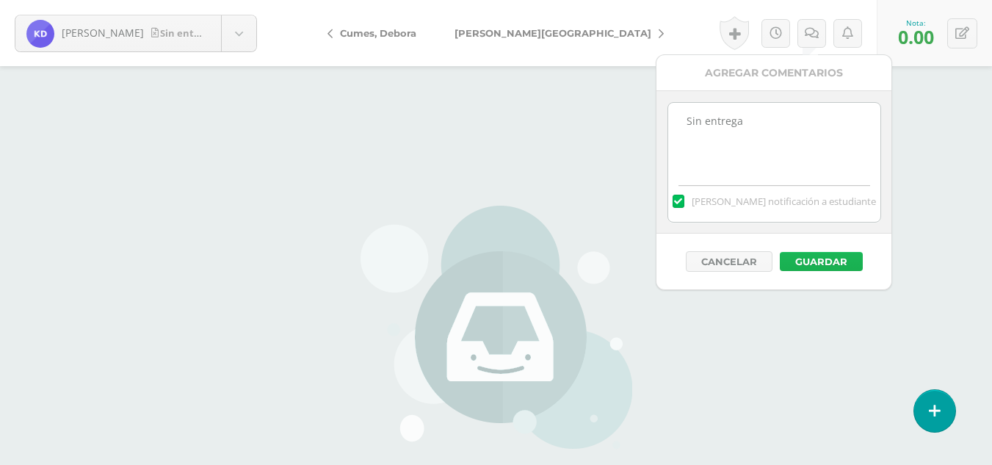
click at [823, 259] on button "Guardar" at bounding box center [821, 261] width 83 height 19
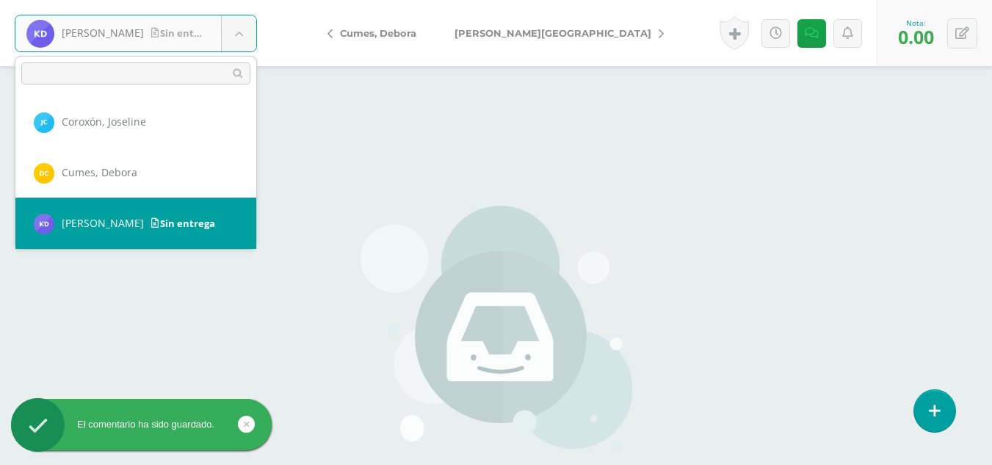
scroll to position [456, 0]
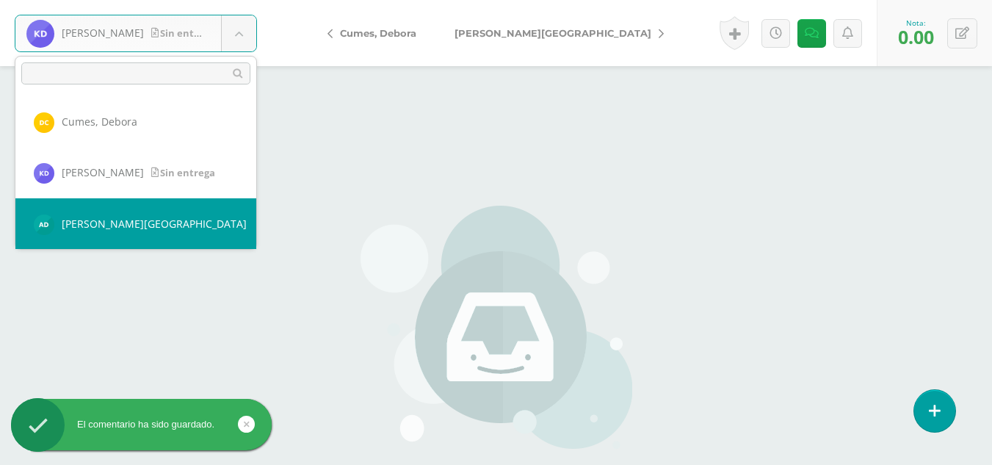
select select "377"
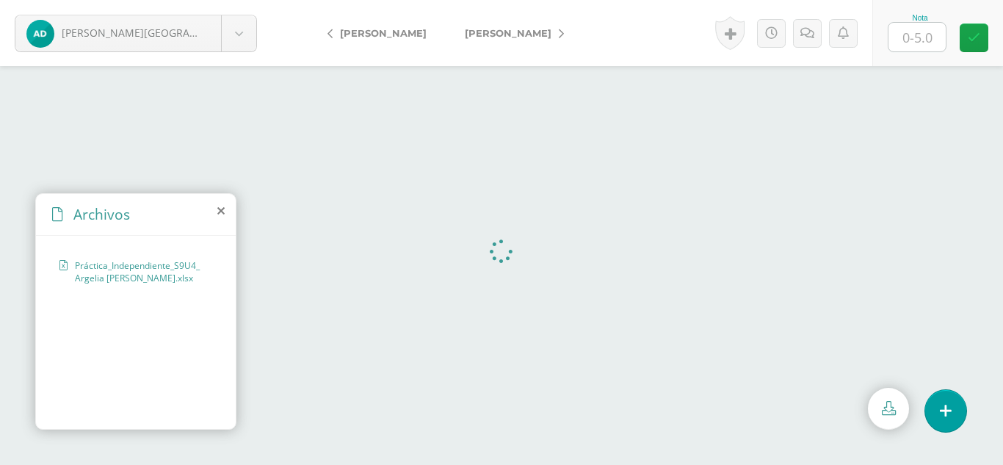
click at [935, 35] on input "text" at bounding box center [917, 37] width 57 height 29
type input "5"
click at [239, 0] on body "De León, Argelia Ajcalón, Yoselin Bixcul, María Castro, Lidia Chalcù, Ana Chiya…" at bounding box center [501, 0] width 1003 height 0
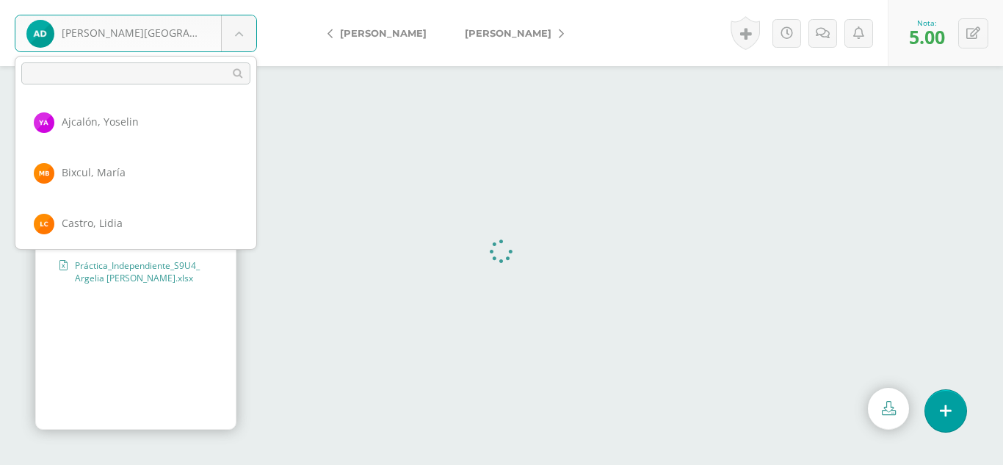
scroll to position [456, 0]
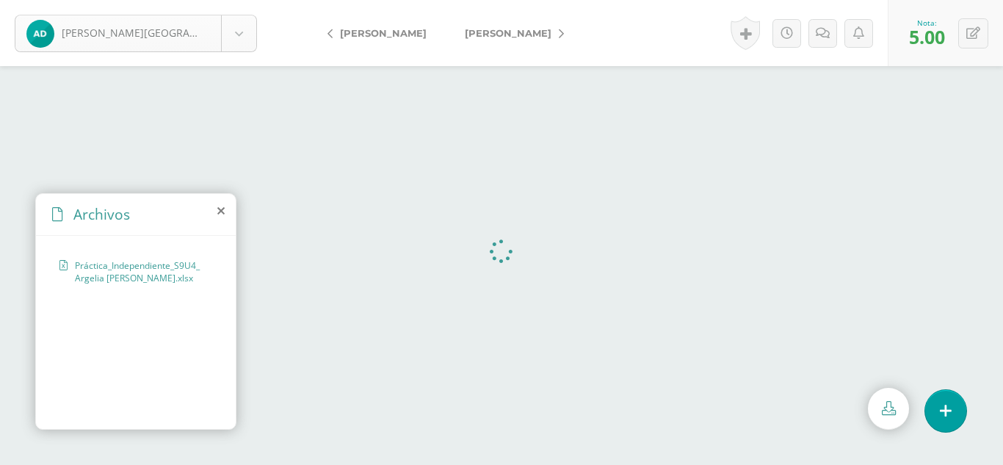
click at [242, 0] on body "De León, Argelia Ajcalón, Yoselin Bixcul, María Castro, Lidia Chalcù, Ana Chiya…" at bounding box center [501, 0] width 1003 height 0
click at [269, 47] on div "De León, Argelia Ajcalón, Yoselin Bixcul, María Castro, Lidia Chalcù, Ana Chiya…" at bounding box center [136, 33] width 272 height 66
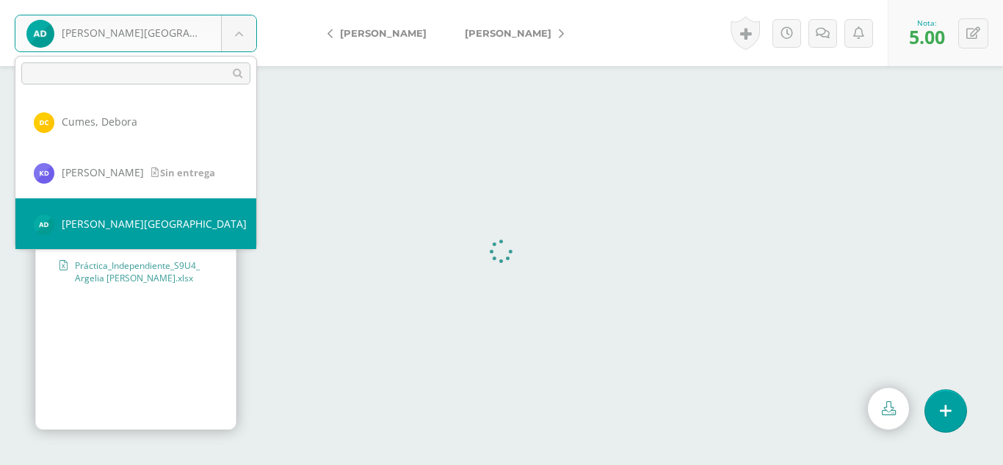
click at [233, 0] on body "De León, Argelia Ajcalón, Yoselin Bixcul, María Castro, Lidia Chalcù, Ana Chiya…" at bounding box center [501, 0] width 1003 height 0
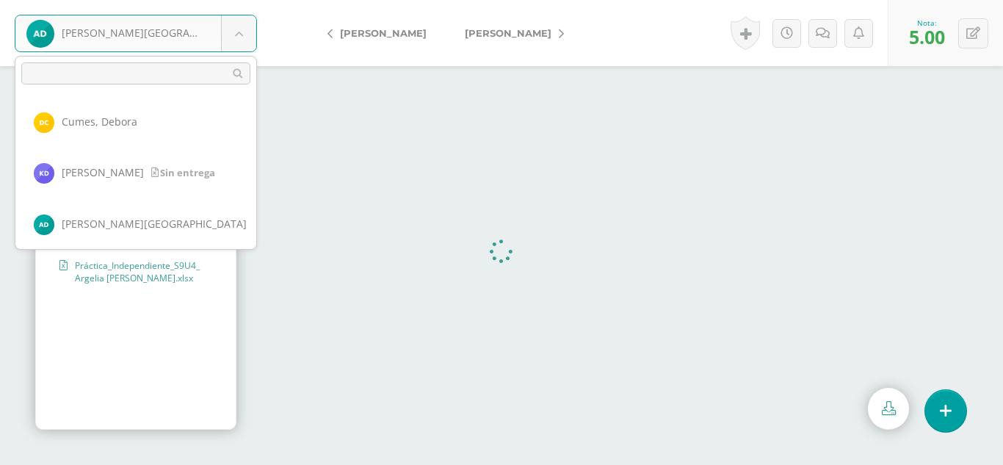
scroll to position [507, 0]
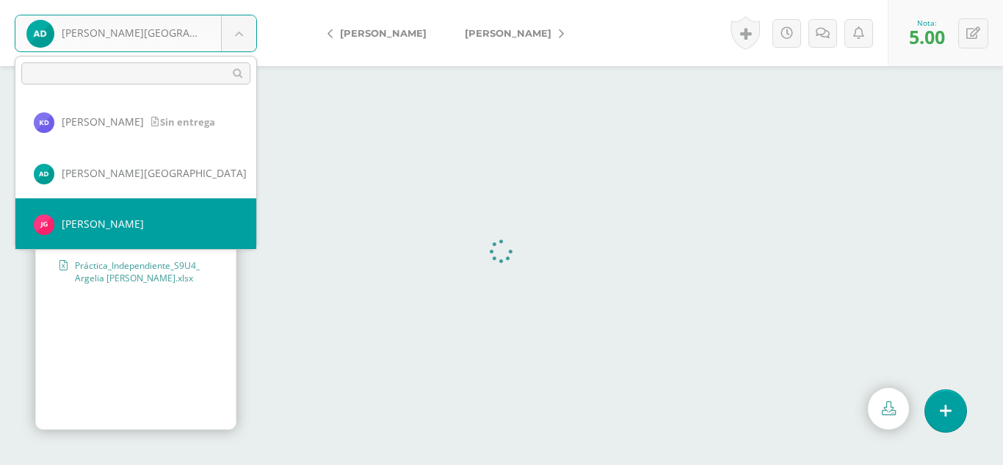
select select "341"
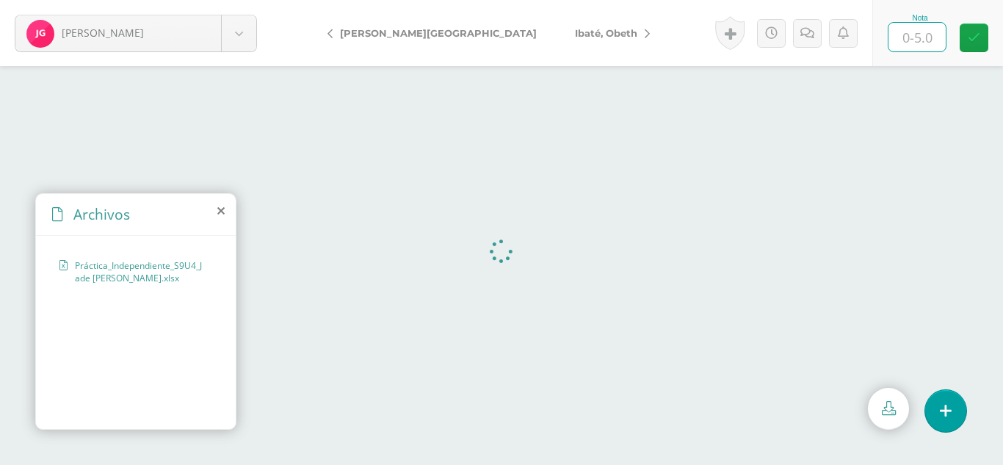
click at [921, 48] on input "text" at bounding box center [917, 37] width 57 height 29
type input "5"
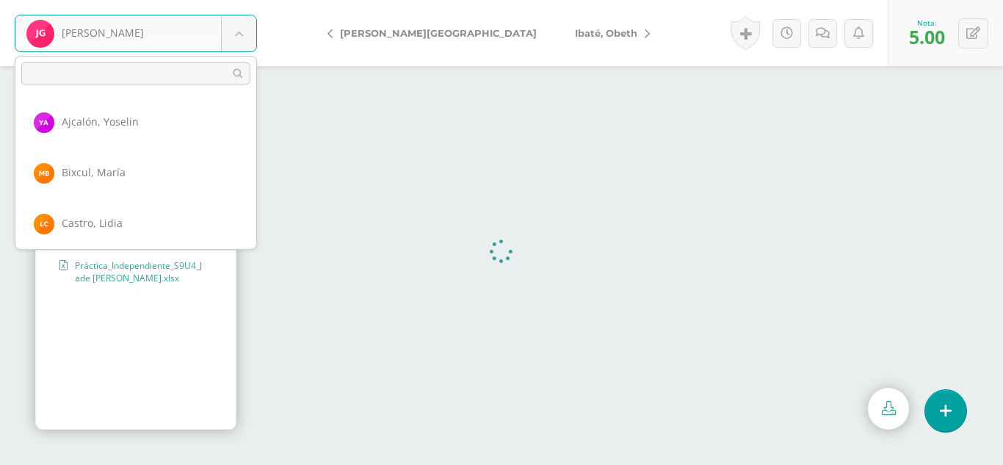
click at [251, 0] on body "Guarcas, Jade Ajcalón, Yoselin Bixcul, María Castro, Lidia Chalcù, Ana Chiyal, …" at bounding box center [501, 0] width 1003 height 0
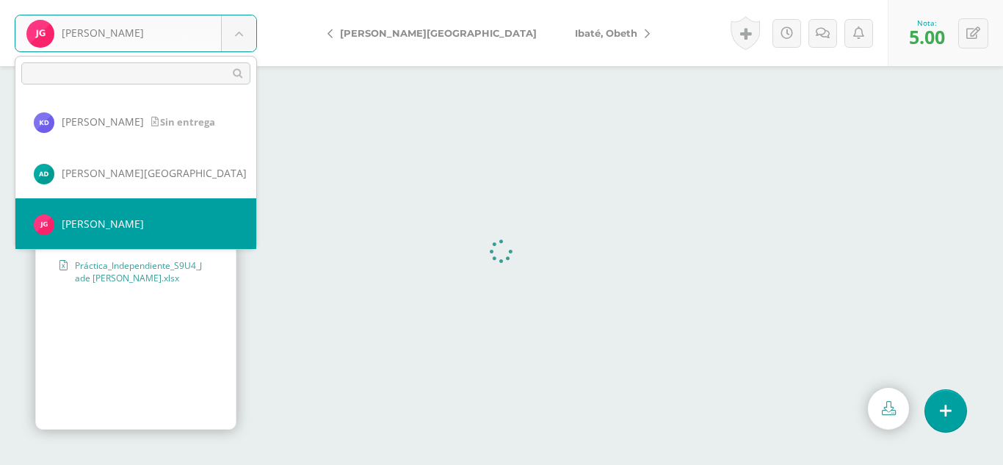
scroll to position [557, 0]
select select "372"
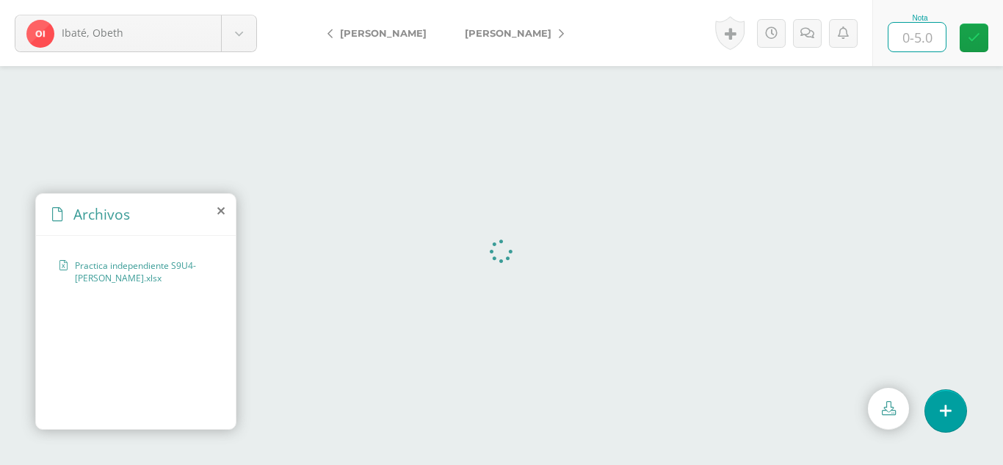
click at [917, 32] on input "text" at bounding box center [917, 37] width 57 height 29
type input "5"
click at [254, 0] on body "Ibaté, Obeth Ajcalón, Yoselin Bixcul, María Castro, Lidia Chalcù, Ana Chiyal, Y…" at bounding box center [501, 0] width 1003 height 0
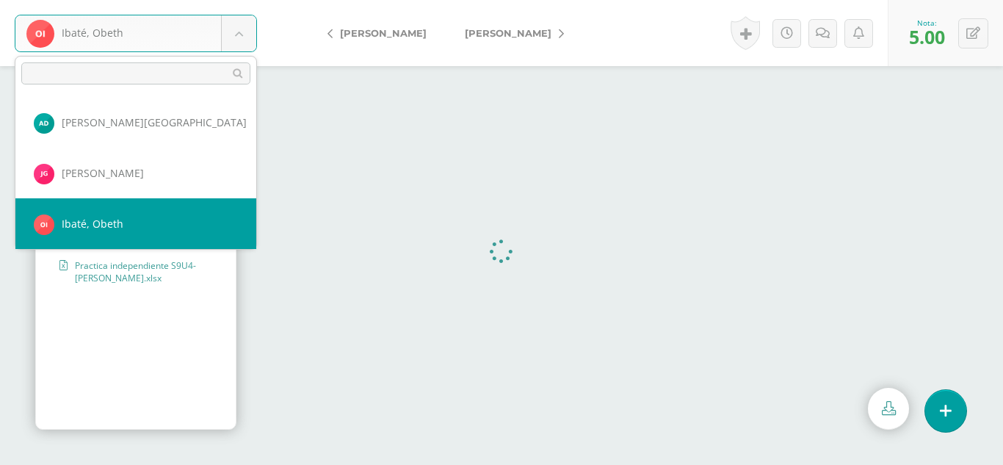
scroll to position [608, 0]
select select "368"
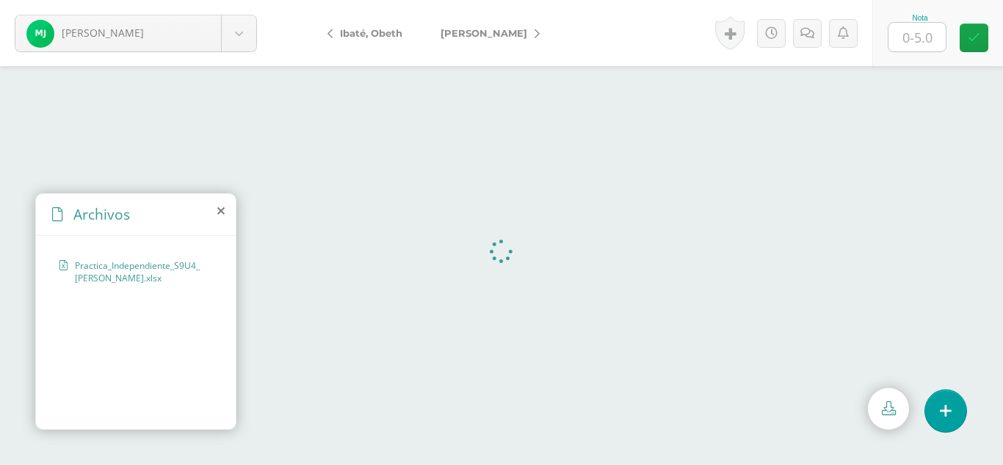
click at [916, 35] on input "text" at bounding box center [917, 37] width 57 height 29
type input "5"
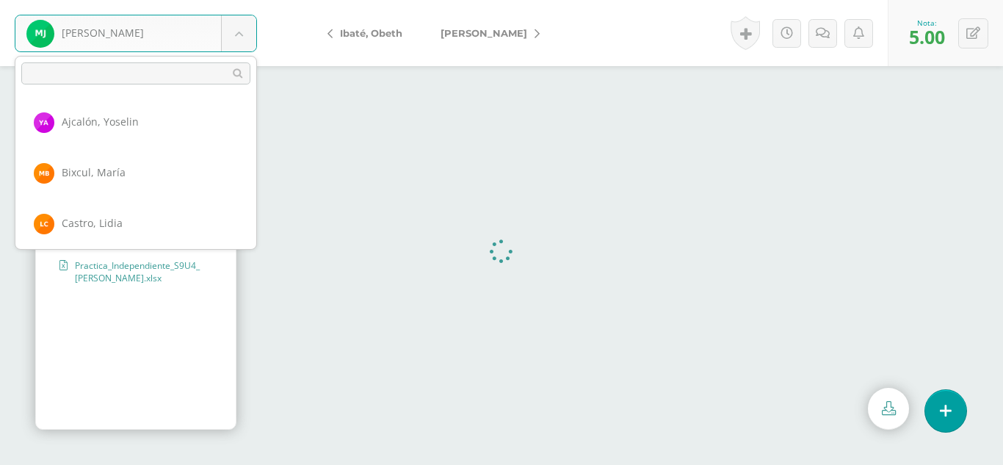
click at [251, 0] on body "Julajuj, María Ajcalón, Yoselin Bixcul, María Castro, Lidia Chalcù, Ana Chiyal,…" at bounding box center [501, 0] width 1003 height 0
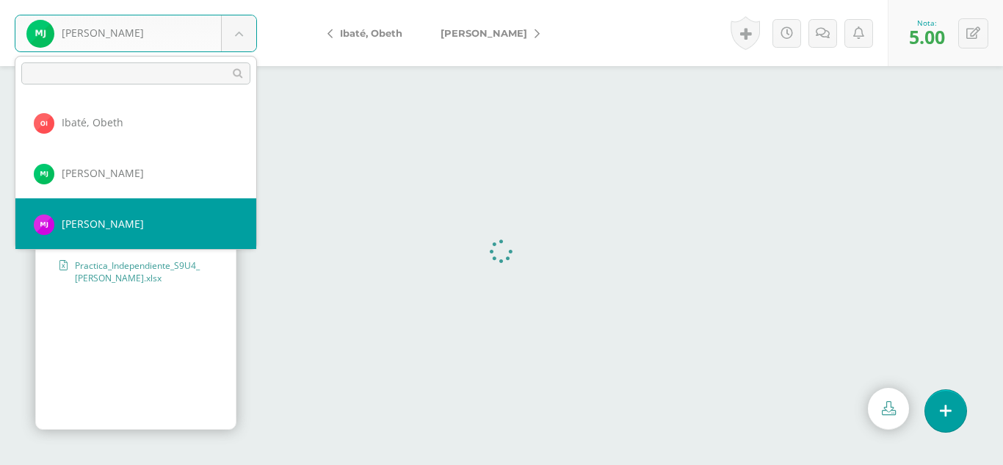
select select "335"
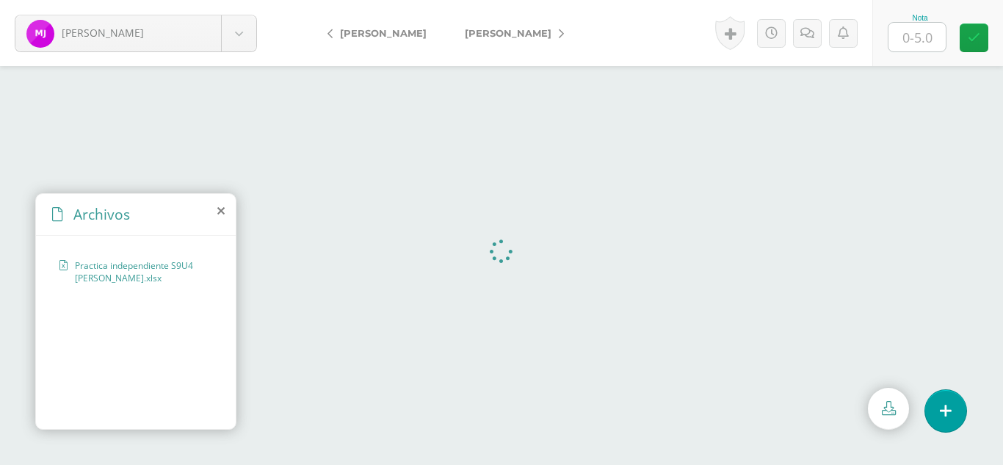
click at [931, 26] on input "text" at bounding box center [917, 37] width 57 height 29
click at [916, 34] on input "text" at bounding box center [917, 37] width 57 height 29
type input "0"
click at [823, 37] on icon at bounding box center [823, 33] width 14 height 12
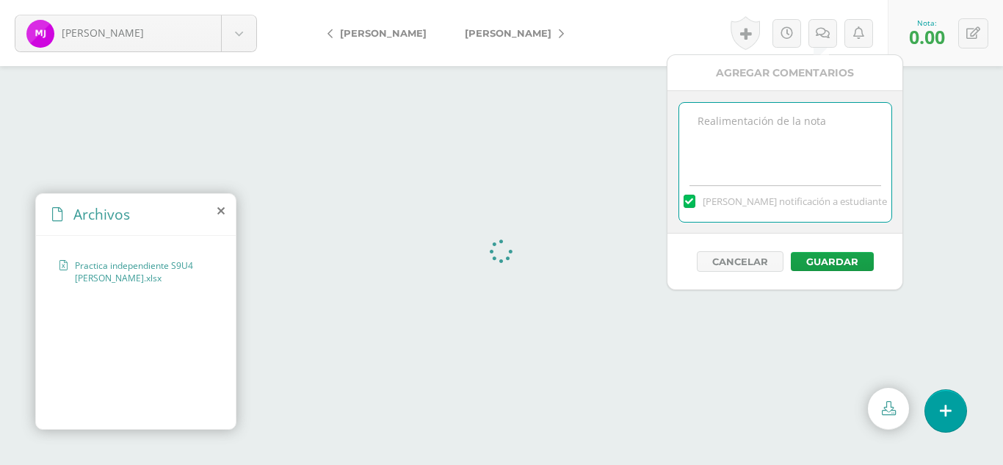
click at [817, 123] on textarea at bounding box center [785, 139] width 212 height 73
type textarea "Solamente tengo la hoja de criterios"
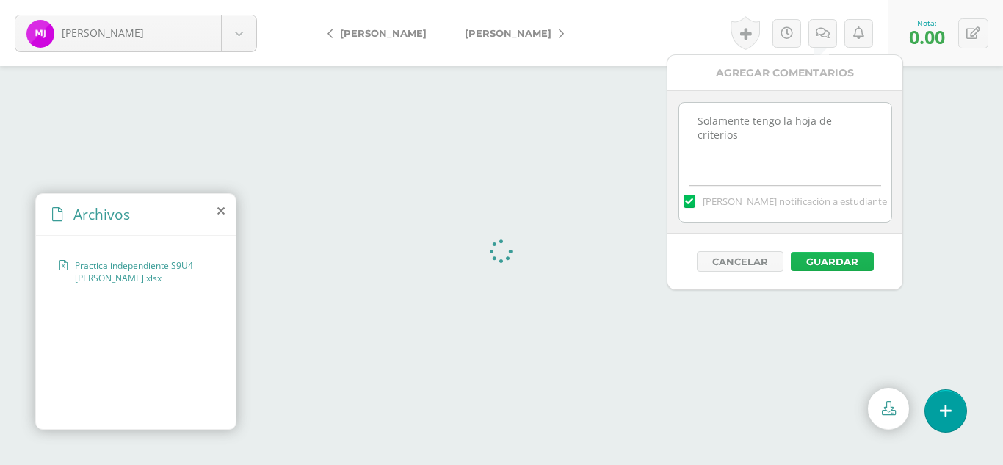
click at [831, 261] on button "Guardar" at bounding box center [832, 261] width 83 height 19
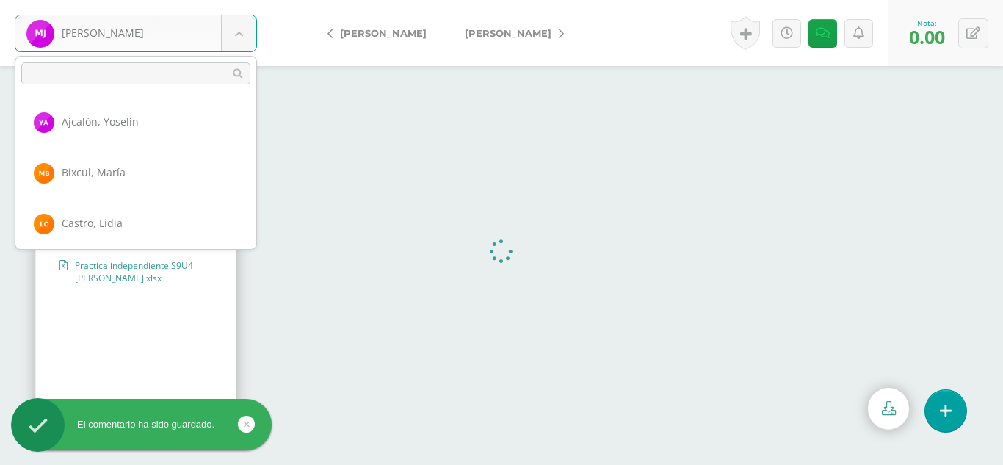
click at [250, 30] on body "El comentario ha sido guardado. Julajuj, Marta Ajcalón, Yoselin Bixcul, María C…" at bounding box center [501, 232] width 1003 height 465
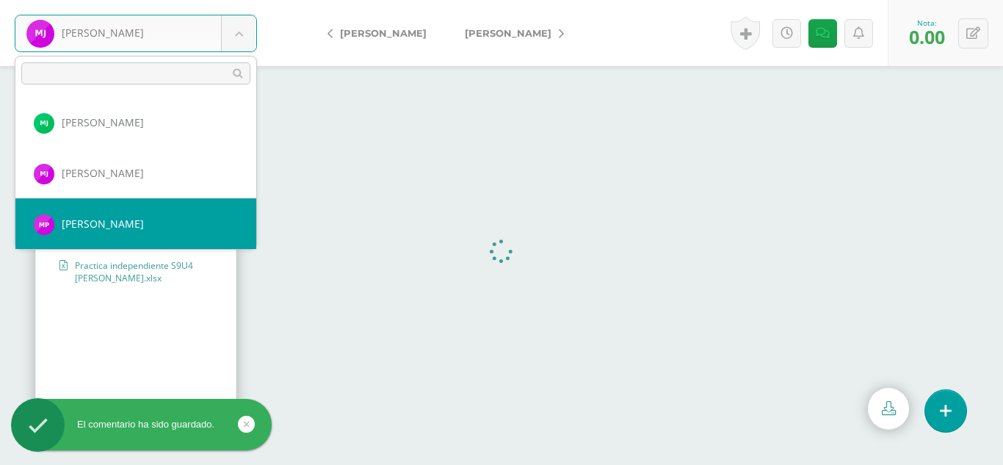
select select "360"
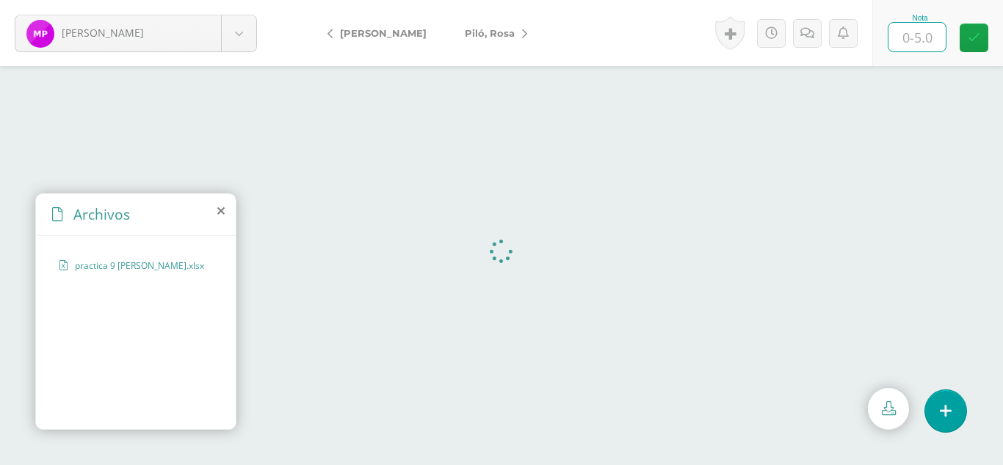
click at [912, 32] on input "text" at bounding box center [917, 37] width 57 height 29
type input "5"
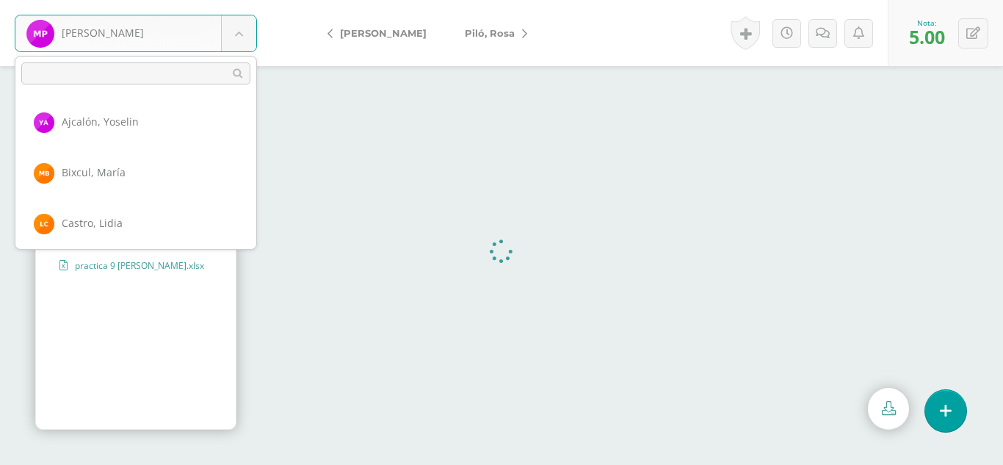
click at [227, 0] on body "Pablo, María Ajcalón, Yoselin Bixcul, María Castro, Lidia Chalcù, Ana Chiyal, Y…" at bounding box center [501, 0] width 1003 height 0
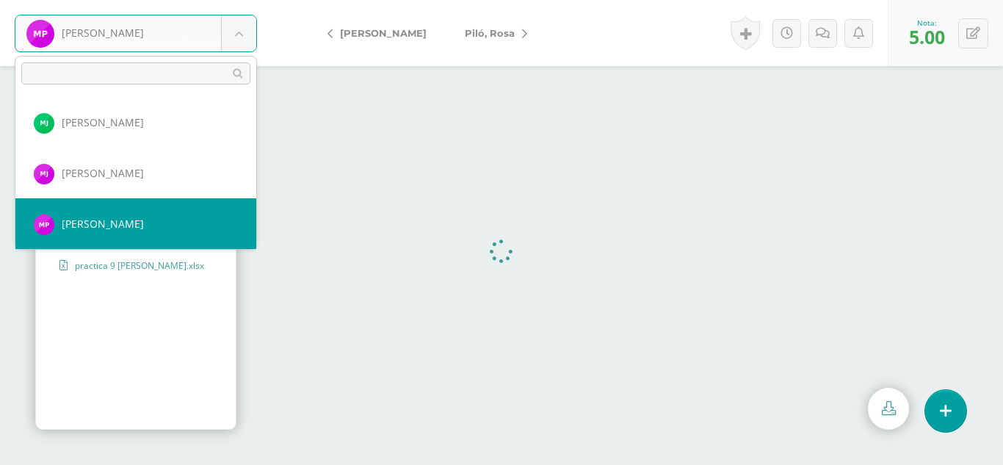
scroll to position [760, 0]
select select "370"
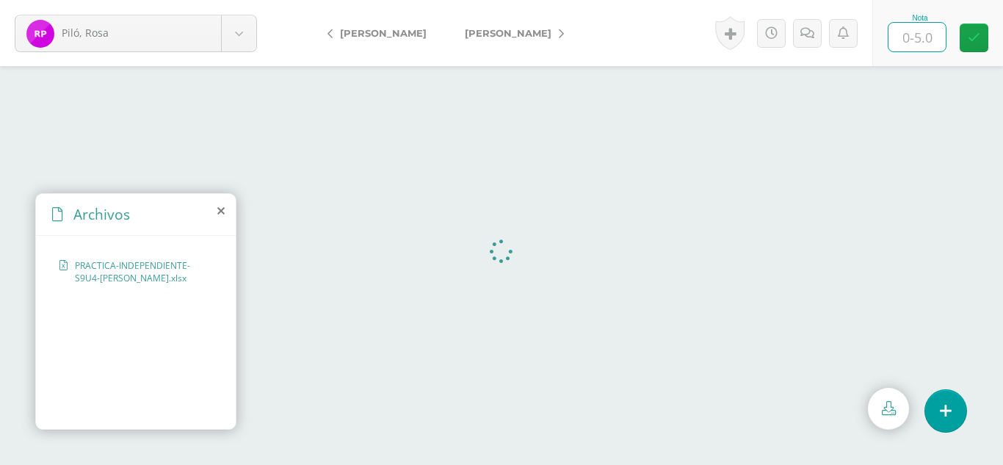
click at [929, 43] on input "text" at bounding box center [917, 37] width 57 height 29
type input "5"
click at [813, 36] on link at bounding box center [823, 33] width 29 height 29
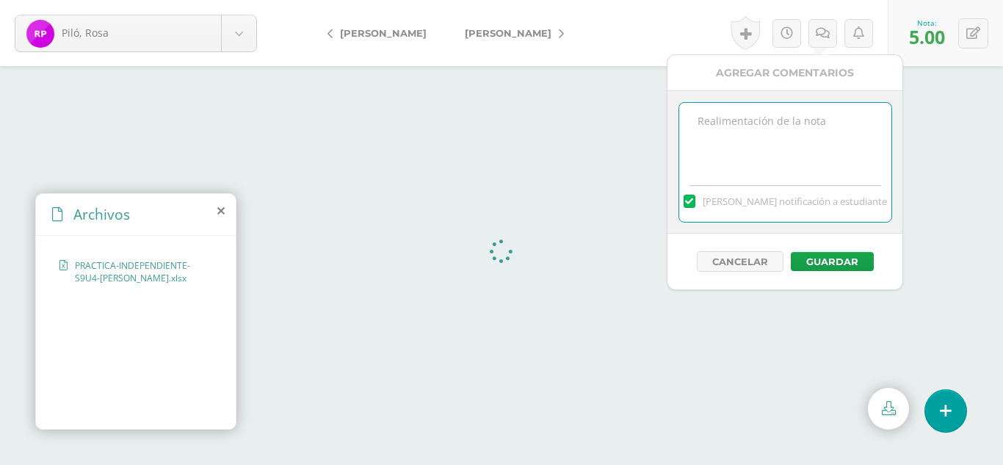
click at [773, 132] on textarea at bounding box center [785, 139] width 212 height 73
type textarea "Muy bien :)"
click at [832, 256] on button "Guardar" at bounding box center [832, 261] width 83 height 19
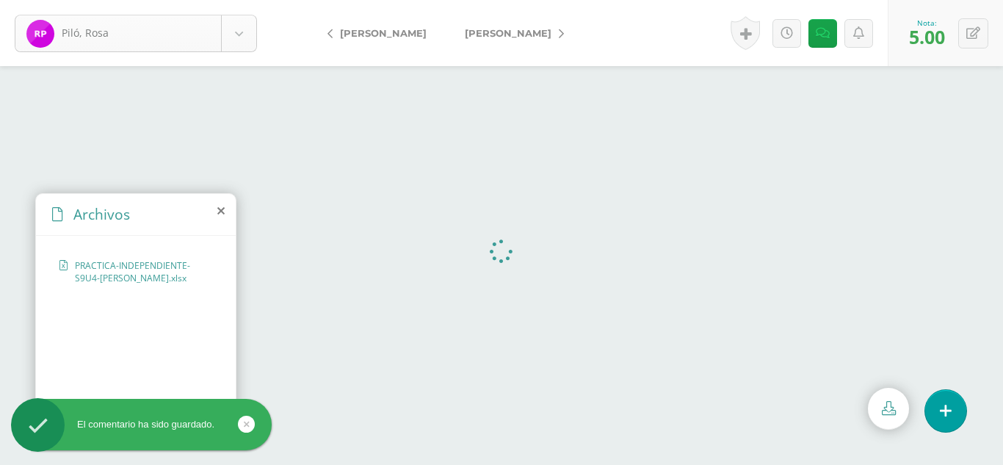
click at [239, 33] on body "El comentario ha sido guardado. Piló, Rosa Ajcalón, Yoselin Bixcul, María Castr…" at bounding box center [501, 232] width 1003 height 465
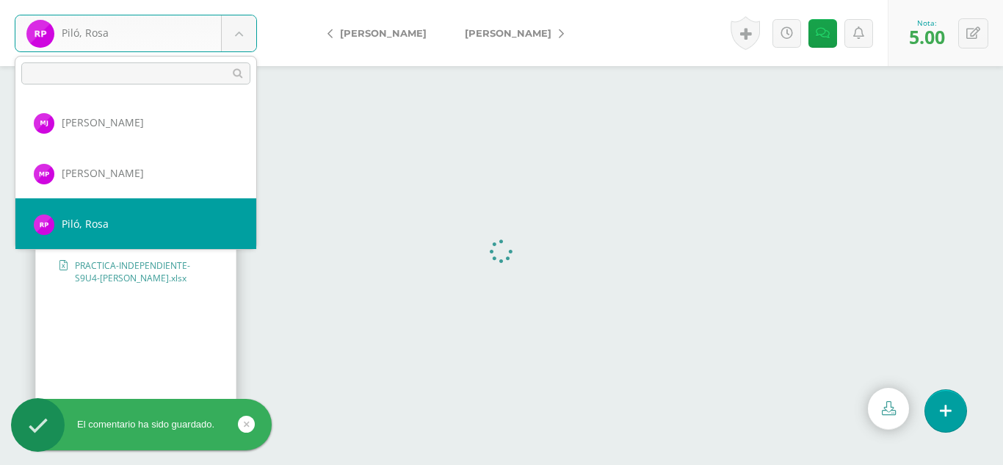
scroll to position [811, 0]
select select "303"
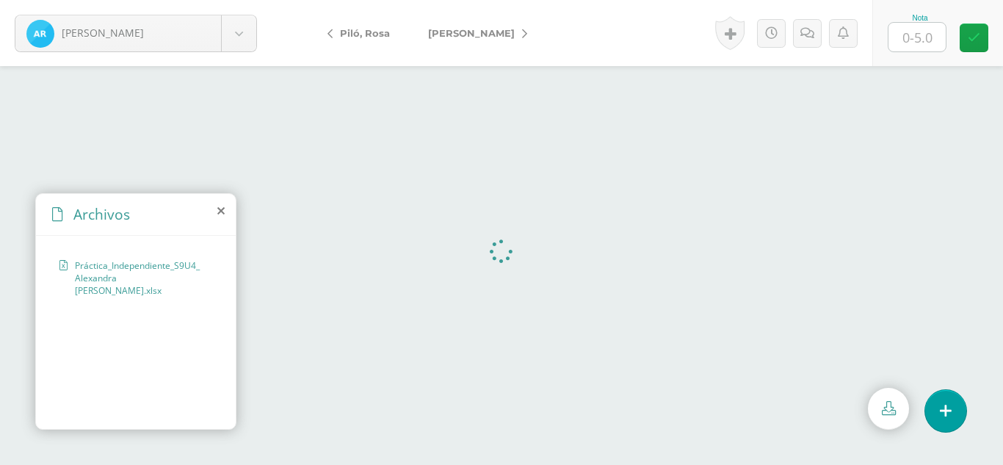
click at [912, 37] on input "text" at bounding box center [917, 37] width 57 height 29
type input "5"
click at [240, 0] on body "Ramos, Alexandra Ajcalón, Yoselin Bixcul, María Castro, Lidia Chalcù, Ana Chiya…" at bounding box center [501, 0] width 1003 height 0
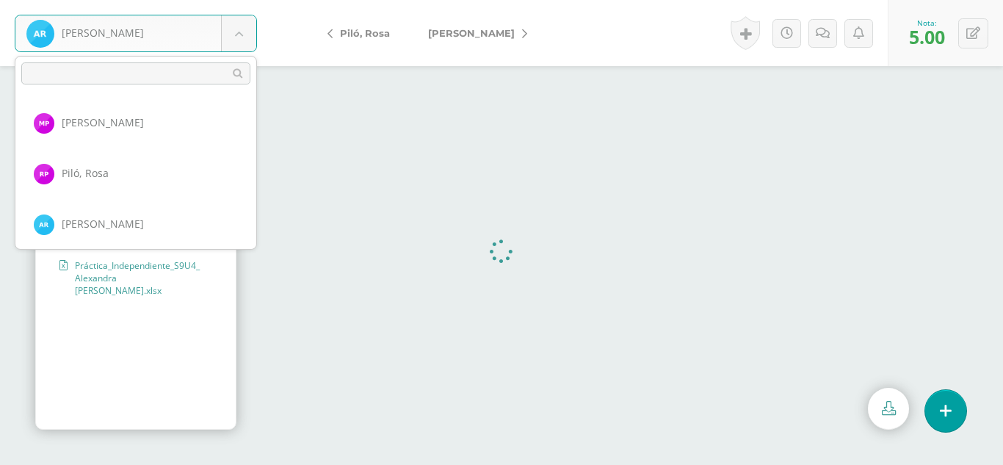
scroll to position [862, 0]
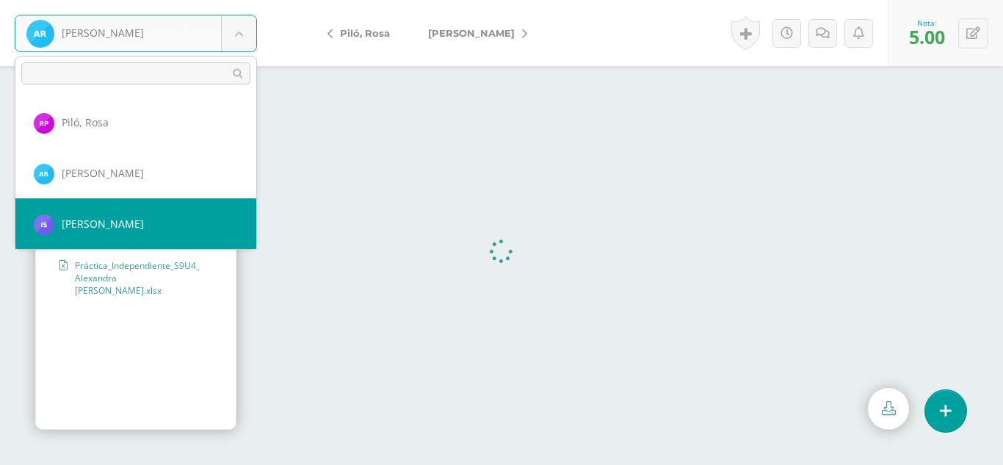
select select "304"
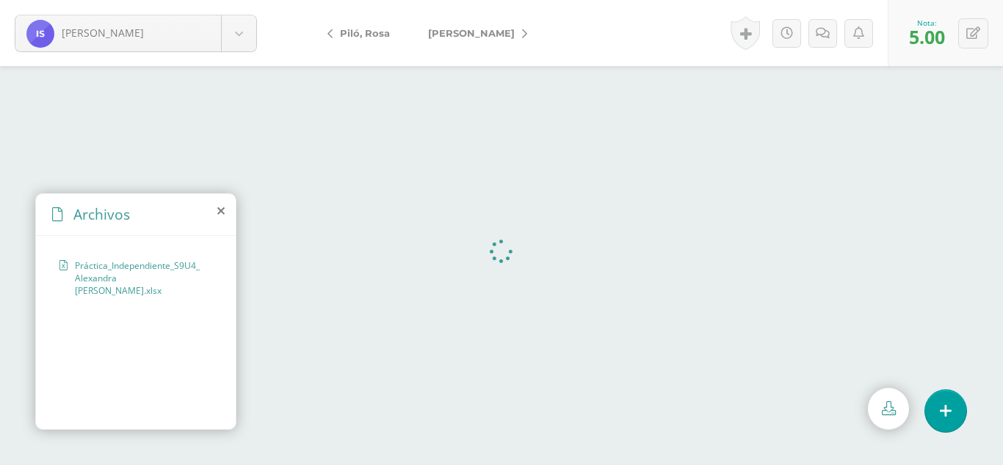
click at [225, 212] on div "Archivos" at bounding box center [136, 215] width 200 height 42
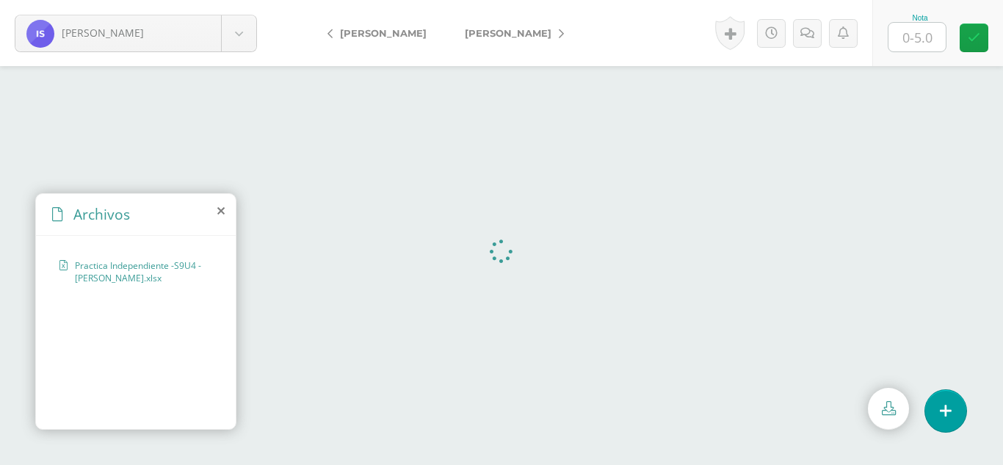
click at [222, 212] on icon at bounding box center [220, 211] width 7 height 12
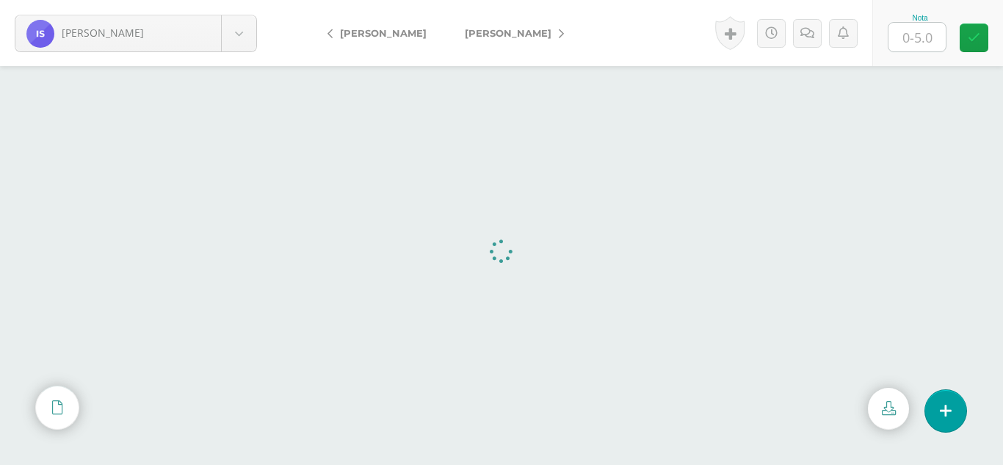
click at [936, 23] on input "text" at bounding box center [917, 37] width 57 height 29
type input "5"
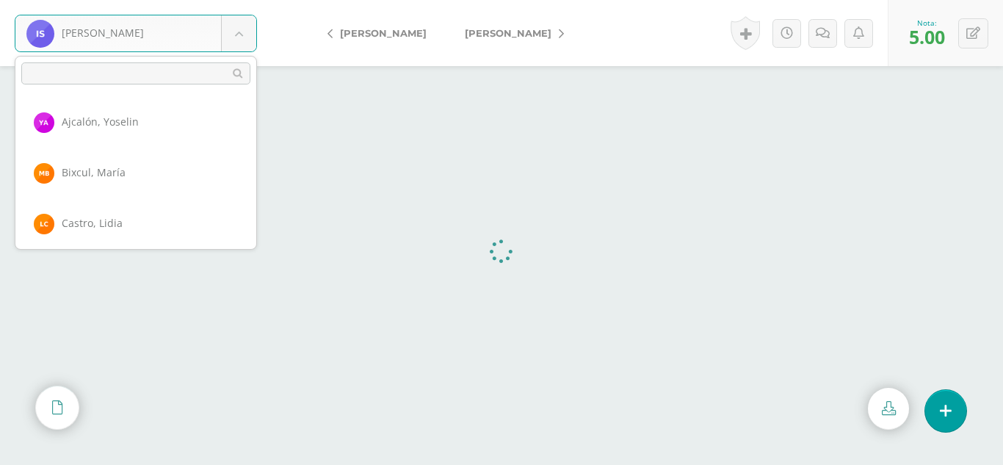
click at [229, 0] on body "Samines, Irma Ajcalón, Yoselin Bixcul, María Castro, Lidia Chalcù, Ana Chiyal, …" at bounding box center [501, 0] width 1003 height 0
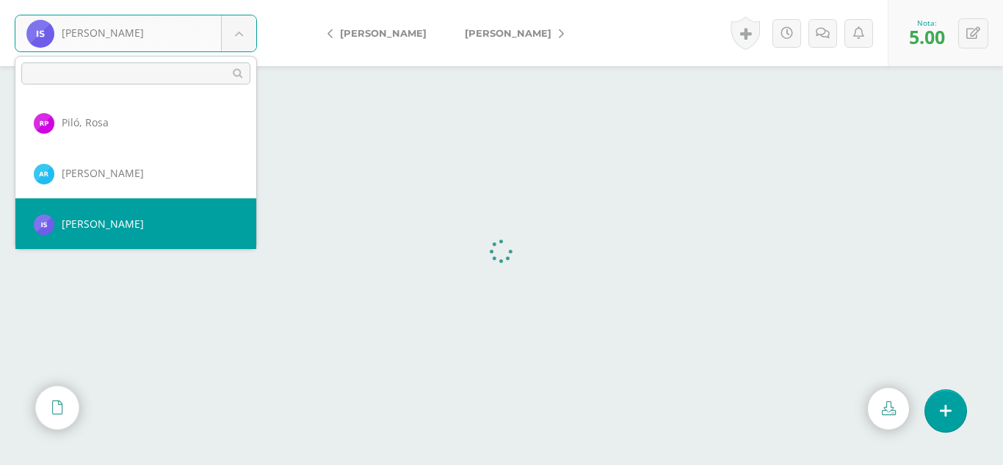
scroll to position [912, 0]
select select "363"
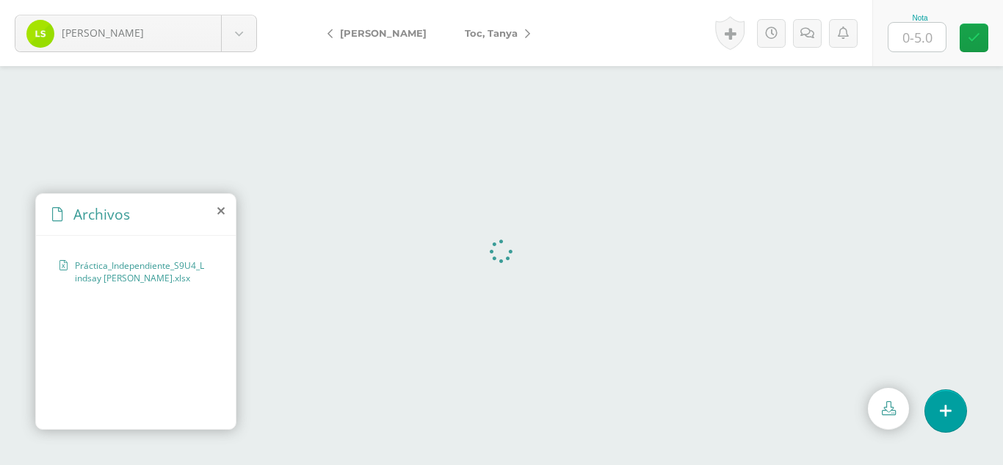
click at [906, 40] on input "text" at bounding box center [917, 37] width 57 height 29
type input "5"
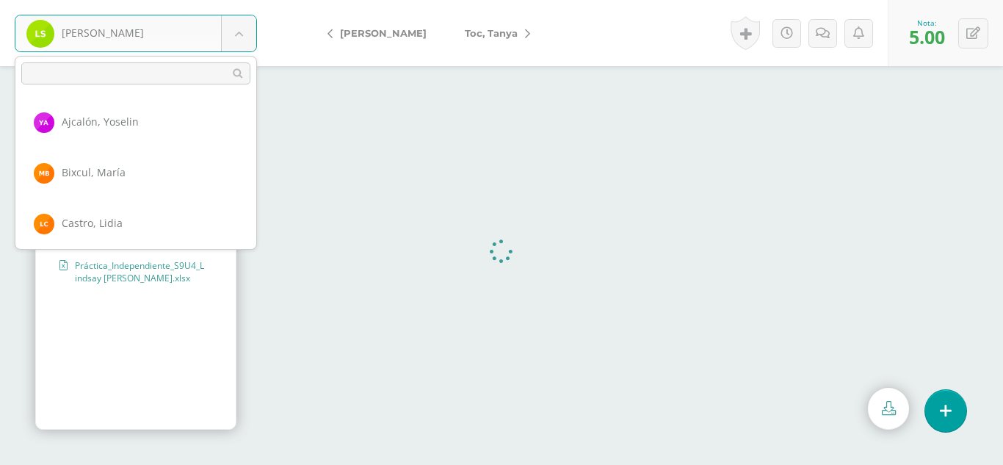
click at [246, 0] on body "Santos, Lindsay Ajcalón, Yoselin Bixcul, María Castro, Lidia Chalcù, Ana Chiyal…" at bounding box center [501, 0] width 1003 height 0
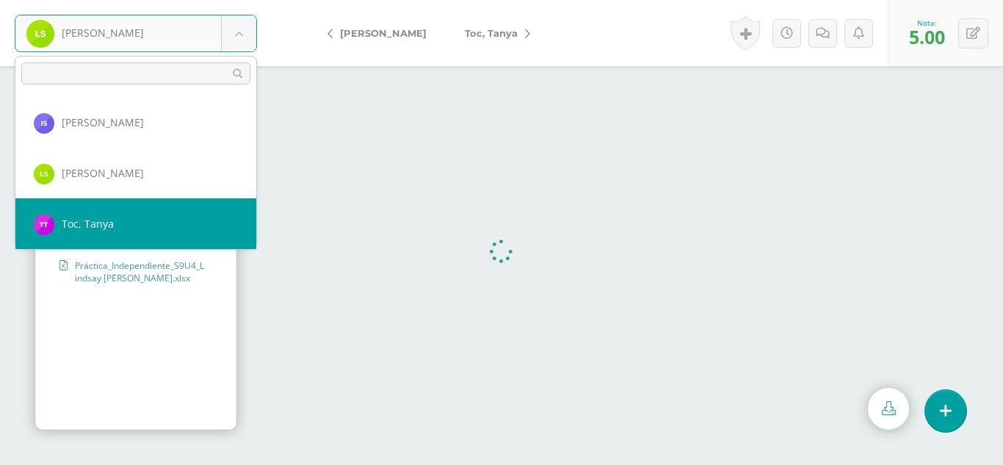
select select "345"
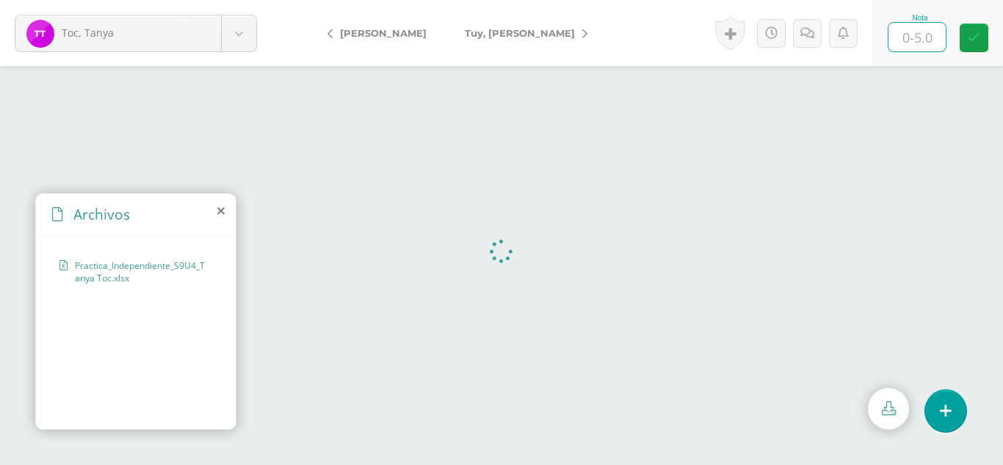
click at [920, 40] on input "text" at bounding box center [917, 37] width 57 height 29
type input "5"
click at [253, 0] on body "Toc, Tanya Ajcalón, Yoselin Bixcul, María Castro, Lidia Chalcù, Ana Chiyal, Yos…" at bounding box center [501, 0] width 1003 height 0
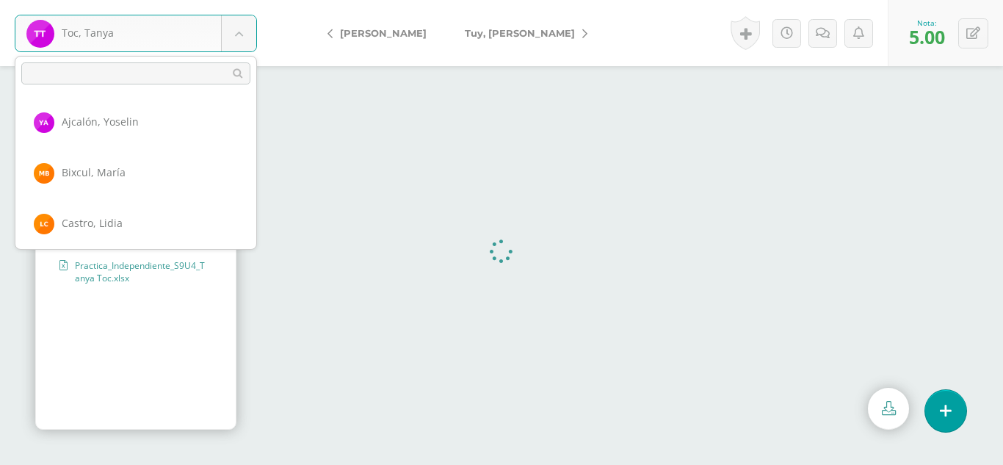
scroll to position [963, 0]
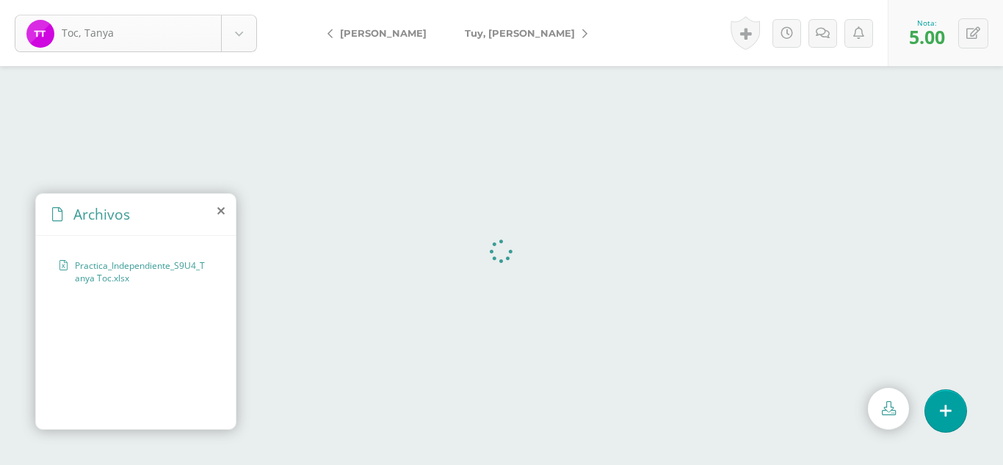
click at [239, 0] on body "Toc, Tanya Ajcalón, Yoselin Bixcul, María Castro, Lidia Chalcù, Ana Chiyal, Yos…" at bounding box center [501, 0] width 1003 height 0
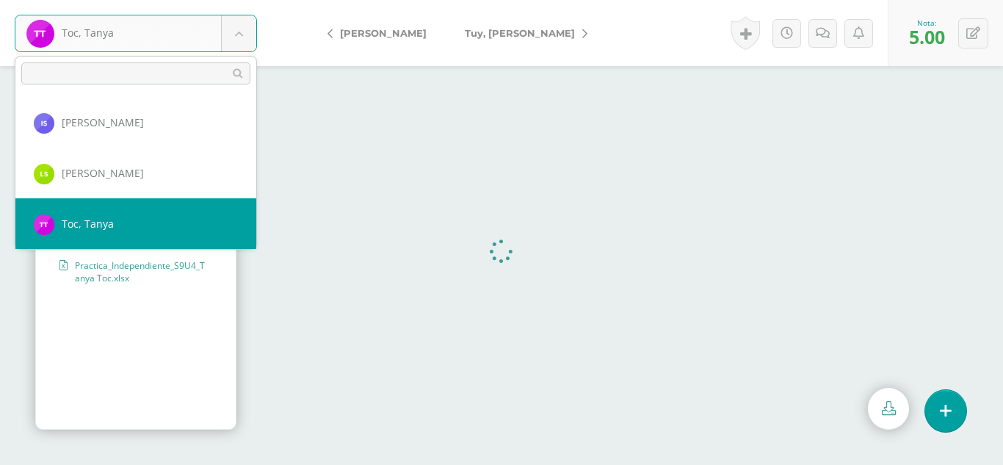
click at [239, 0] on body "Toc, Tanya Ajcalón, Yoselin Bixcul, María Castro, Lidia Chalcù, Ana Chiyal, Yos…" at bounding box center [501, 0] width 1003 height 0
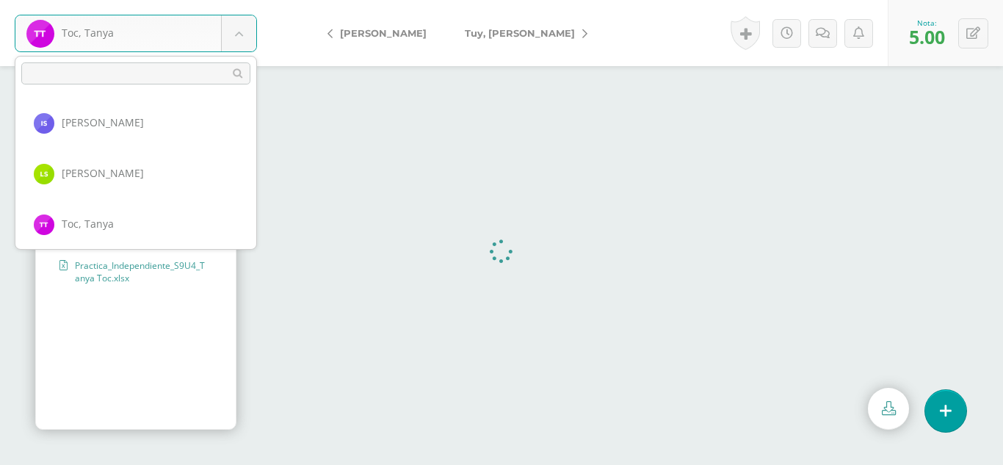
scroll to position [1014, 0]
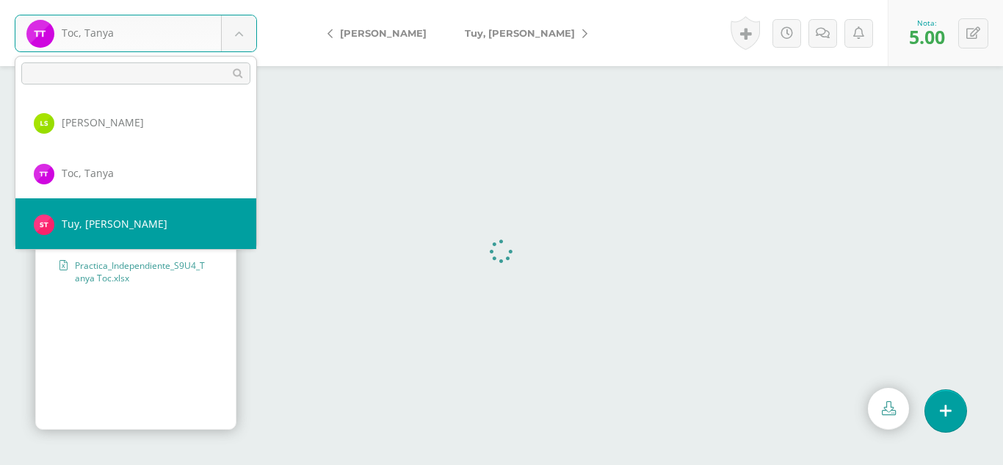
select select "305"
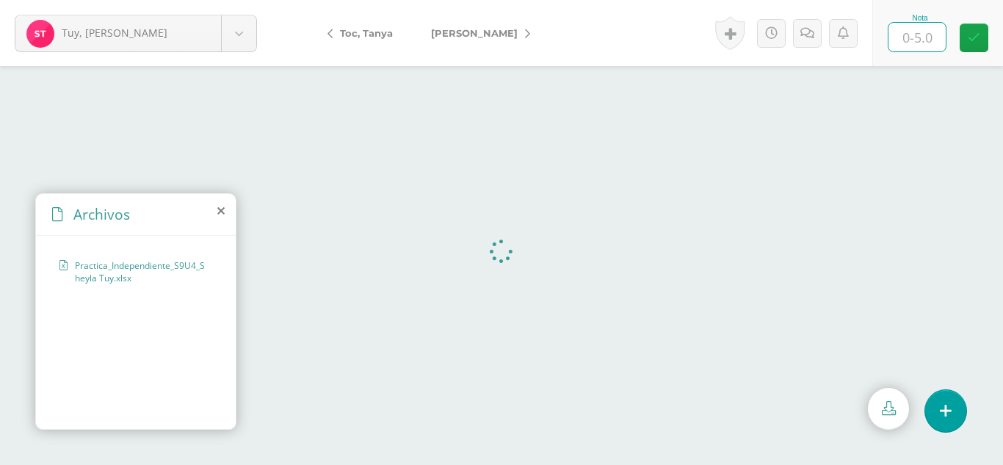
click at [903, 37] on input "text" at bounding box center [917, 37] width 57 height 29
type input "5"
click at [244, 0] on body "Tuy, Sheyla Ajcalón, Yoselin Bixcul, María Castro, Lidia Chalcù, Ana Chiyal, Yo…" at bounding box center [501, 0] width 1003 height 0
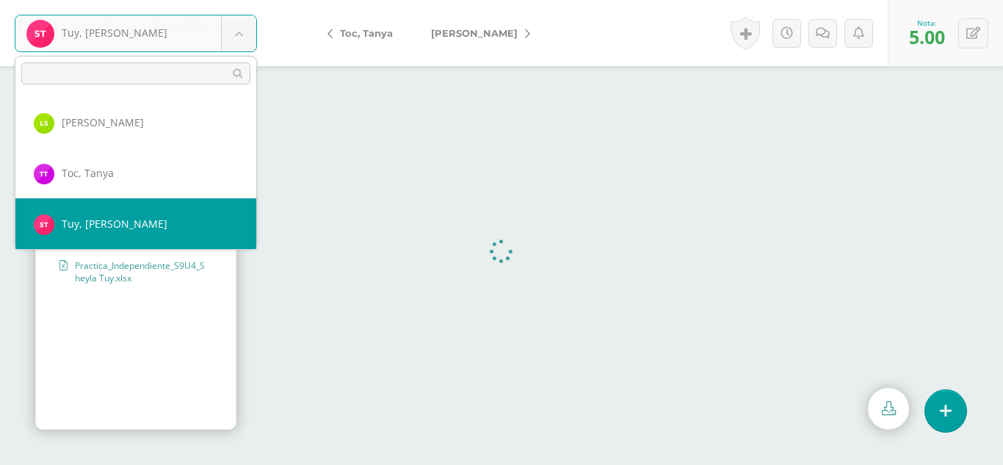
scroll to position [1064, 0]
select select "334"
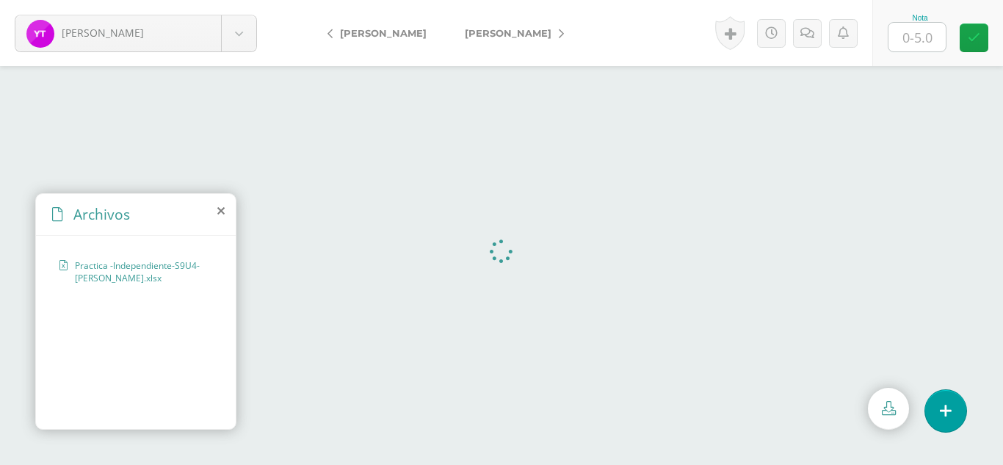
click at [899, 37] on input "text" at bounding box center [917, 37] width 57 height 29
type input "5"
click at [231, 54] on div "Tzorín, Yazmín Ajcalón, Yoselin Bixcul, María Castro, Lidia Chalcù, Ana Chiyal,…" at bounding box center [136, 33] width 272 height 66
click at [235, 0] on body "Tzorín, Yazmín Ajcalón, Yoselin Bixcul, María Castro, Lidia Chalcù, Ana Chiyal,…" at bounding box center [501, 0] width 1003 height 0
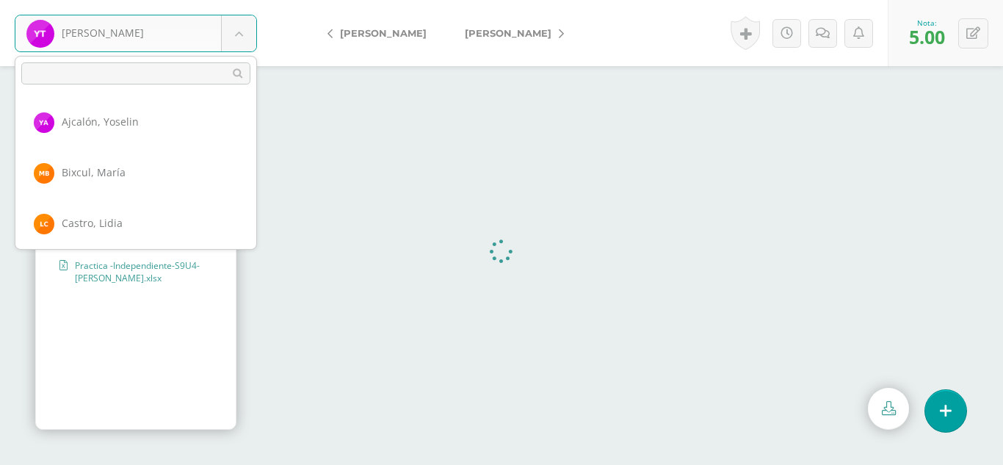
click at [235, 0] on body "Tzorín, Yazmín Ajcalón, Yoselin Bixcul, María Castro, Lidia Chalcù, Ana Chiyal,…" at bounding box center [501, 0] width 1003 height 0
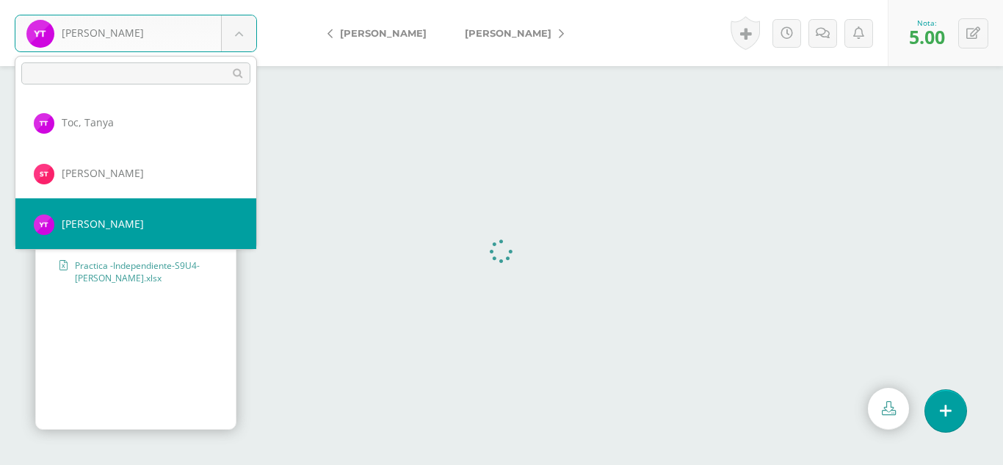
scroll to position [1115, 0]
select select "342"
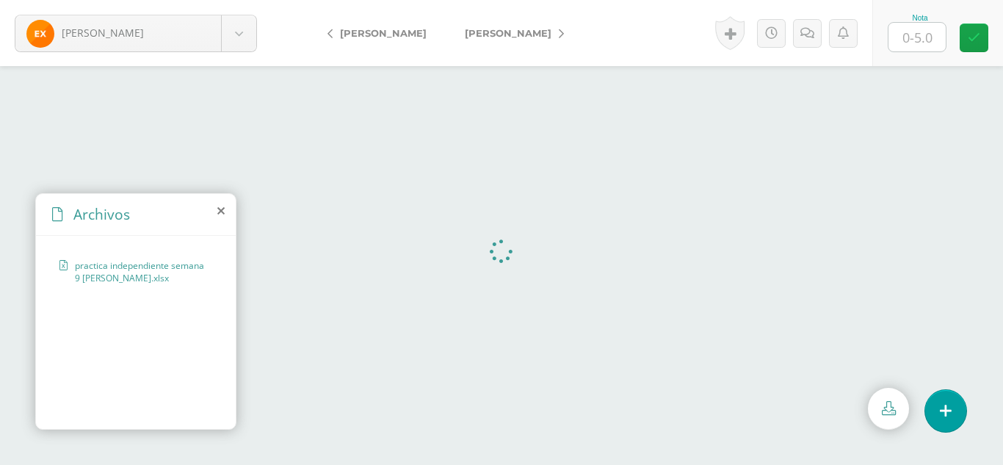
click at [902, 35] on input "text" at bounding box center [917, 37] width 57 height 29
type input "5"
click at [248, 0] on body "Xitamul, Evelyn Ajcalón, Yoselin Bixcul, María Castro, Lidia Chalcù, Ana Chiyal…" at bounding box center [501, 0] width 1003 height 0
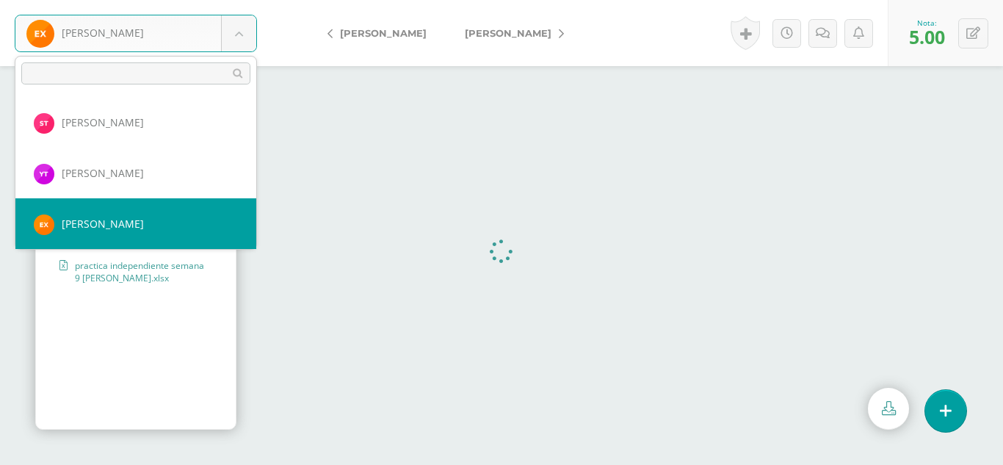
scroll to position [1166, 0]
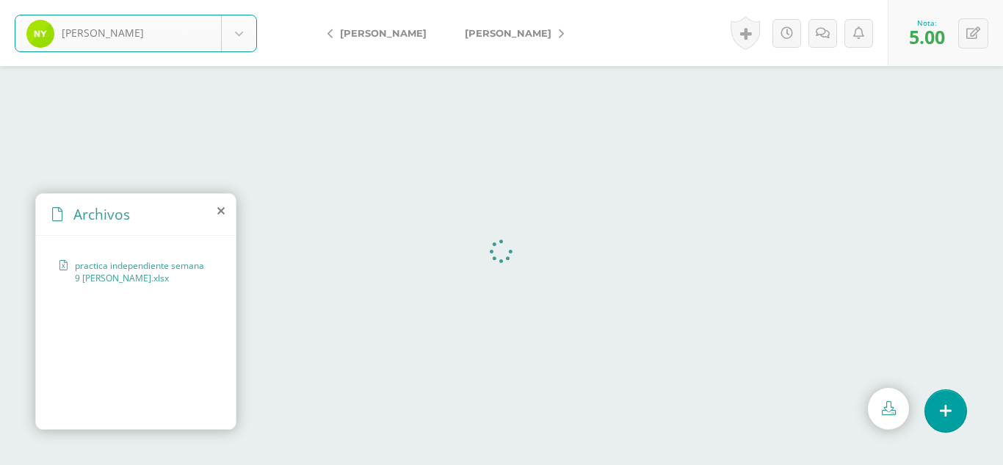
select select "307"
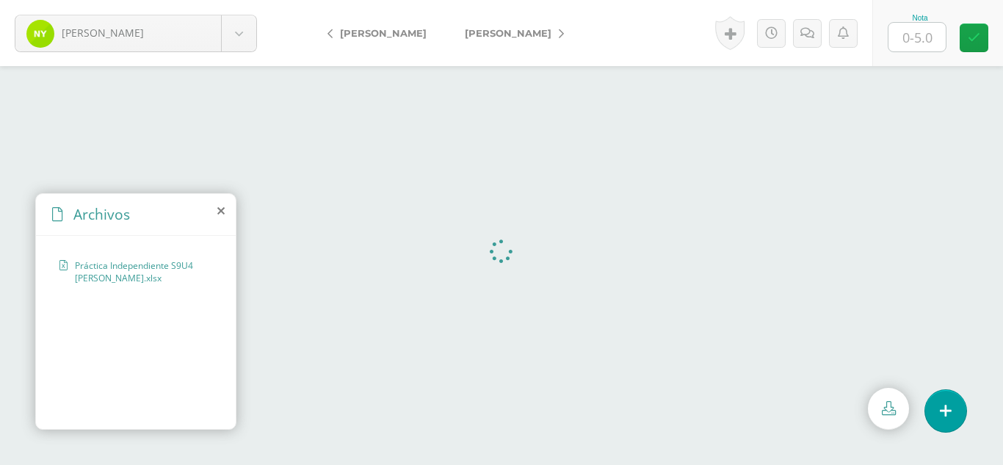
click at [922, 37] on input "text" at bounding box center [917, 37] width 57 height 29
type input "5"
click at [250, 0] on body "Yaxón, Nathalie Ajcalón, Yoselin Bixcul, María Castro, Lidia Chalcù, Ana Chiyal…" at bounding box center [501, 0] width 1003 height 0
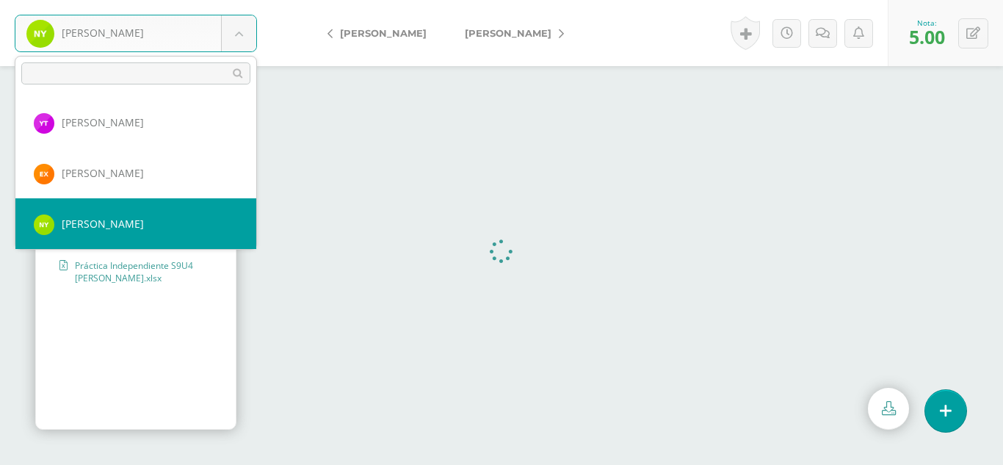
scroll to position [1216, 0]
select select "308"
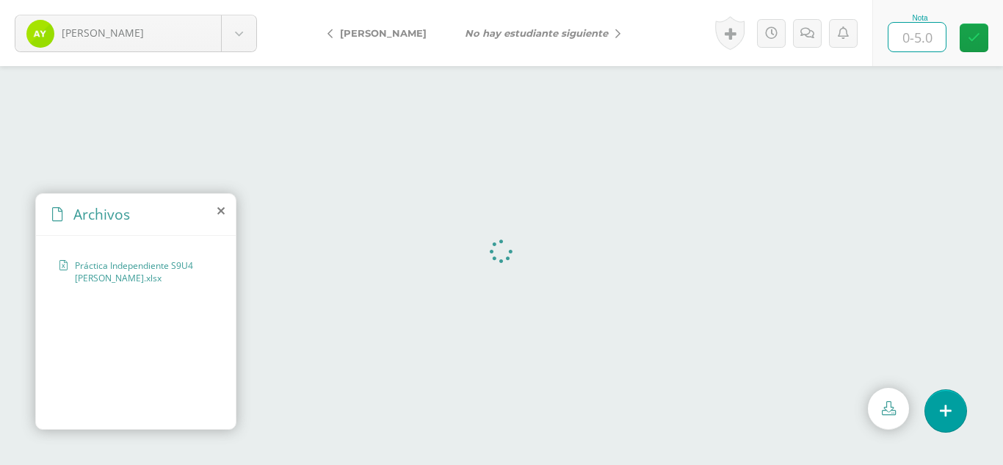
click at [917, 43] on input "text" at bounding box center [917, 37] width 57 height 29
type input "5"
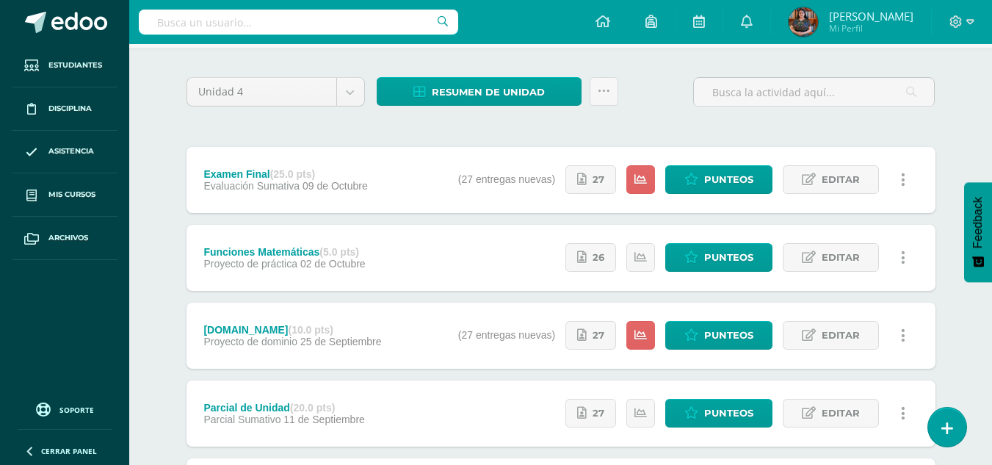
scroll to position [151, 0]
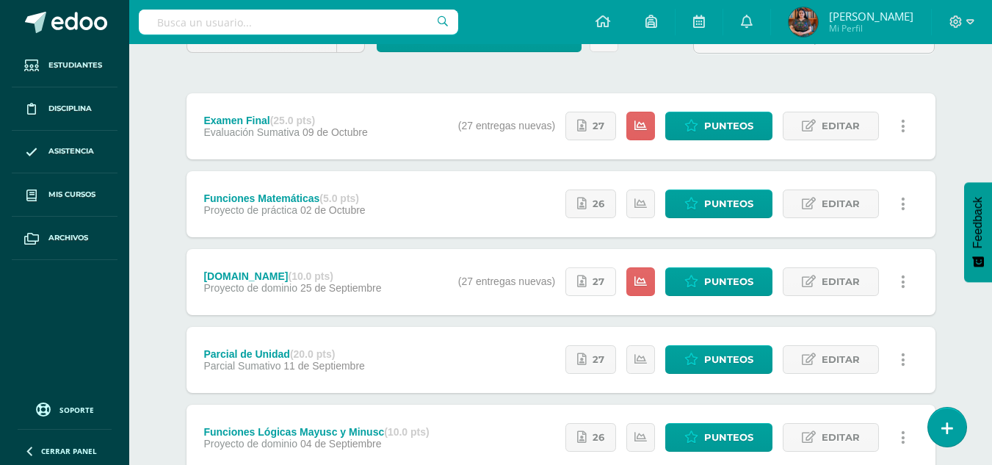
click at [587, 275] on icon at bounding box center [582, 281] width 10 height 12
